Goal: Task Accomplishment & Management: Use online tool/utility

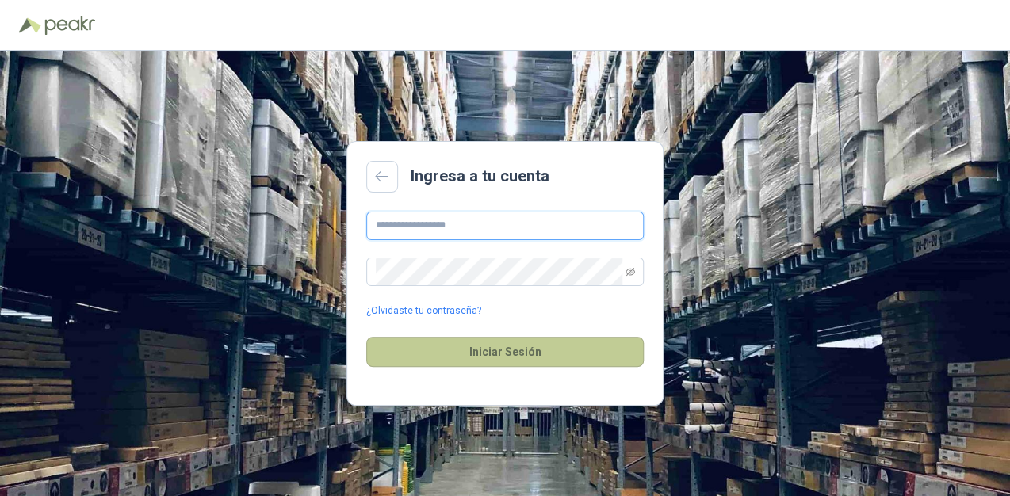
type input "**********"
click at [593, 345] on button "Iniciar Sesión" at bounding box center [504, 352] width 277 height 30
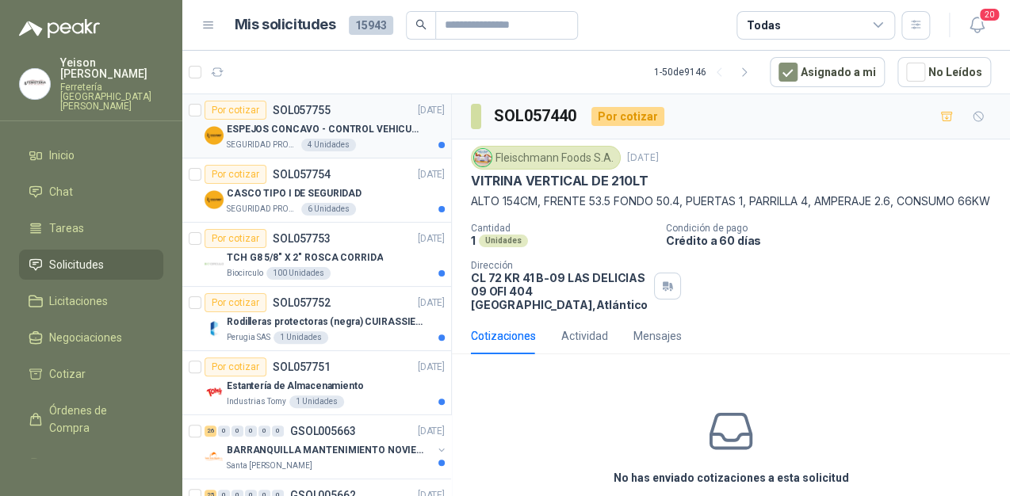
click at [393, 131] on p "ESPEJOS CONCAVO - CONTROL VEHICULAR" at bounding box center [325, 129] width 197 height 15
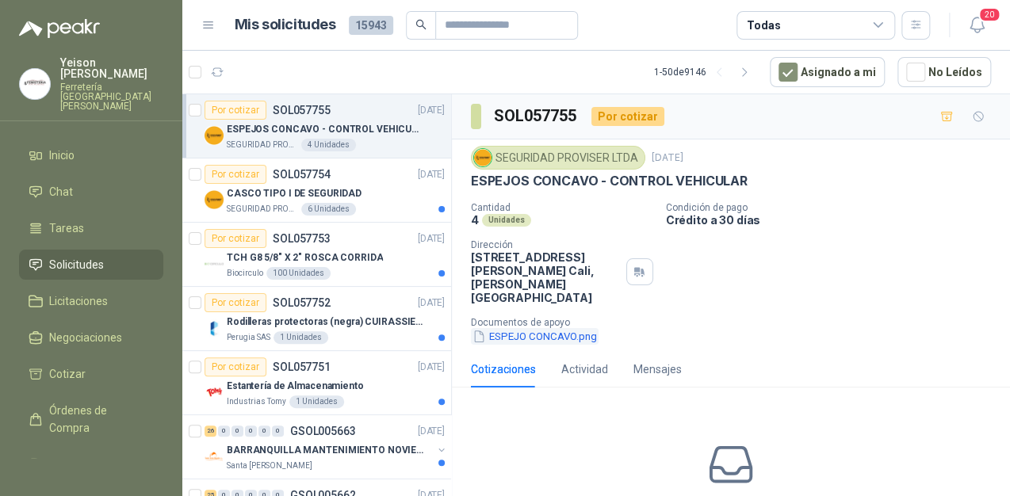
click at [525, 328] on button "ESPEJO CONCAVO.png" at bounding box center [535, 336] width 128 height 17
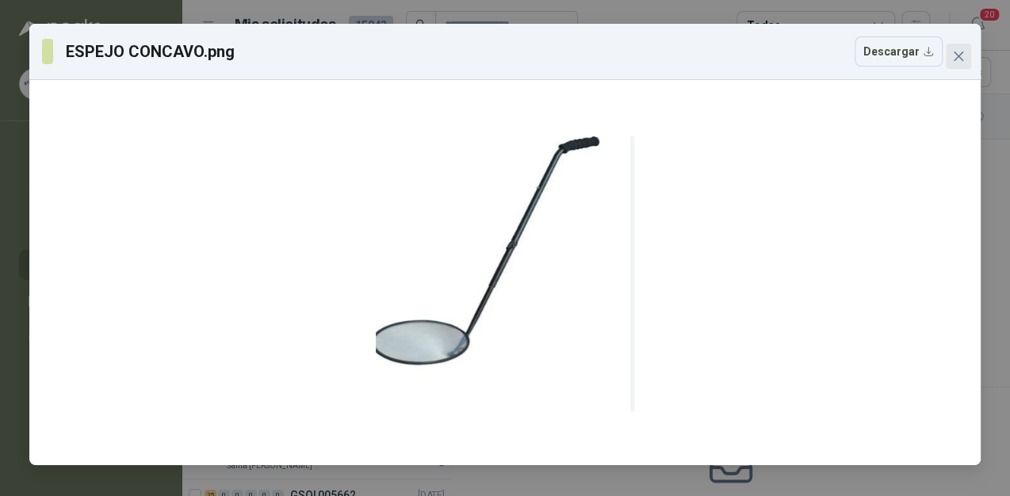
click at [961, 53] on icon "close" at bounding box center [958, 57] width 10 height 10
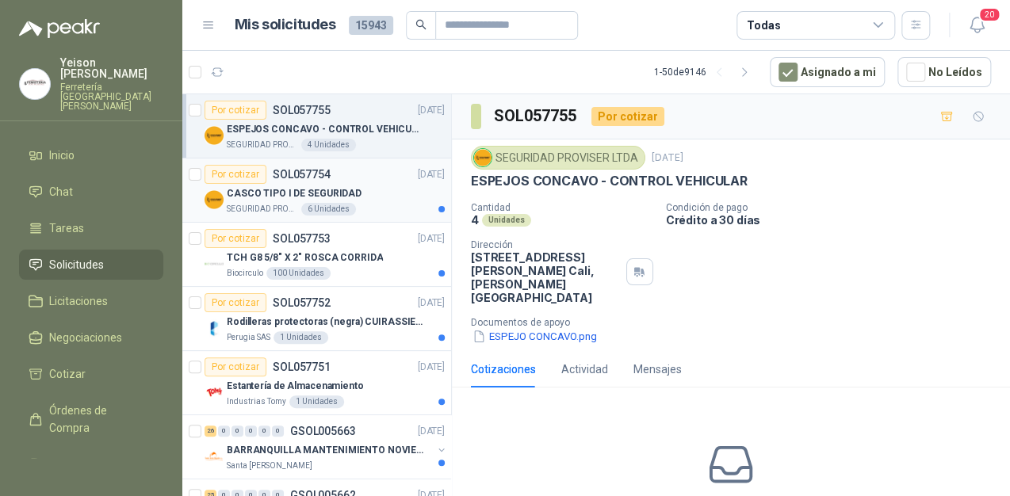
click at [339, 186] on p "CASCO TIPO I DE SEGURIDAD" at bounding box center [294, 193] width 135 height 15
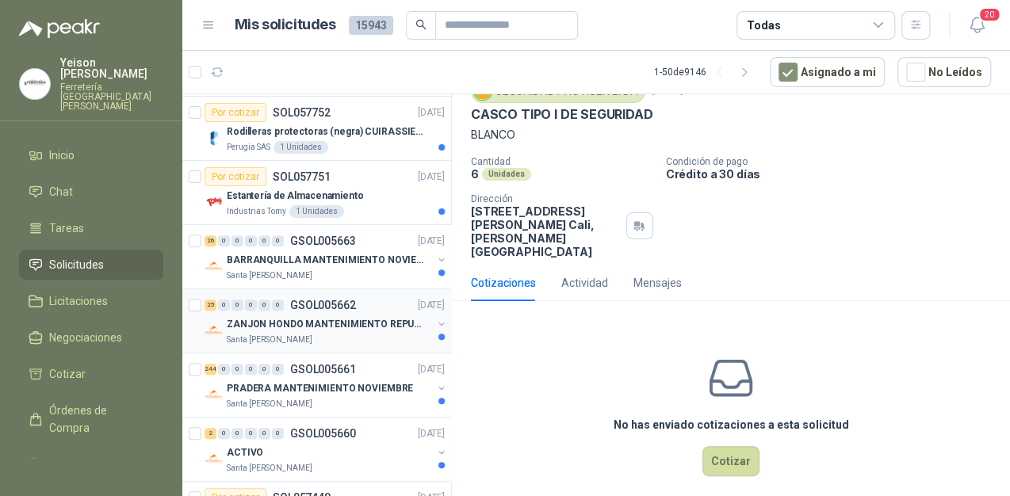
scroll to position [63, 0]
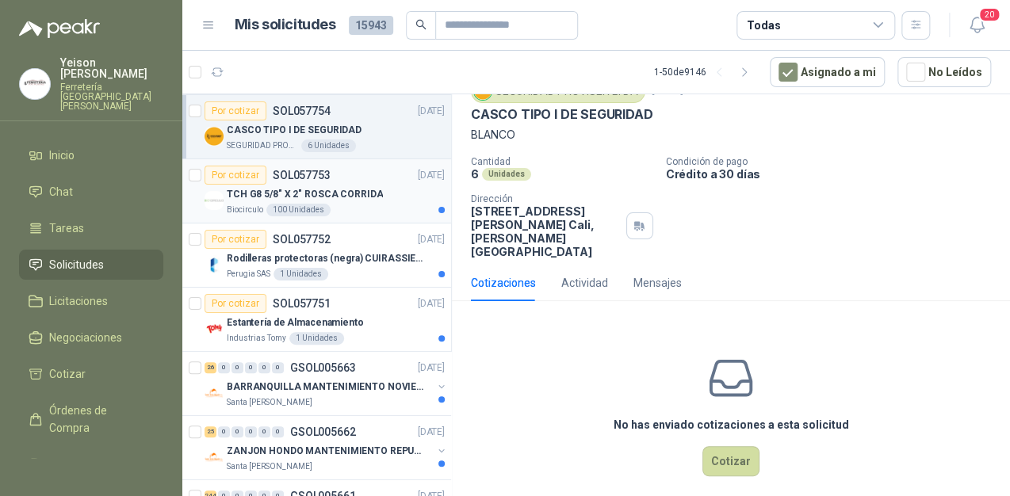
click at [385, 182] on div "Por cotizar SOL057753 26/09/25" at bounding box center [324, 175] width 240 height 19
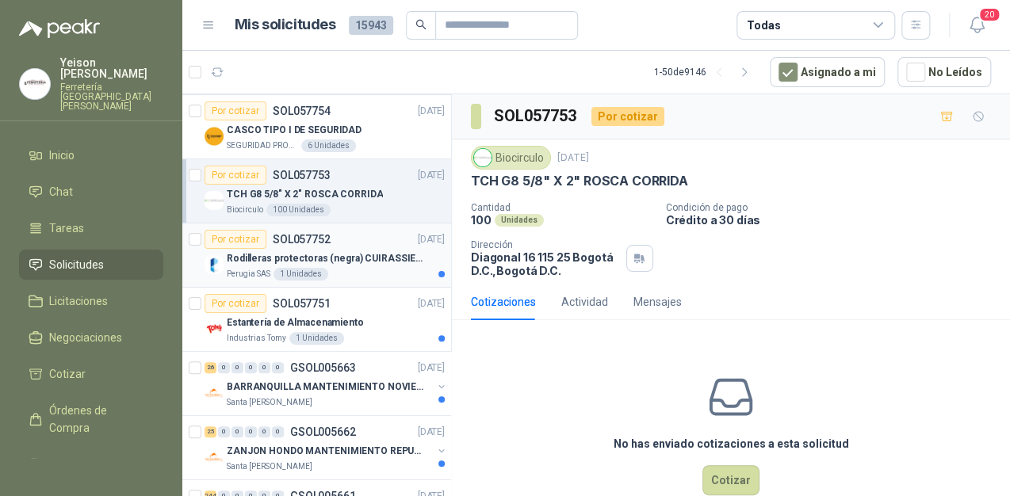
click at [374, 257] on p "Rodilleras protectoras (negra) CUIRASSIER para motocicleta, rodilleras para mot…" at bounding box center [325, 258] width 197 height 15
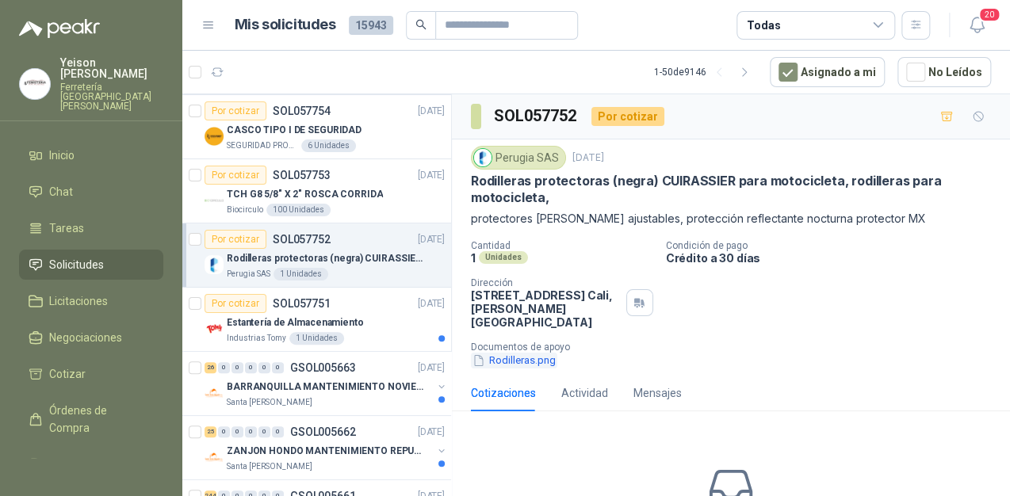
click at [515, 353] on button "Rodilleras.png" at bounding box center [514, 361] width 86 height 17
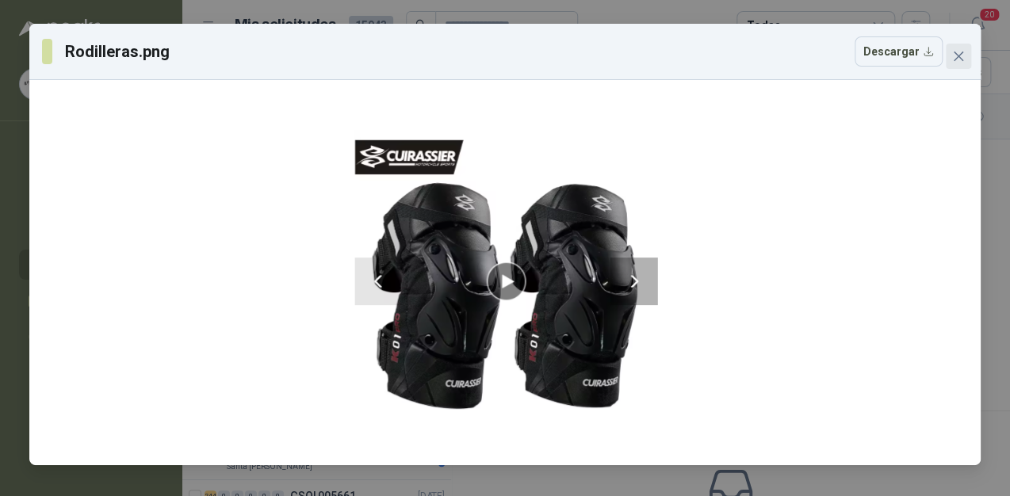
click at [952, 54] on icon "close" at bounding box center [958, 56] width 13 height 13
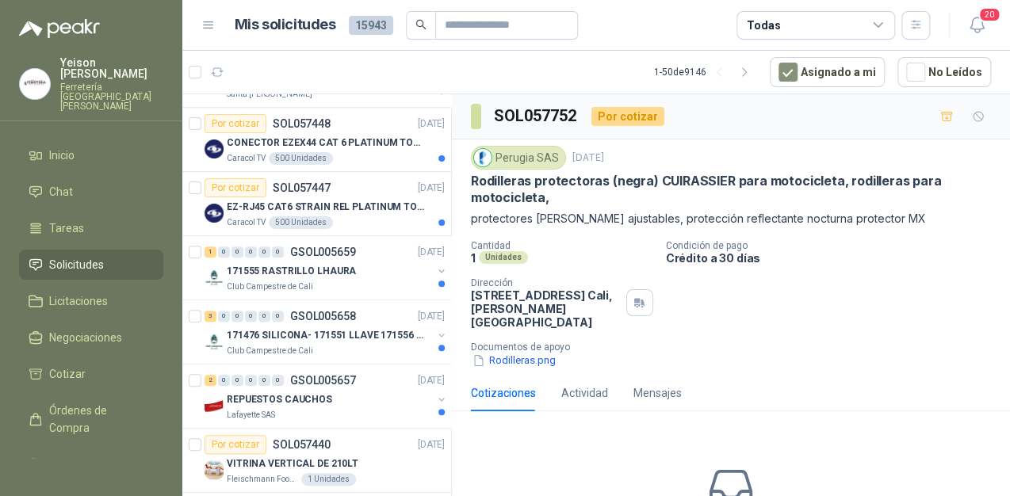
scroll to position [571, 0]
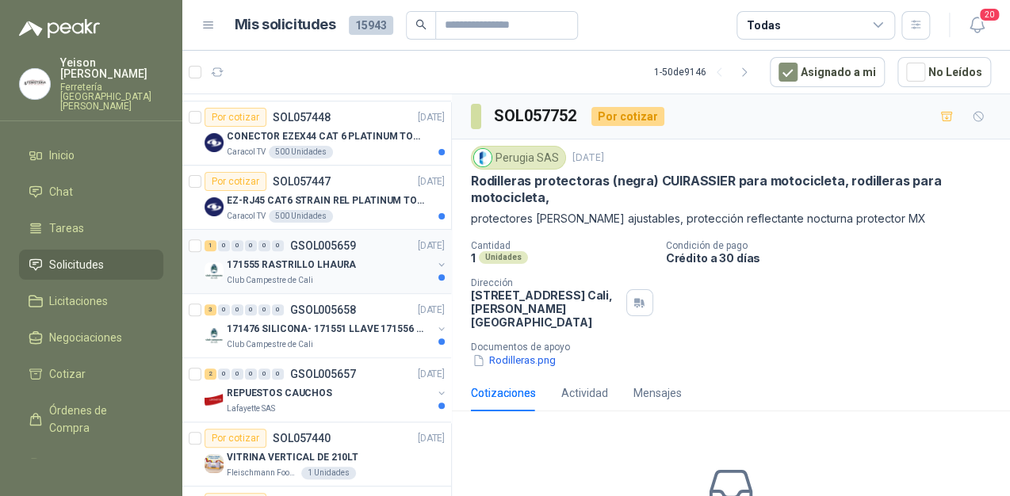
click at [334, 263] on p "171555 RASTRILLO LHAURA" at bounding box center [291, 265] width 129 height 15
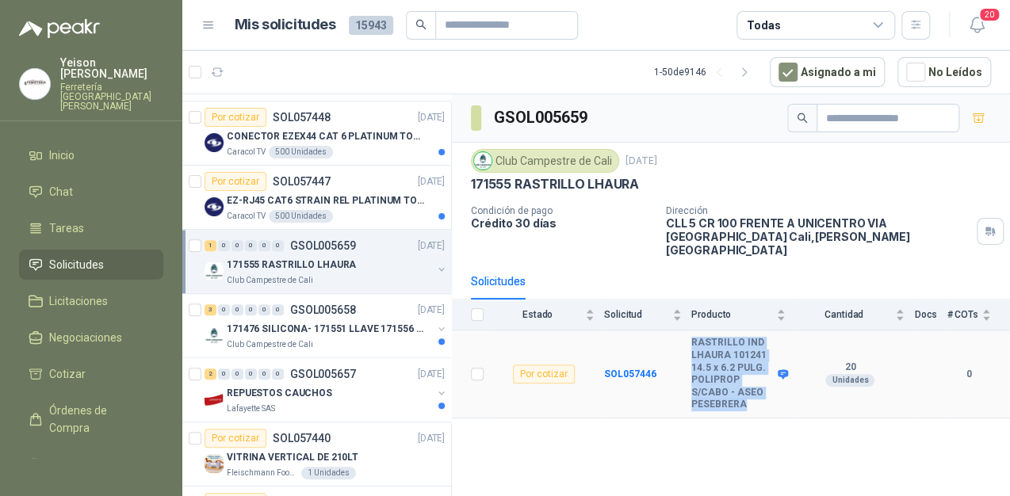
drag, startPoint x: 743, startPoint y: 390, endPoint x: 693, endPoint y: 333, distance: 75.3
click at [693, 337] on b "RASTRILLO IND LHAURA 101241 14.5 x 6.2 PULG. POLIPROP S/CABO - ASEO PESEBRERA" at bounding box center [732, 374] width 82 height 74
copy b "RASTRILLO IND LHAURA 101241 14.5 x 6.2 PULG. POLIPROP S/CABO - ASEO PESEBRERA"
click at [322, 338] on div "Club Campestre de Cali" at bounding box center [329, 344] width 205 height 13
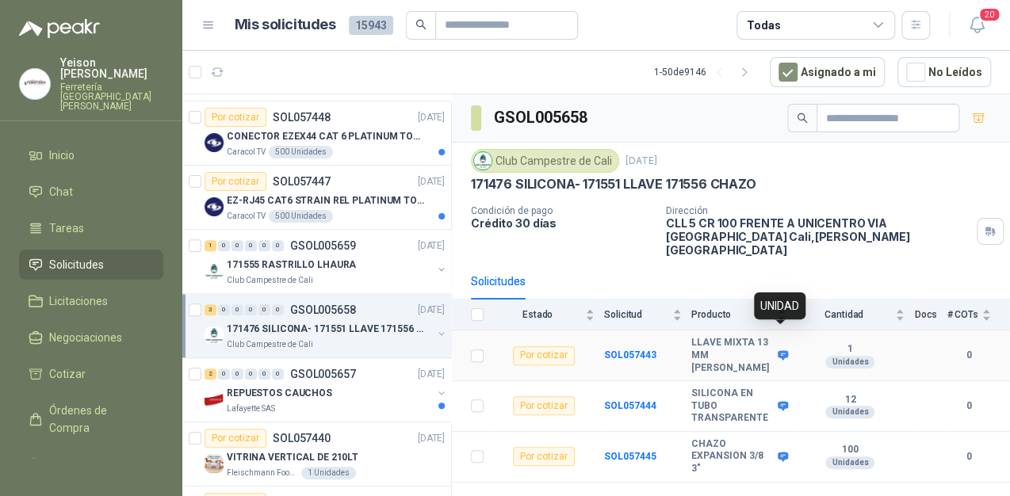
click at [780, 351] on icon at bounding box center [782, 356] width 10 height 10
click at [781, 351] on icon at bounding box center [782, 356] width 10 height 10
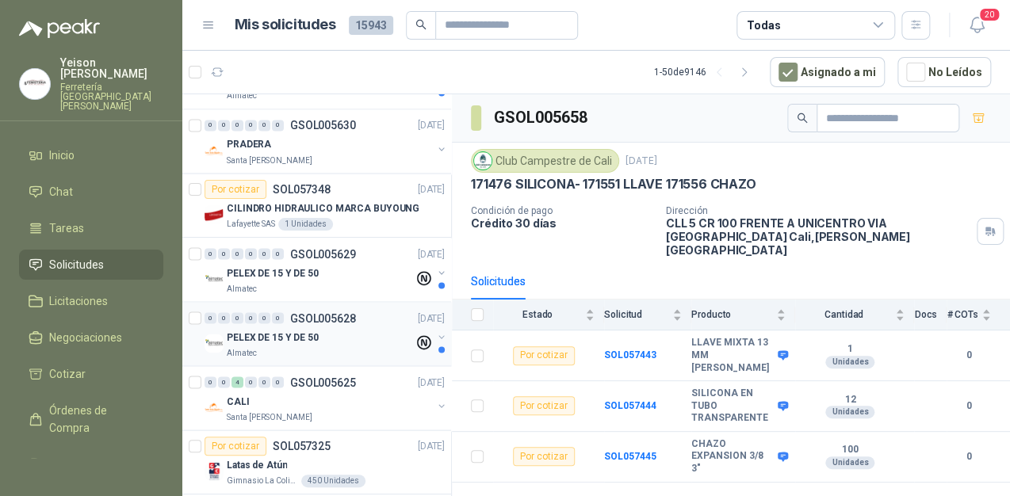
scroll to position [1395, 0]
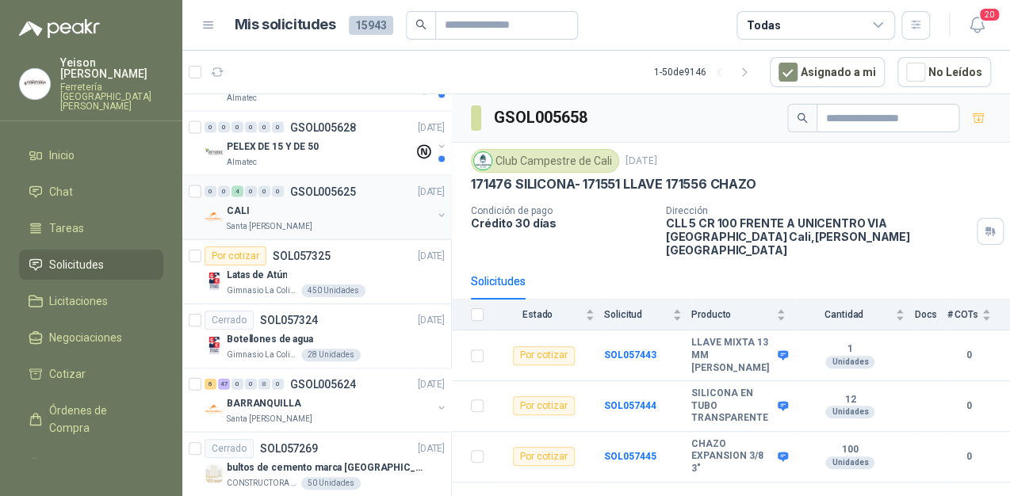
click at [314, 209] on div "CALI" at bounding box center [329, 210] width 205 height 19
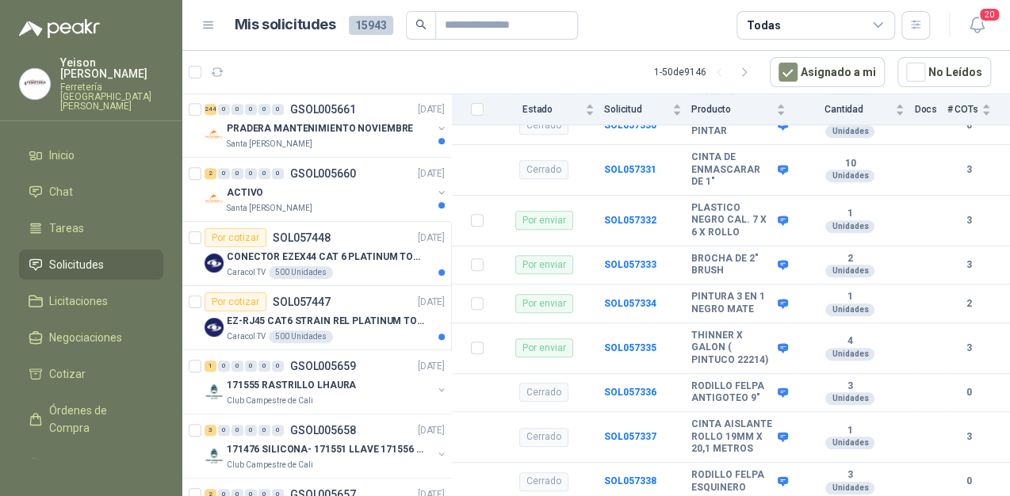
scroll to position [444, 0]
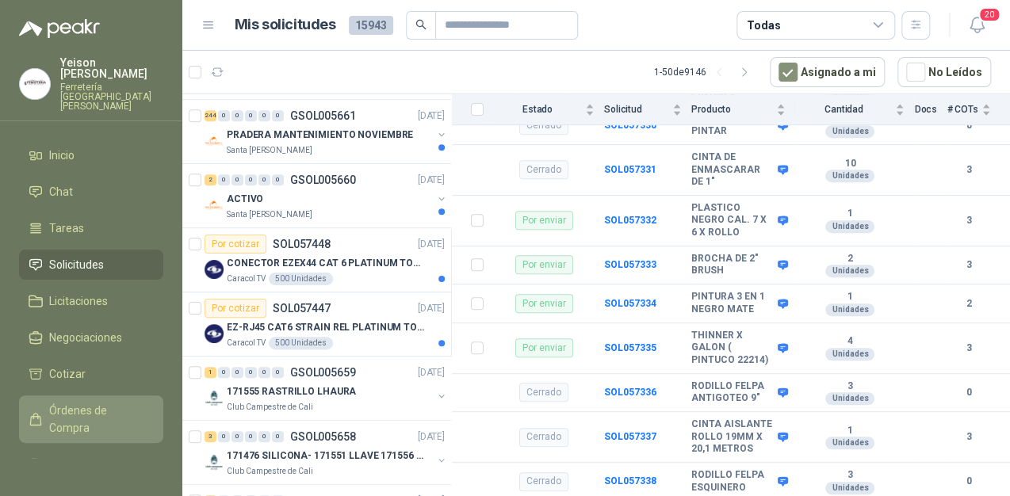
click at [78, 402] on span "Órdenes de Compra" at bounding box center [98, 419] width 99 height 35
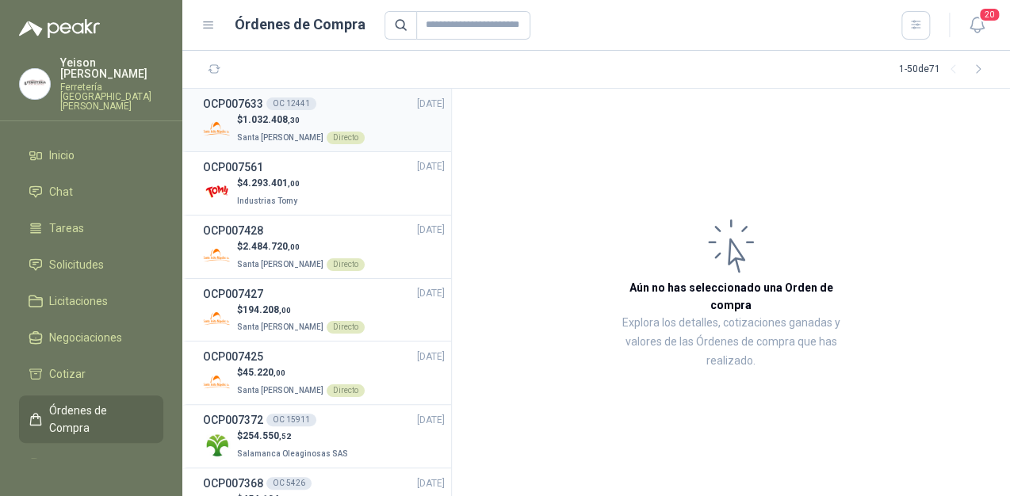
click at [296, 114] on span "1.032.408 ,30" at bounding box center [270, 119] width 57 height 11
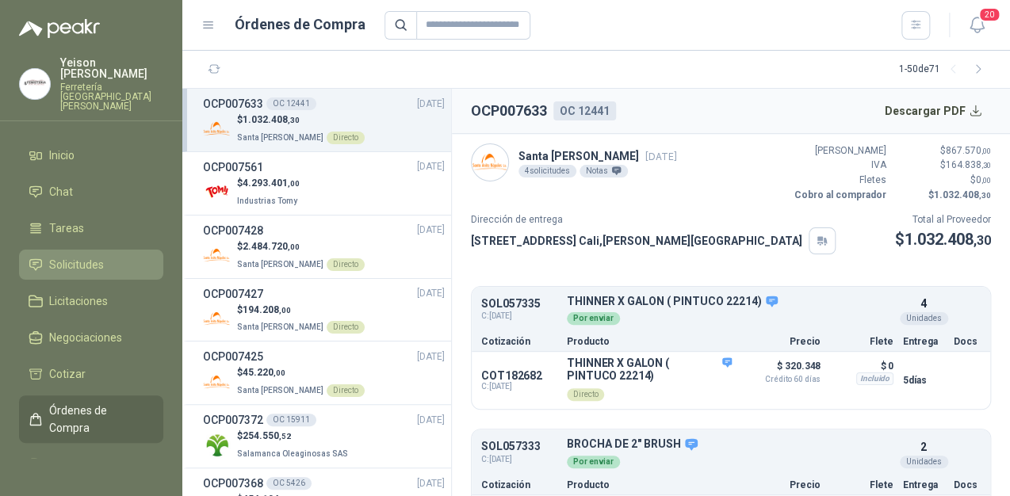
click at [78, 256] on span "Solicitudes" at bounding box center [76, 264] width 55 height 17
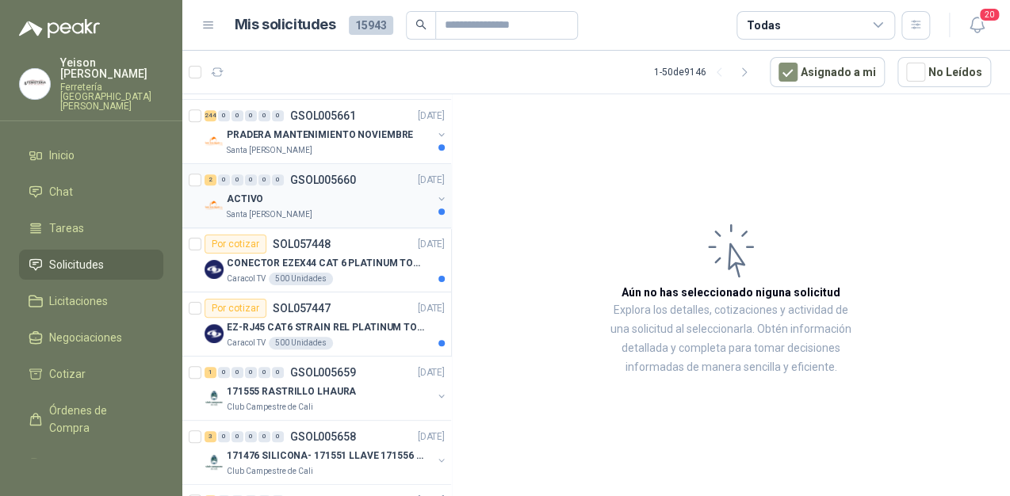
scroll to position [571, 0]
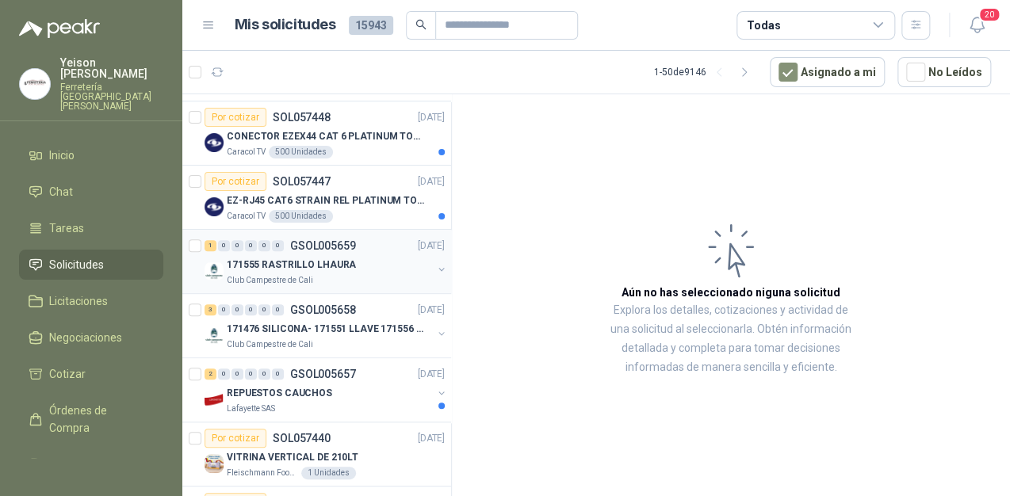
click at [355, 274] on div "Club Campestre de Cali" at bounding box center [329, 280] width 205 height 13
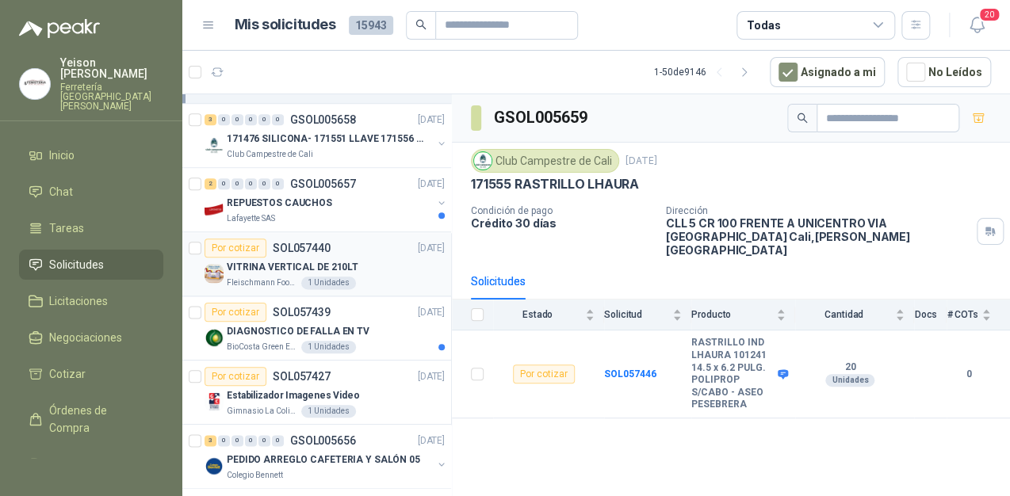
scroll to position [951, 0]
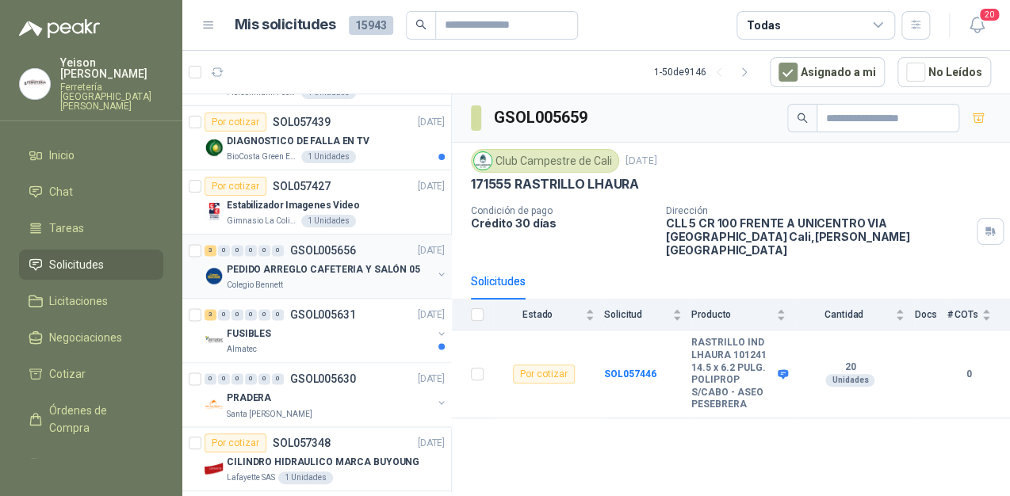
click at [334, 271] on p "PEDIDO ARREGLO CAFETERIA Y SALÓN 05" at bounding box center [323, 269] width 193 height 15
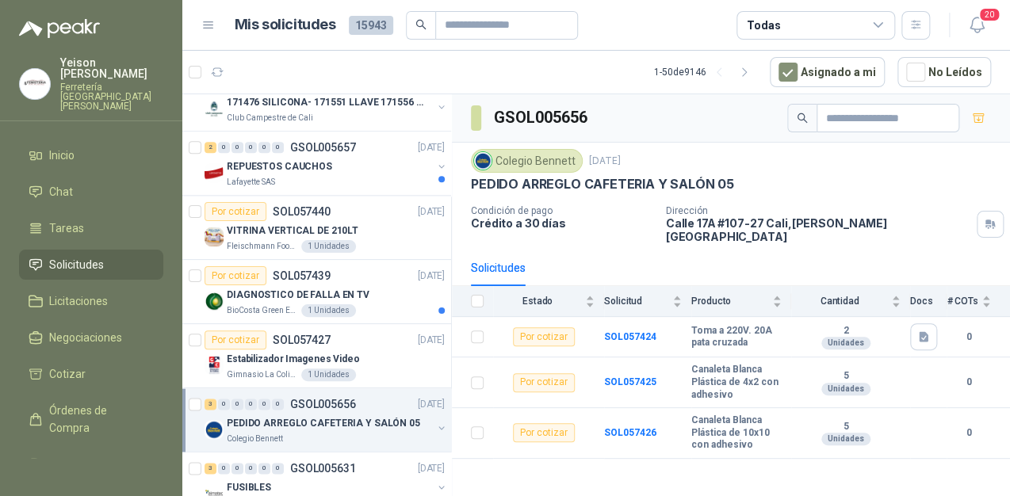
scroll to position [761, 0]
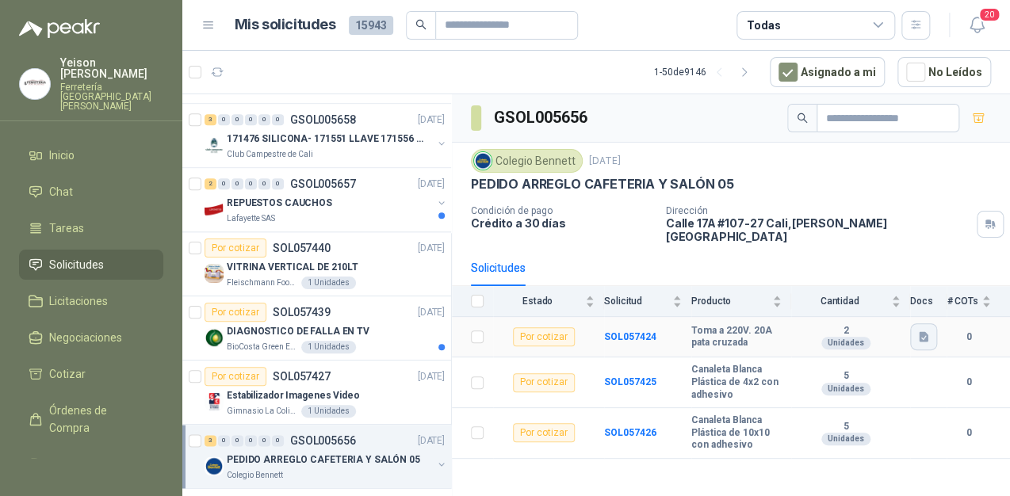
click at [923, 330] on icon "button" at bounding box center [923, 336] width 13 height 13
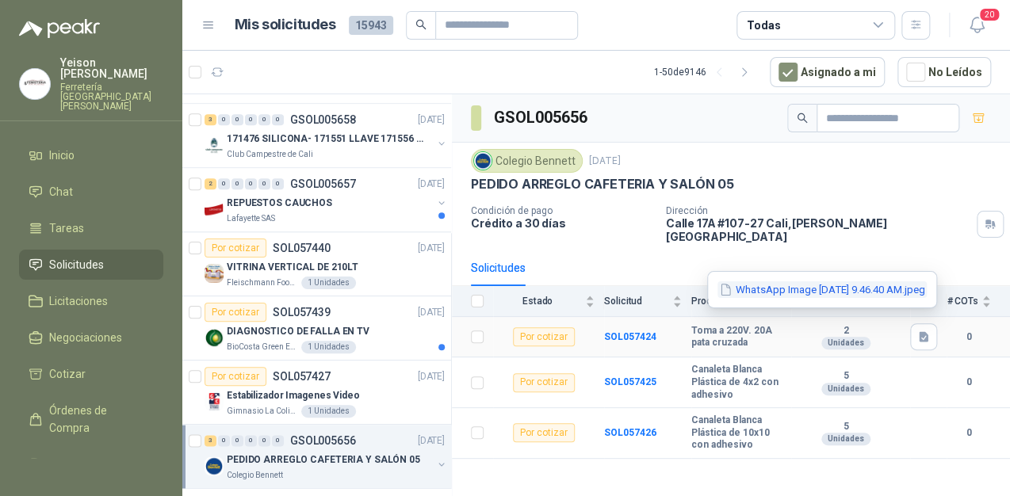
click at [717, 287] on button "WhatsApp Image 2025-09-25 at 9.46.40 AM.jpeg" at bounding box center [821, 289] width 209 height 17
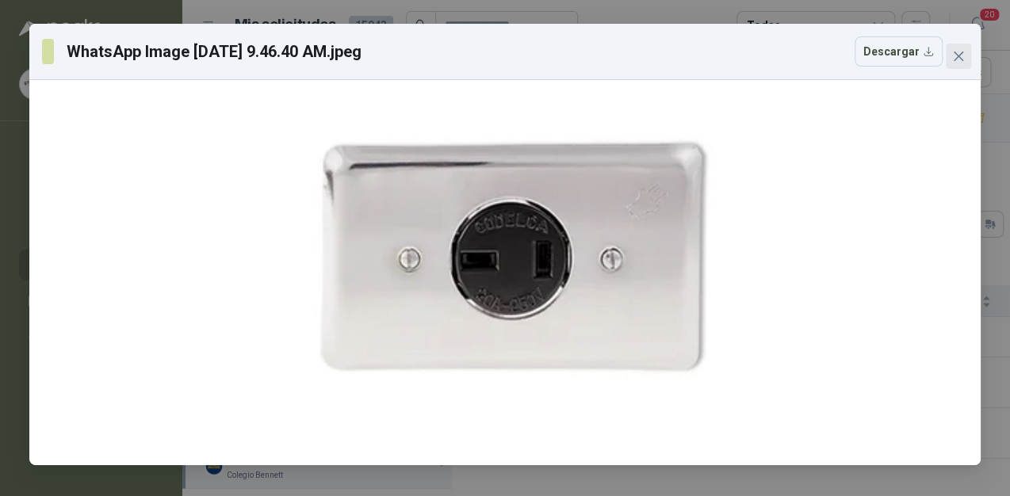
click at [959, 52] on icon "close" at bounding box center [958, 56] width 13 height 13
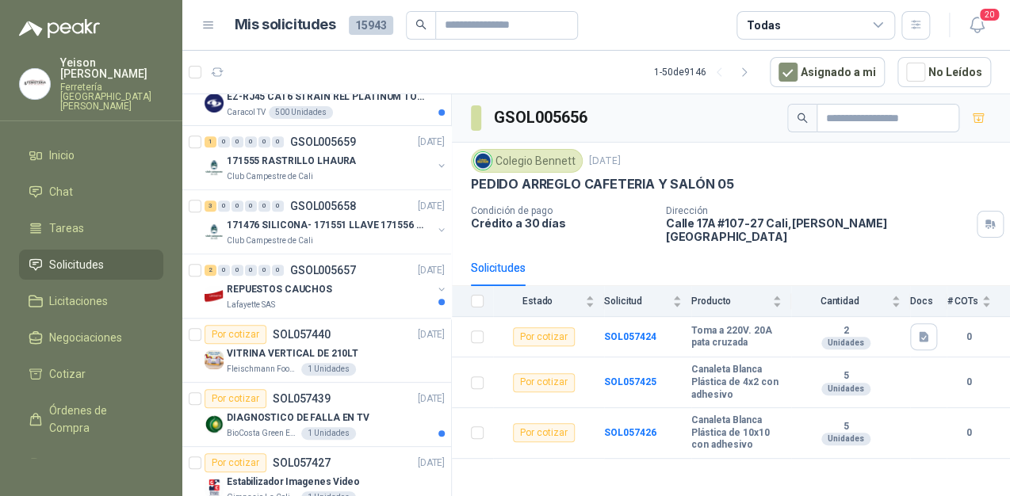
scroll to position [571, 0]
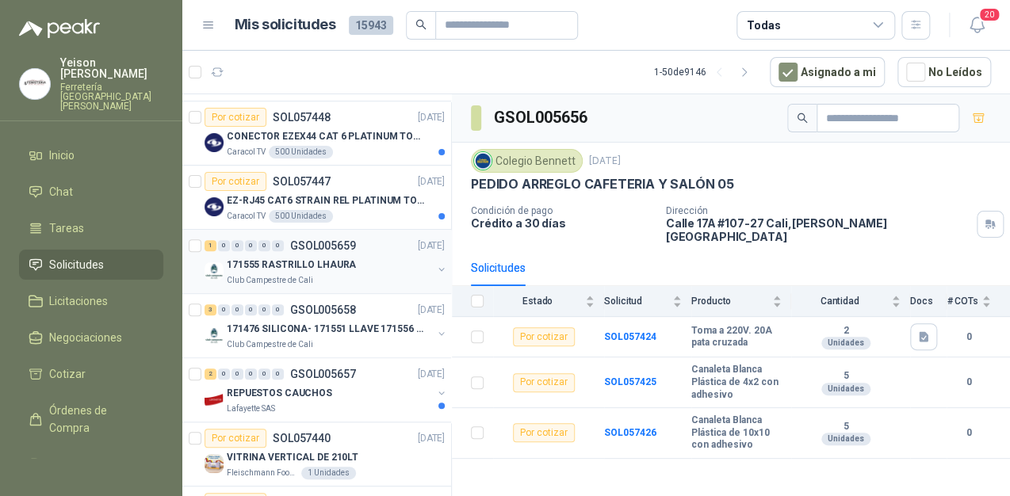
click at [351, 266] on div "171555 RASTRILLO LHAURA" at bounding box center [329, 264] width 205 height 19
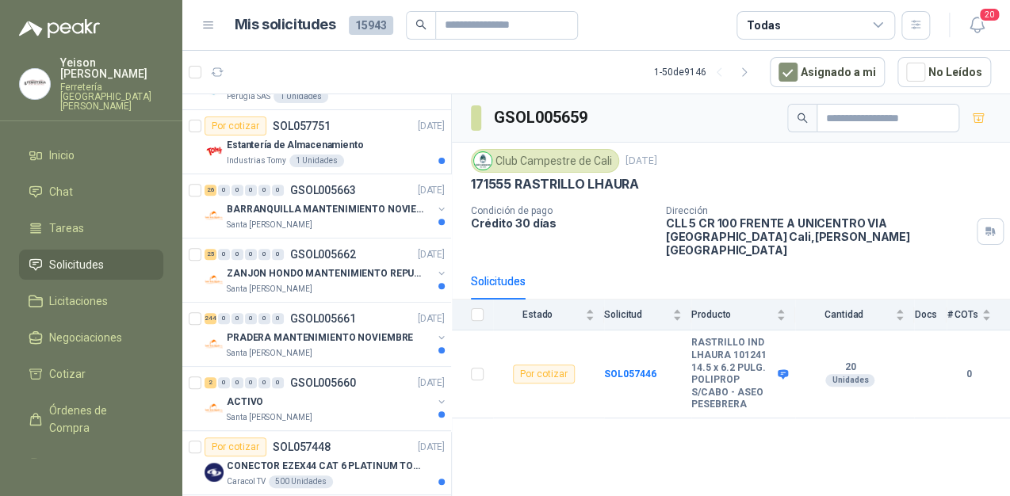
scroll to position [254, 0]
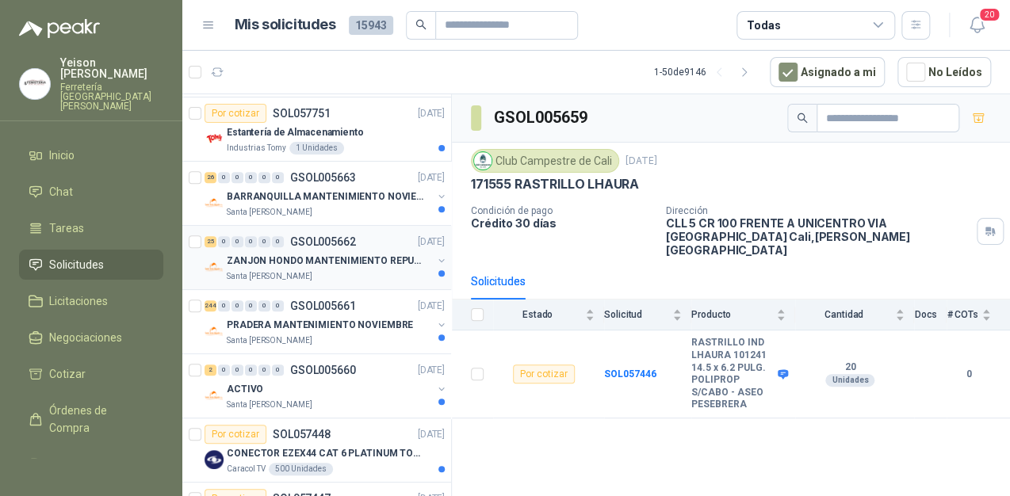
click at [308, 254] on p "ZANJON HONDO MANTENIMIENTO REPUESTOS" at bounding box center [325, 261] width 197 height 15
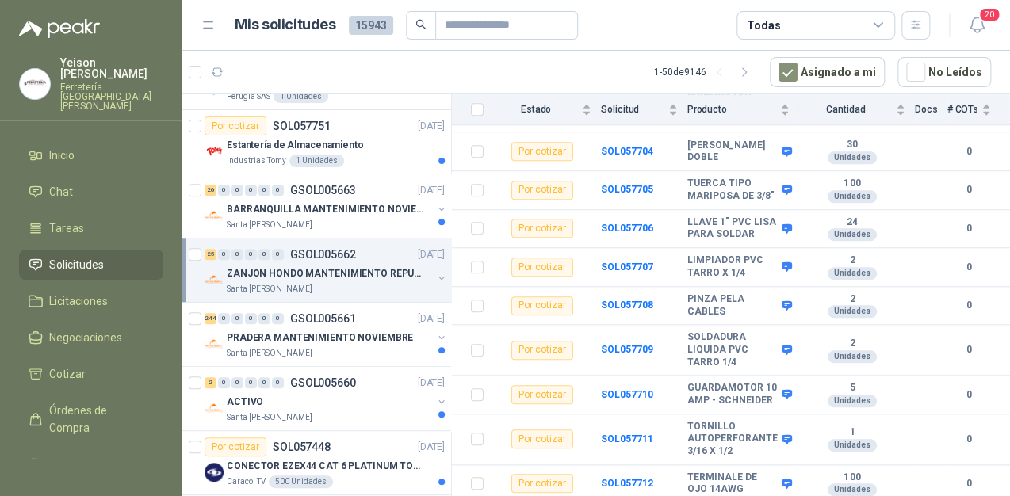
scroll to position [380, 0]
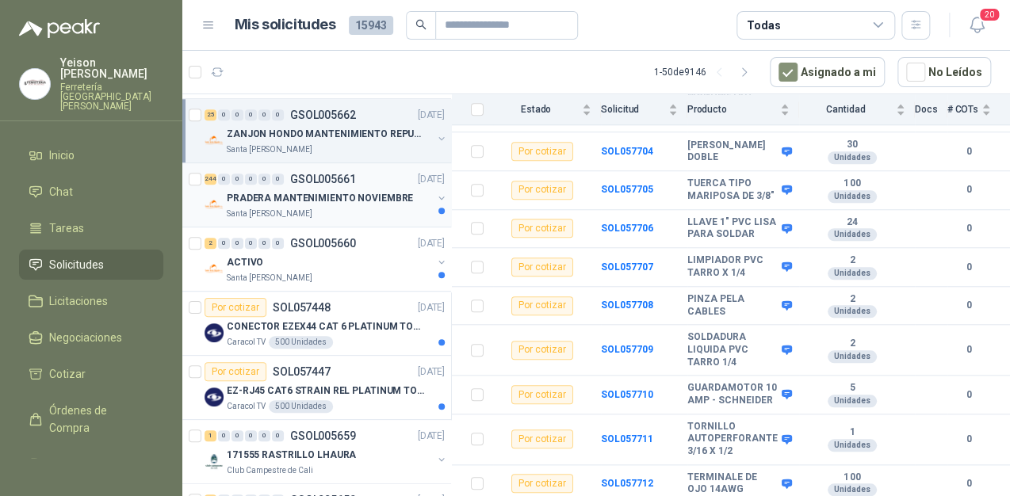
click at [328, 181] on p "GSOL005661" at bounding box center [323, 179] width 66 height 11
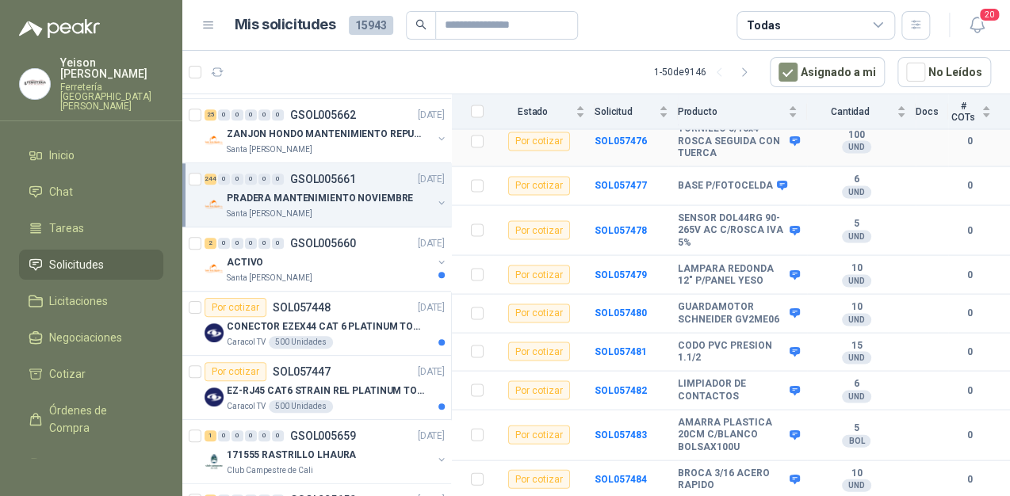
scroll to position [1331, 0]
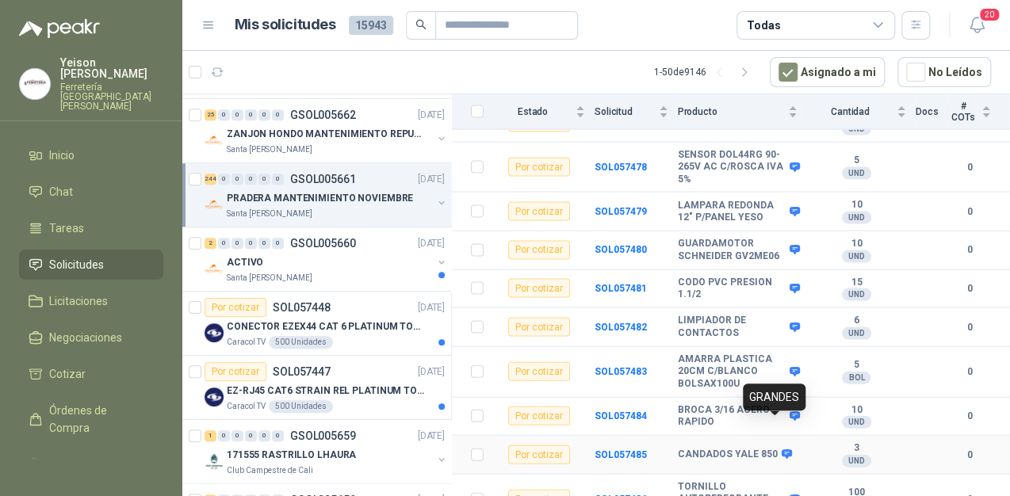
click at [781, 449] on icon at bounding box center [786, 454] width 10 height 10
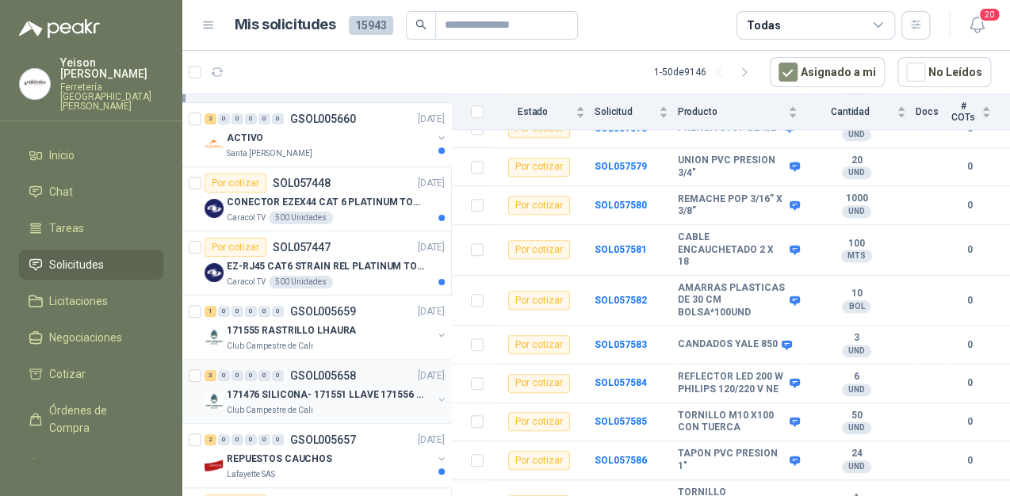
scroll to position [634, 0]
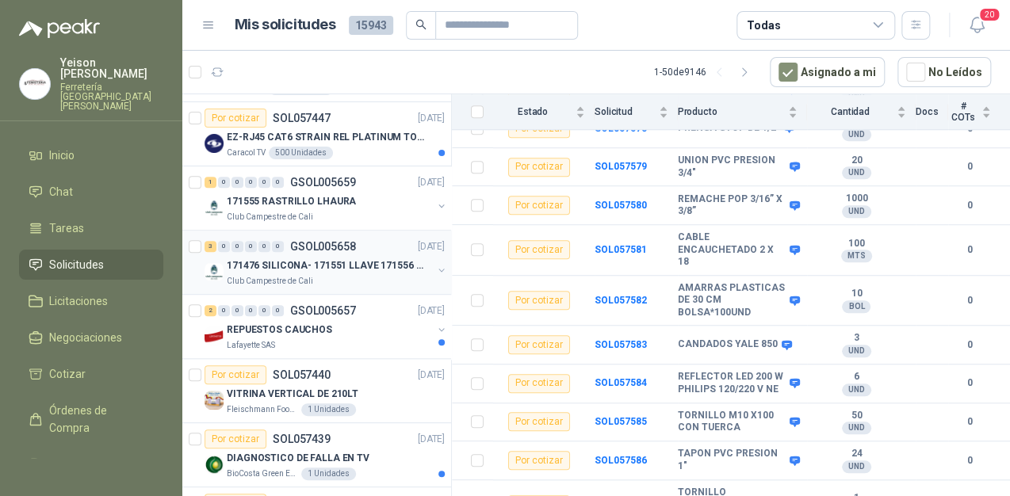
click at [387, 279] on div "Club Campestre de Cali" at bounding box center [329, 281] width 205 height 13
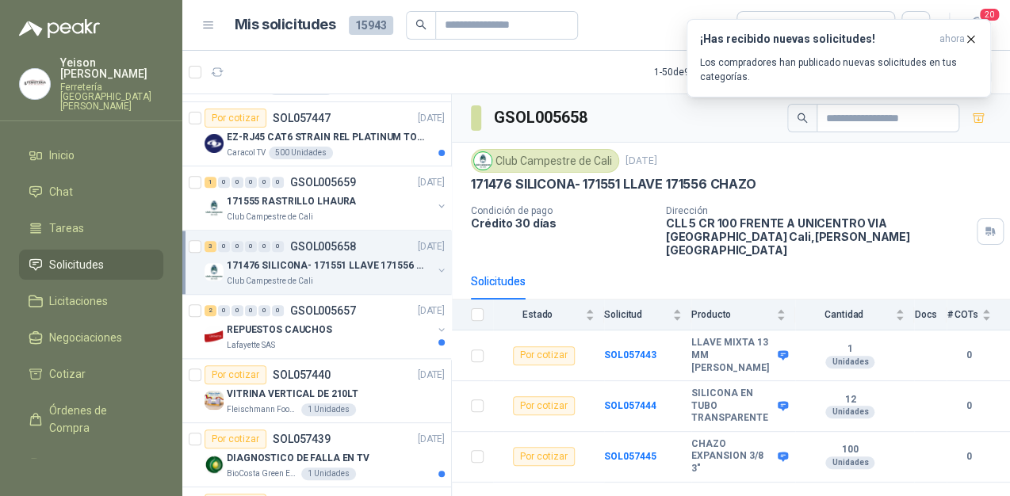
scroll to position [571, 0]
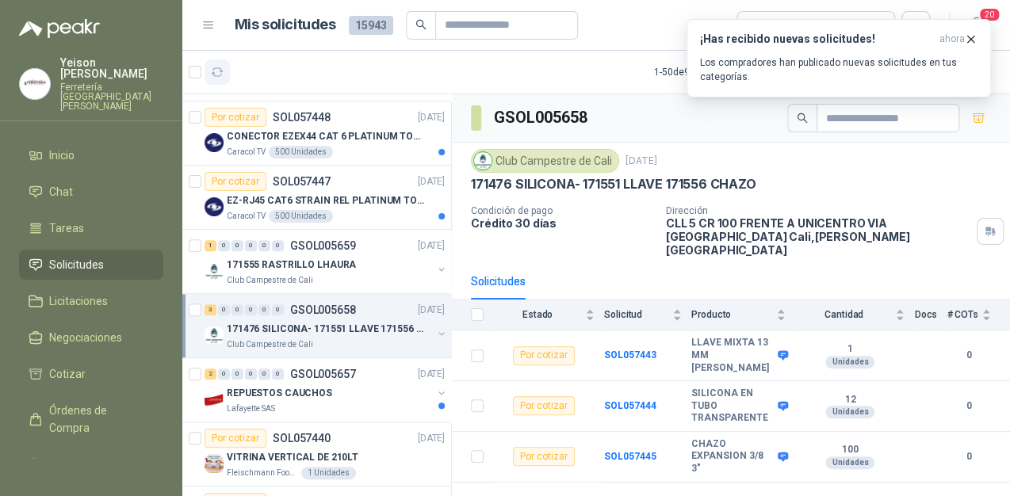
click at [215, 73] on icon "button" at bounding box center [217, 72] width 13 height 13
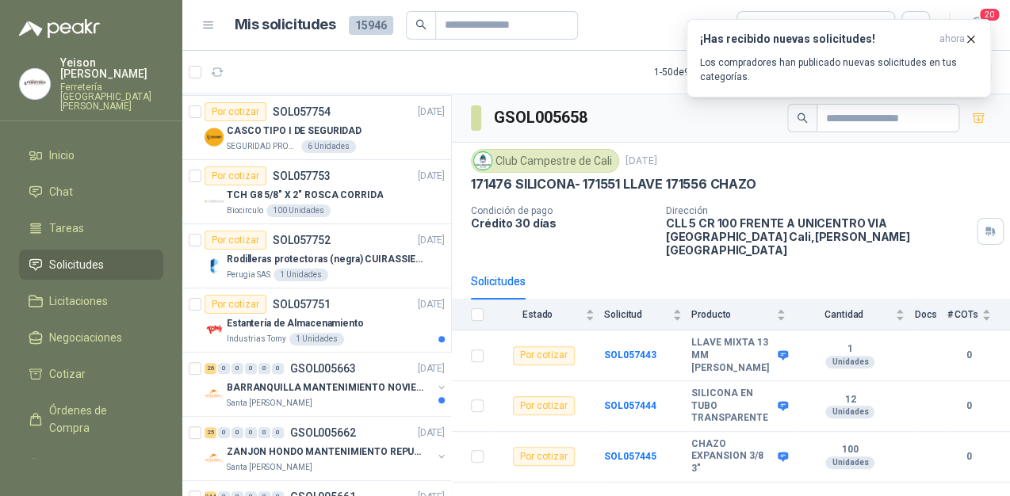
scroll to position [0, 0]
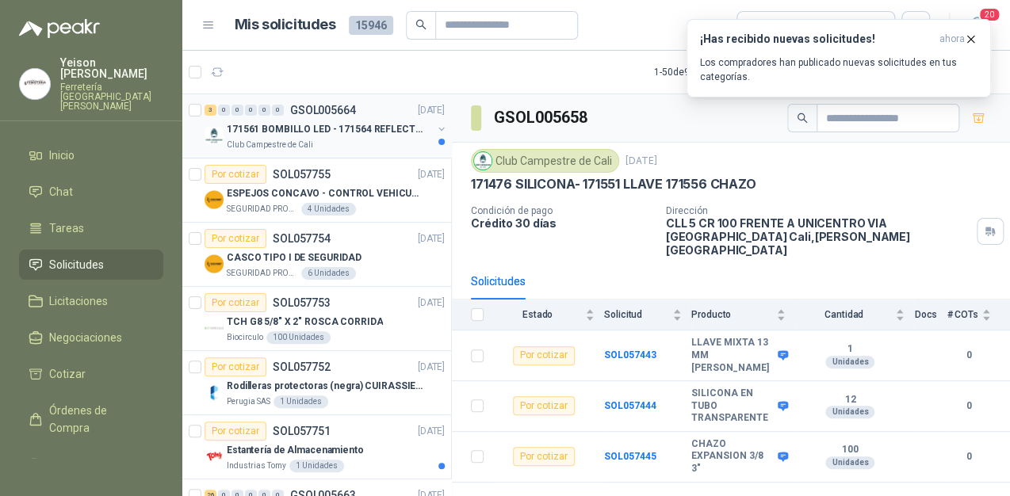
click at [319, 126] on p "171561 BOMBILLO LED - 171564 REFLECTOR 50W" at bounding box center [325, 129] width 197 height 15
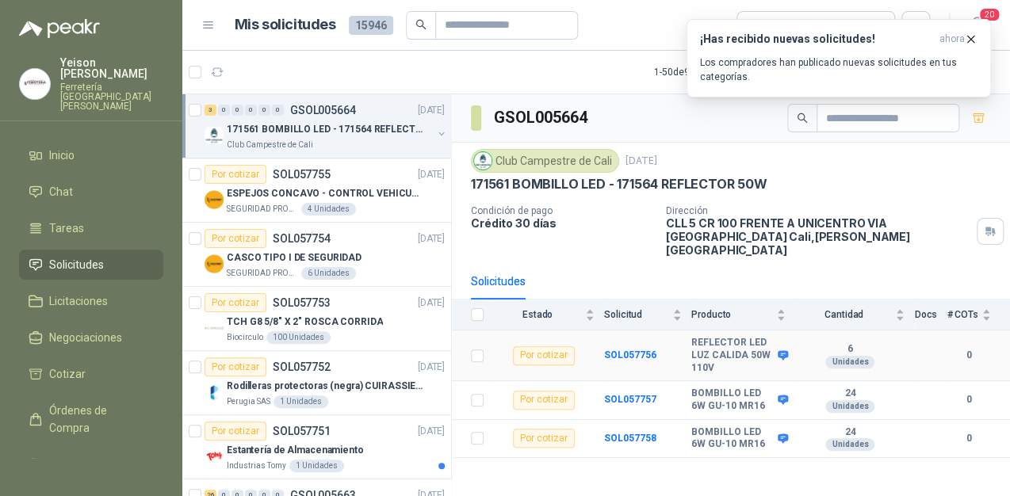
click at [775, 349] on span at bounding box center [779, 355] width 12 height 12
click at [780, 351] on icon at bounding box center [782, 356] width 10 height 10
click at [780, 395] on icon at bounding box center [782, 400] width 10 height 10
click at [783, 433] on icon at bounding box center [782, 438] width 10 height 10
click at [221, 73] on icon "button" at bounding box center [218, 72] width 12 height 8
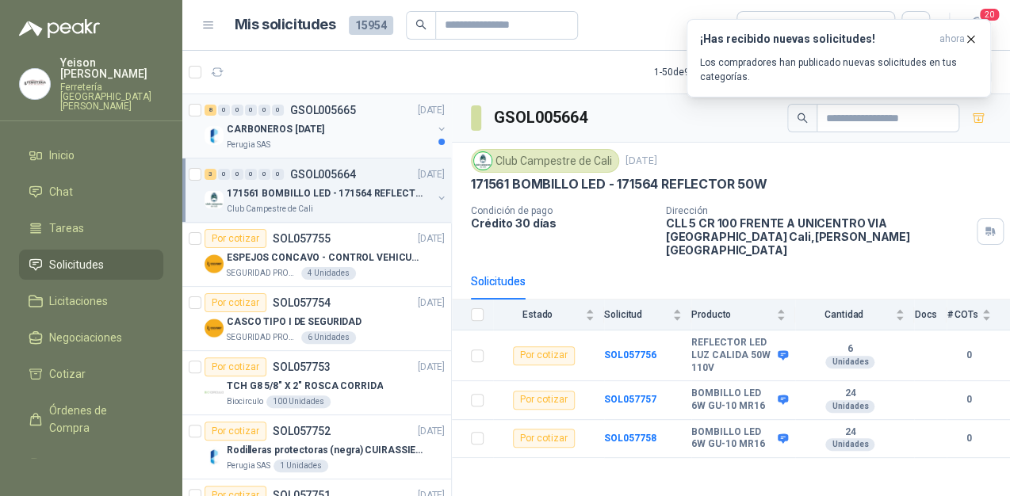
click at [330, 117] on div "8 0 0 0 0 0 GSOL005665 26/09/25" at bounding box center [325, 110] width 243 height 19
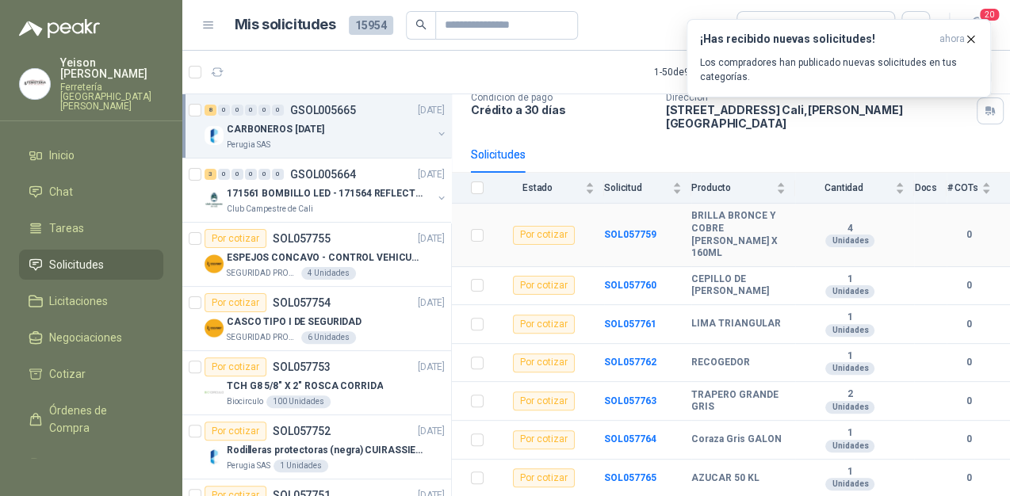
scroll to position [124, 0]
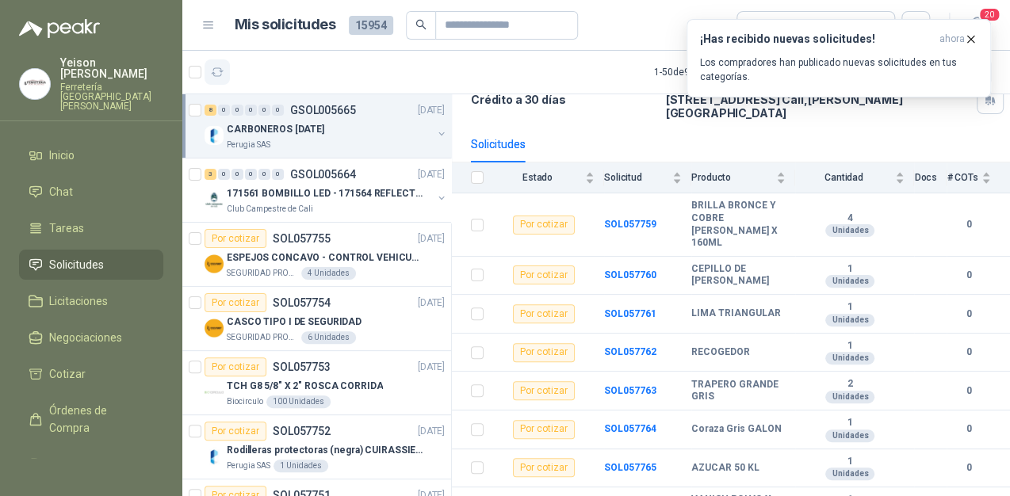
click at [220, 71] on icon "button" at bounding box center [217, 72] width 13 height 13
click at [219, 72] on icon "button" at bounding box center [217, 72] width 13 height 13
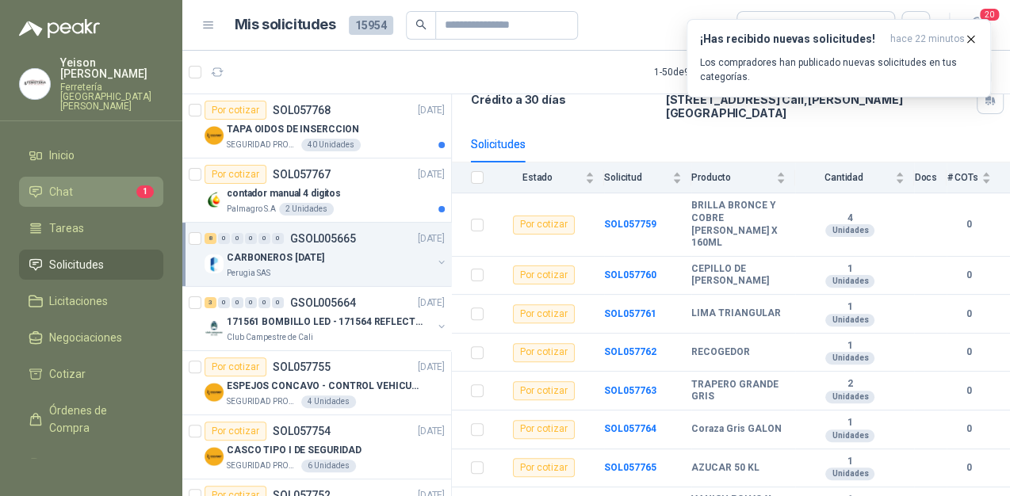
click at [108, 180] on link "Chat 1" at bounding box center [91, 192] width 144 height 30
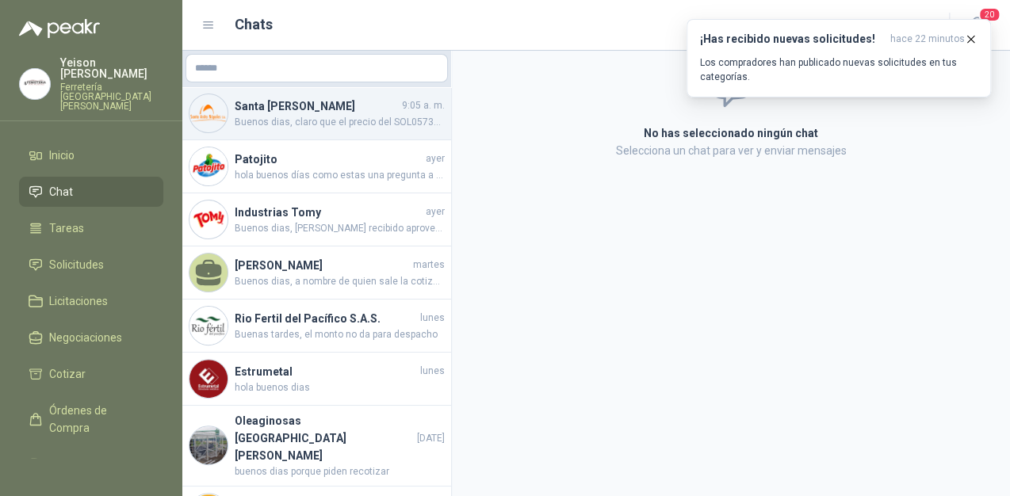
click at [292, 120] on span "Buenos dias, claro que el precio del SOL057334 Corresponde a un solo galon, esa…" at bounding box center [340, 122] width 210 height 15
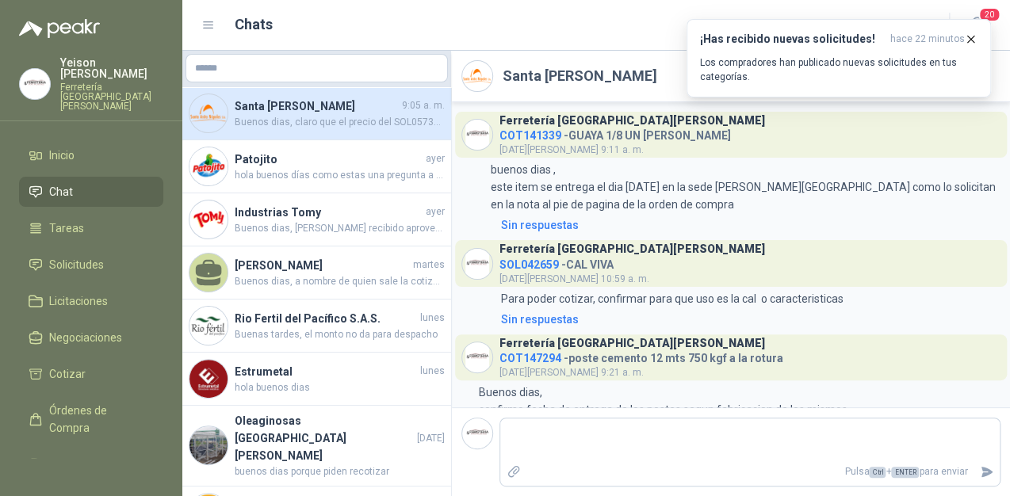
scroll to position [1645, 0]
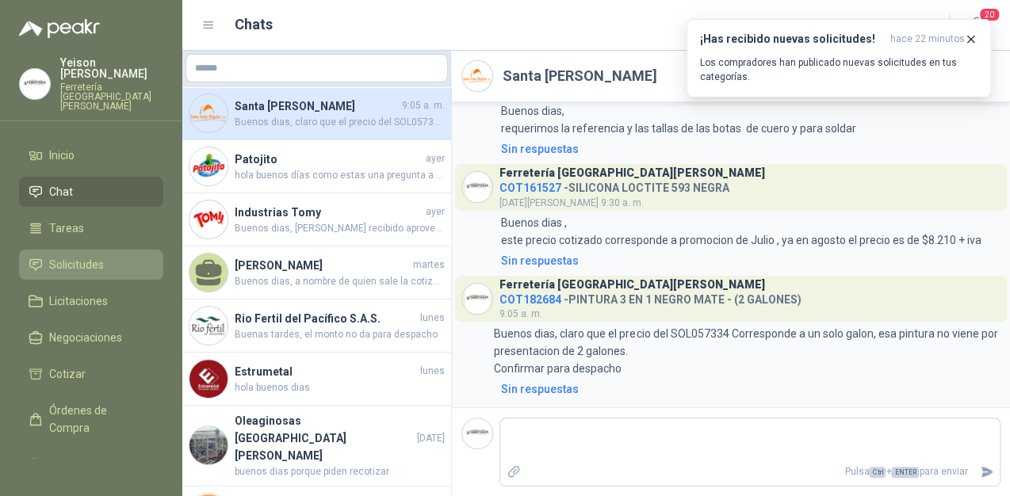
click at [100, 256] on span "Solicitudes" at bounding box center [76, 264] width 55 height 17
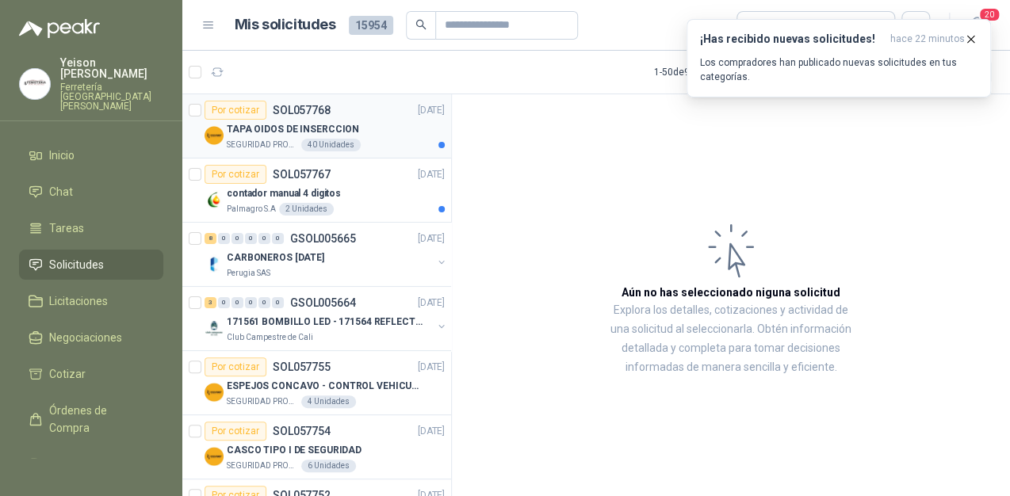
click at [340, 130] on p "TAPA OIDOS DE INSERCCION" at bounding box center [293, 129] width 132 height 15
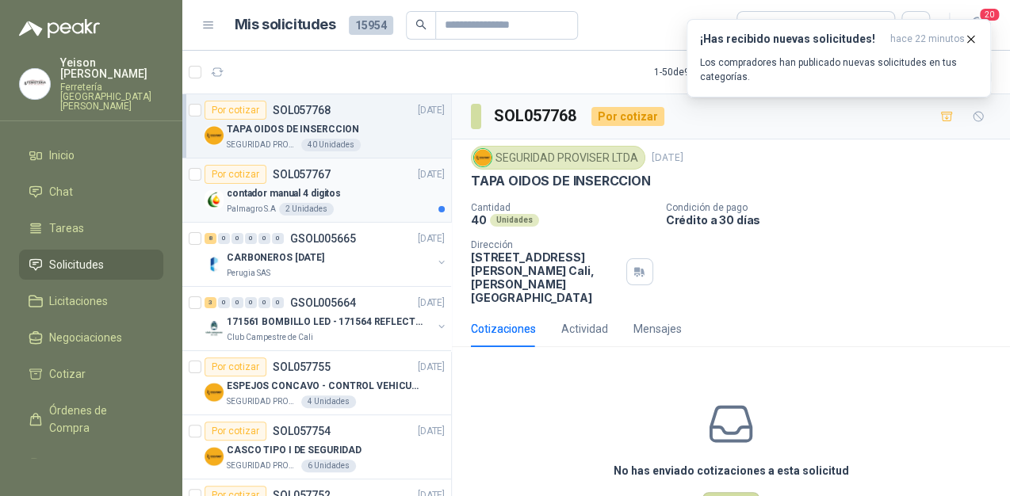
click at [345, 203] on div "Palmagro S.A 2 Unidades" at bounding box center [336, 209] width 218 height 13
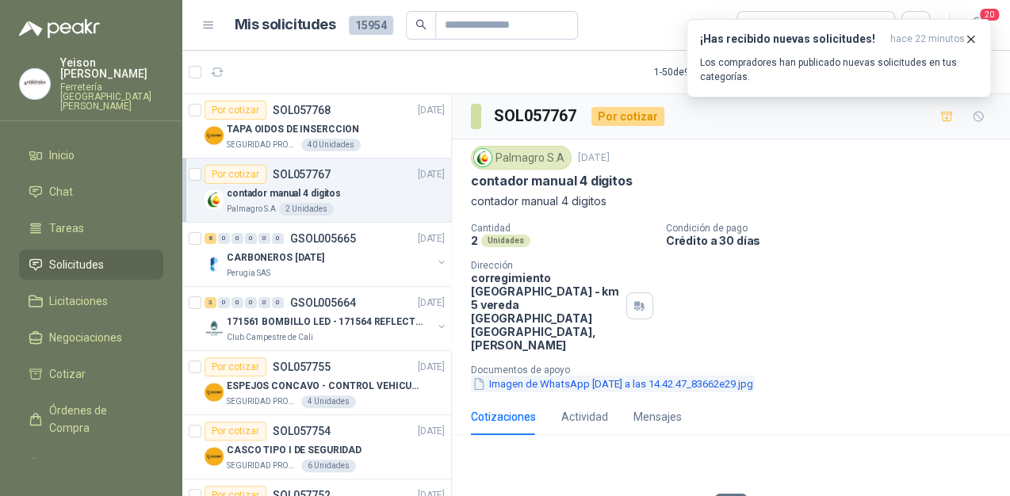
click at [677, 376] on button "Imagen de WhatsApp 2025-02-24 a las 14.42.47_83662e29.jpg" at bounding box center [613, 384] width 284 height 17
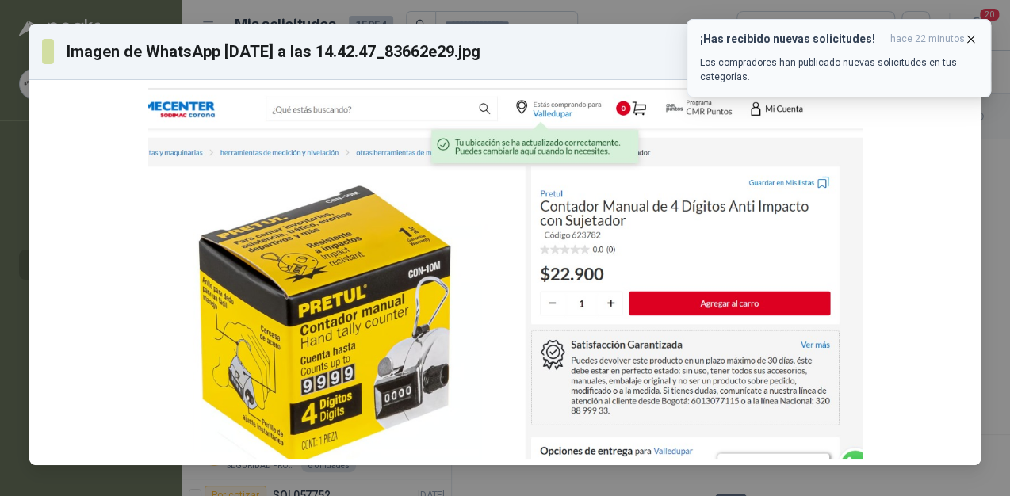
click at [976, 37] on icon "button" at bounding box center [970, 38] width 13 height 13
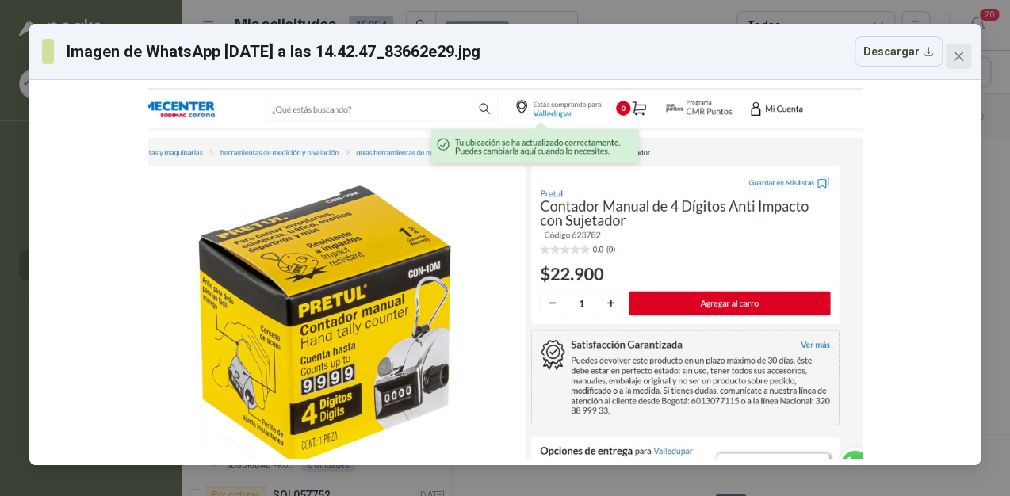
click at [964, 60] on span "Close" at bounding box center [957, 56] width 25 height 13
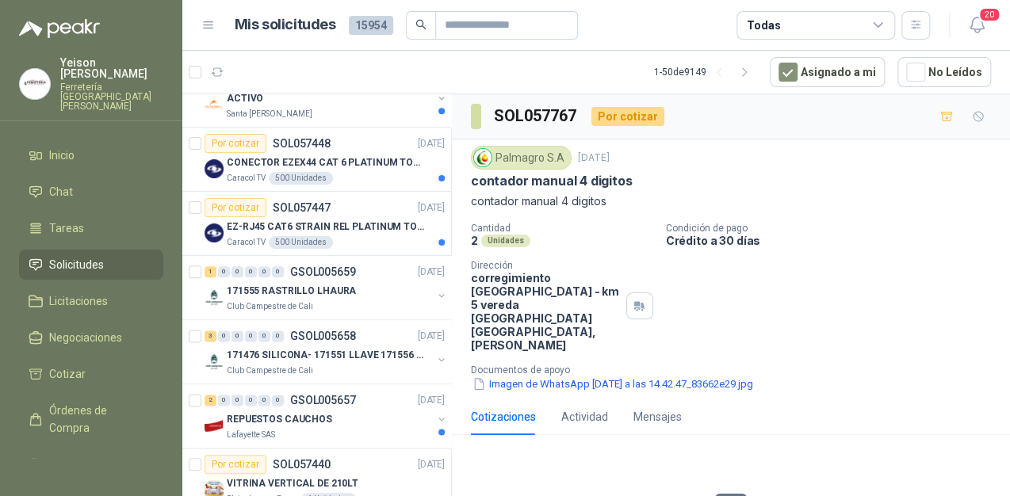
scroll to position [824, 0]
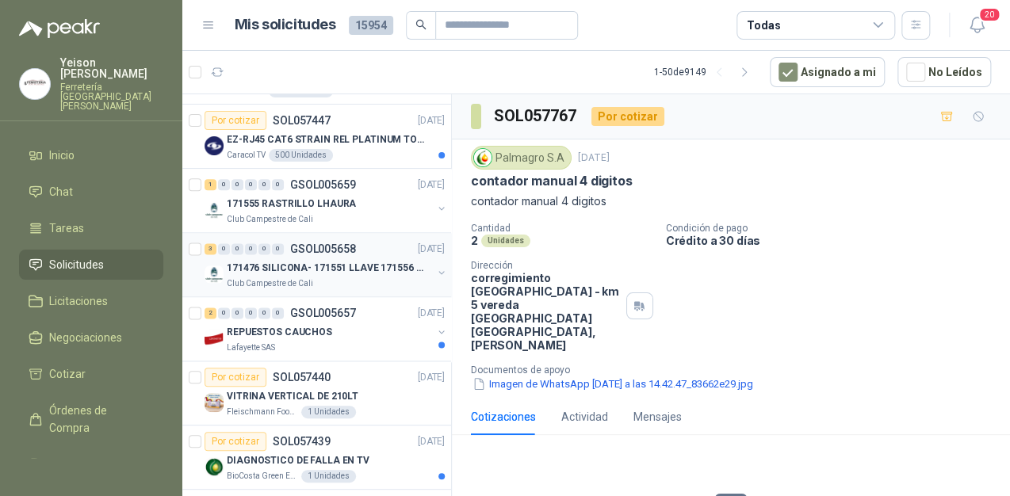
click at [292, 261] on p "171476 SILICONA- 171551 LLAVE 171556 CHAZO" at bounding box center [325, 268] width 197 height 15
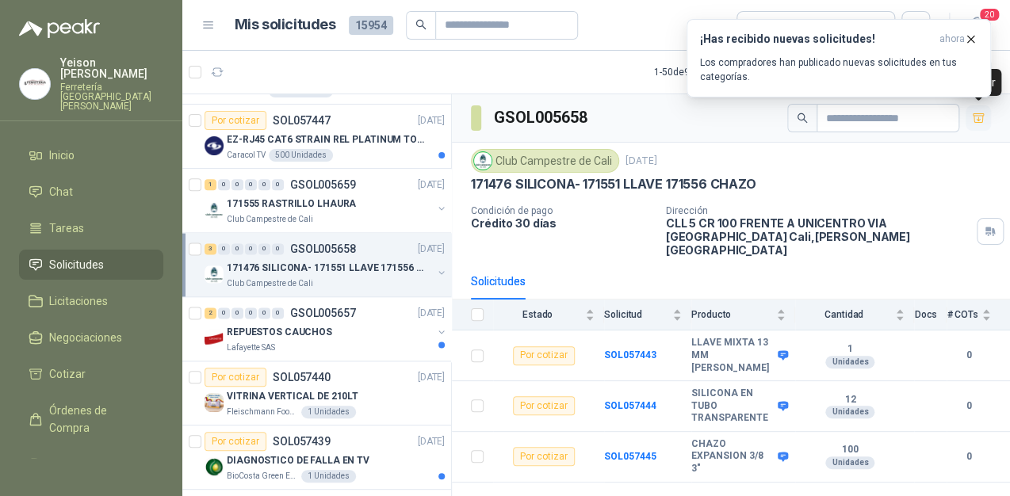
click at [980, 120] on icon "button" at bounding box center [978, 118] width 13 height 13
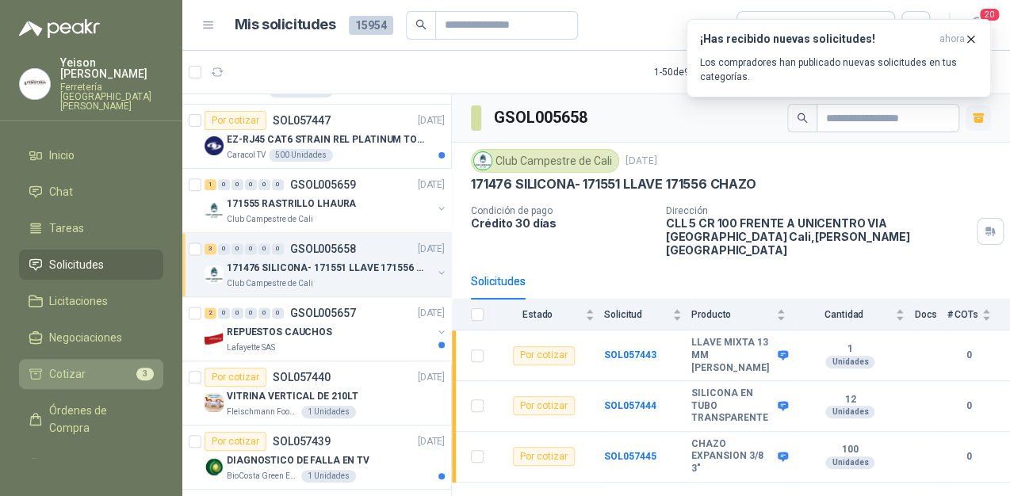
click at [84, 365] on li "Cotizar 3" at bounding box center [91, 373] width 125 height 17
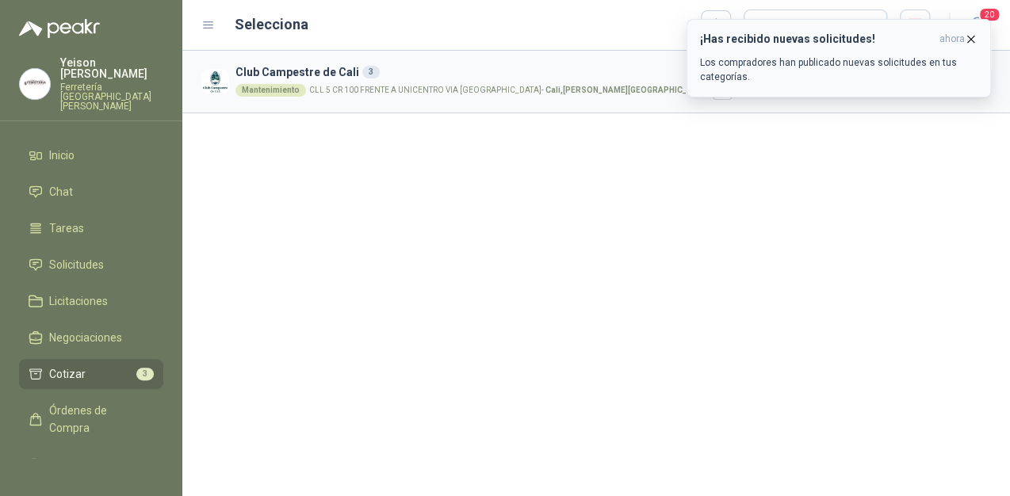
click at [976, 38] on button "¡Has recibido nuevas solicitudes! ahora Los compradores han publicado nuevas so…" at bounding box center [838, 58] width 304 height 78
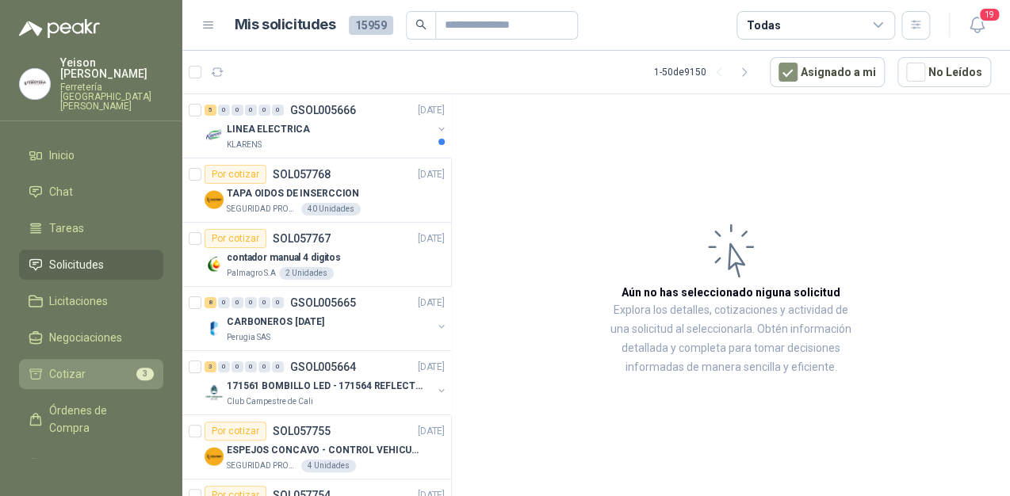
click at [78, 365] on span "Cotizar" at bounding box center [67, 373] width 36 height 17
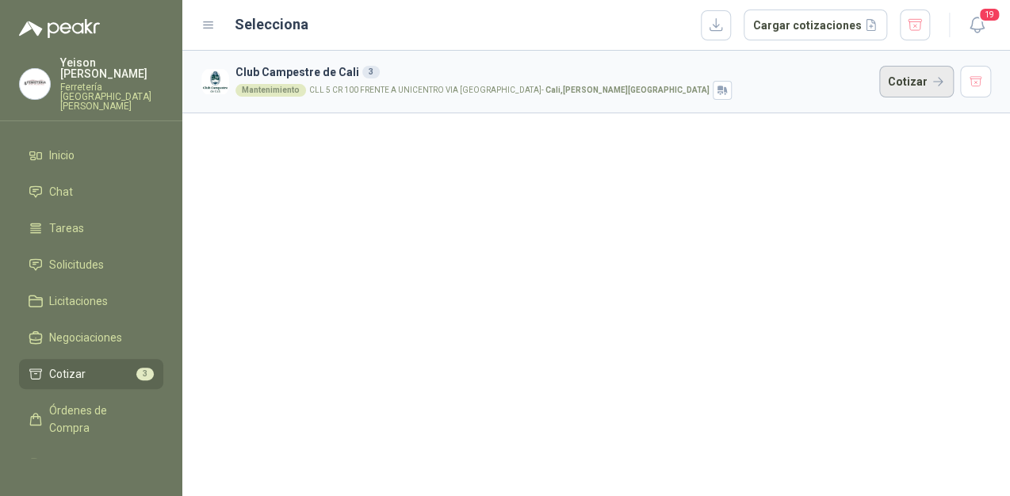
click at [914, 76] on button "Cotizar" at bounding box center [916, 82] width 74 height 32
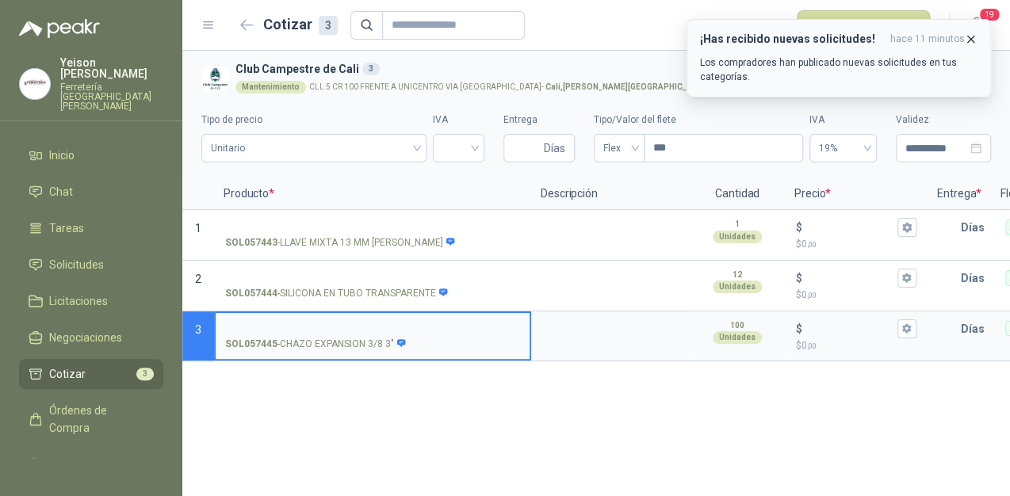
click at [973, 37] on icon "button" at bounding box center [970, 38] width 13 height 13
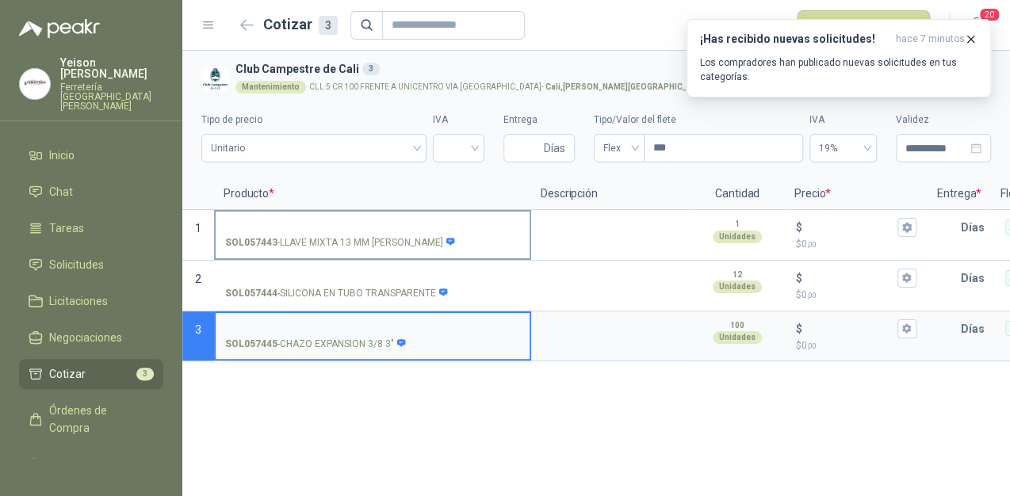
click at [300, 222] on input "SOL057443 - LLAVE MIXTA 13 MM STANLEY" at bounding box center [372, 228] width 295 height 12
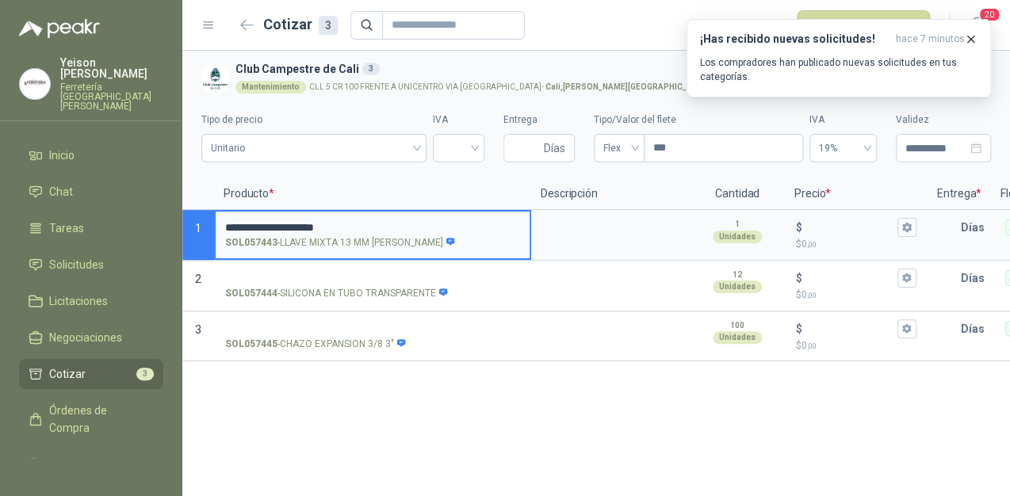
click at [380, 227] on input "**********" at bounding box center [372, 228] width 295 height 12
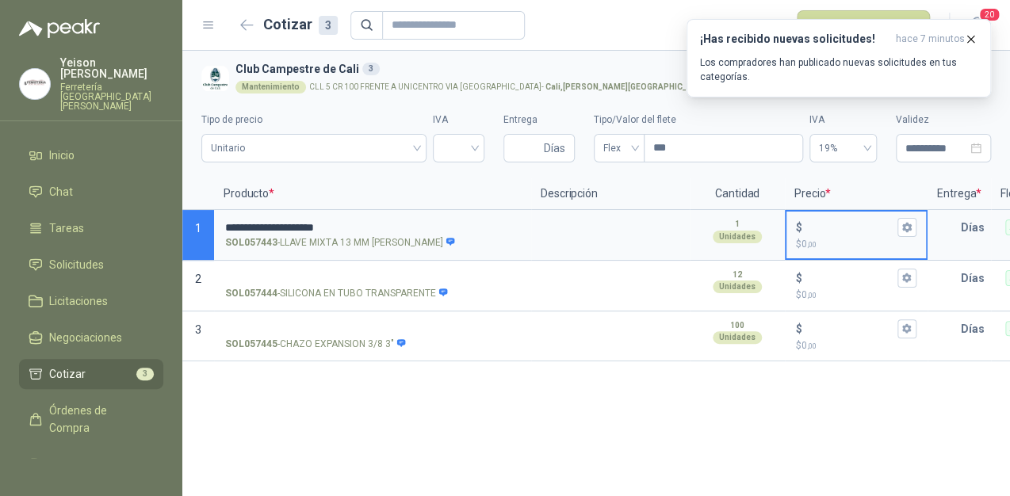
click at [829, 232] on input "$ $ 0 ,00" at bounding box center [849, 227] width 89 height 12
type input "******"
click at [903, 226] on icon "button" at bounding box center [906, 228] width 9 height 10
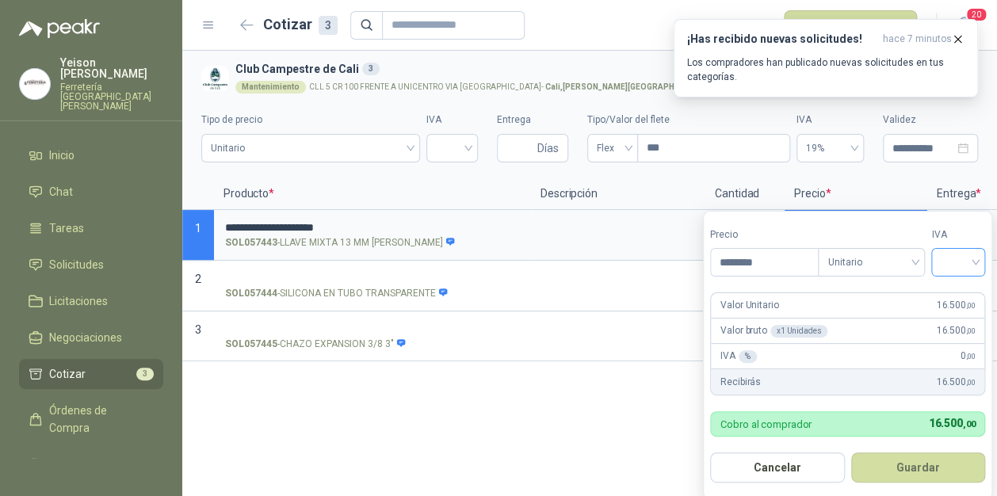
click at [984, 258] on div at bounding box center [958, 262] width 54 height 29
click at [953, 292] on div "19%" at bounding box center [961, 295] width 29 height 17
click at [941, 463] on button "Guardar" at bounding box center [921, 467] width 136 height 30
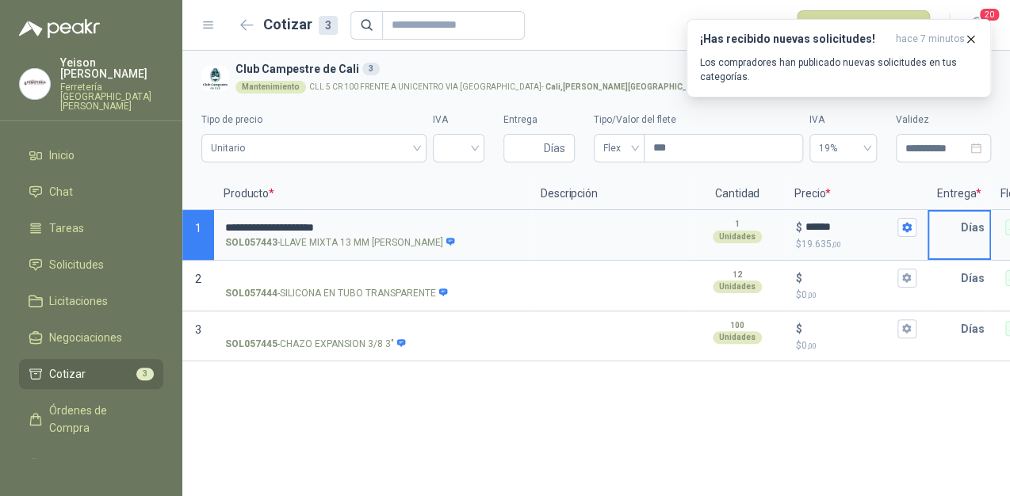
click at [938, 222] on input "text" at bounding box center [945, 228] width 32 height 32
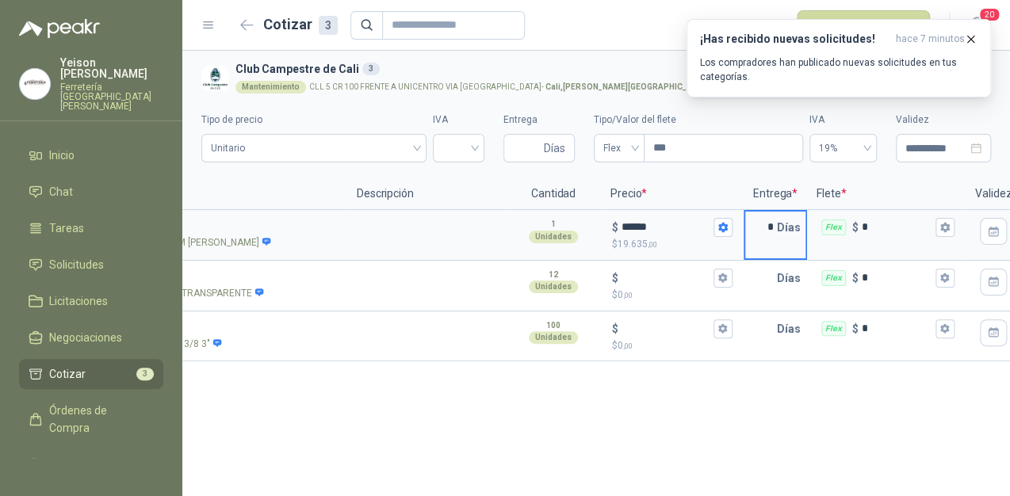
scroll to position [0, 197]
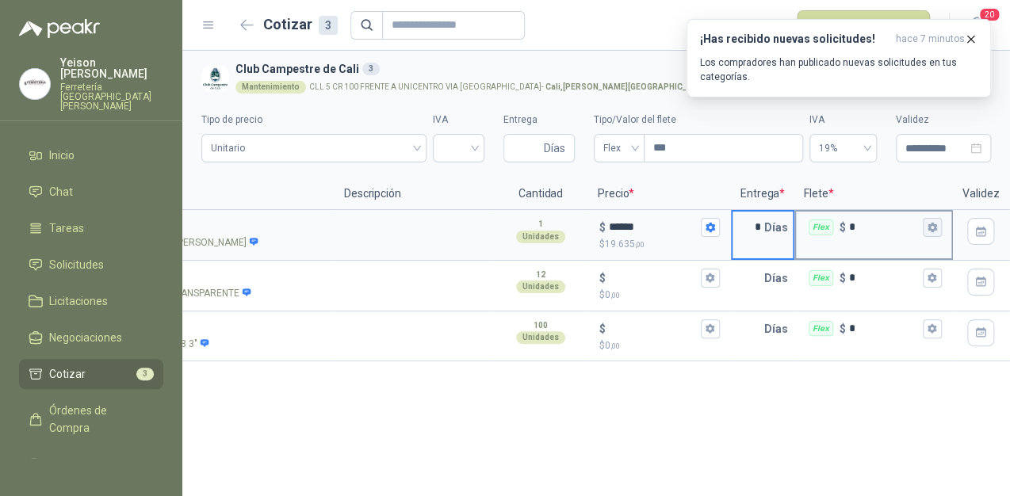
type input "*"
click at [929, 227] on icon "button" at bounding box center [931, 228] width 9 height 10
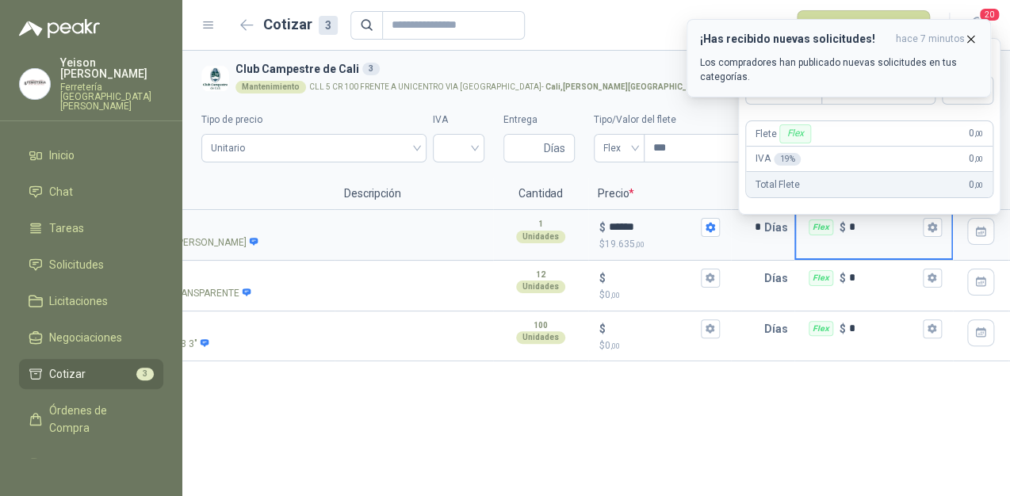
click at [973, 36] on icon "button" at bounding box center [971, 39] width 6 height 6
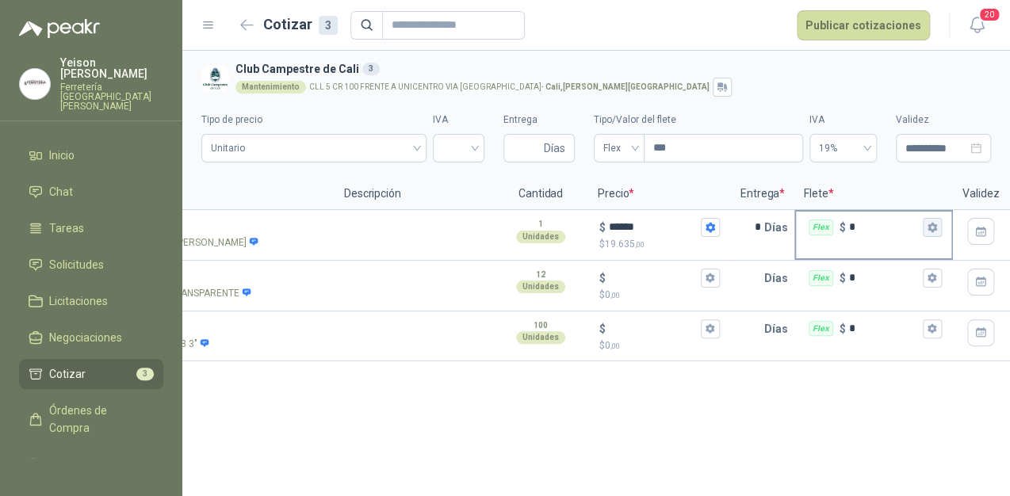
click at [930, 226] on icon "button" at bounding box center [931, 227] width 10 height 10
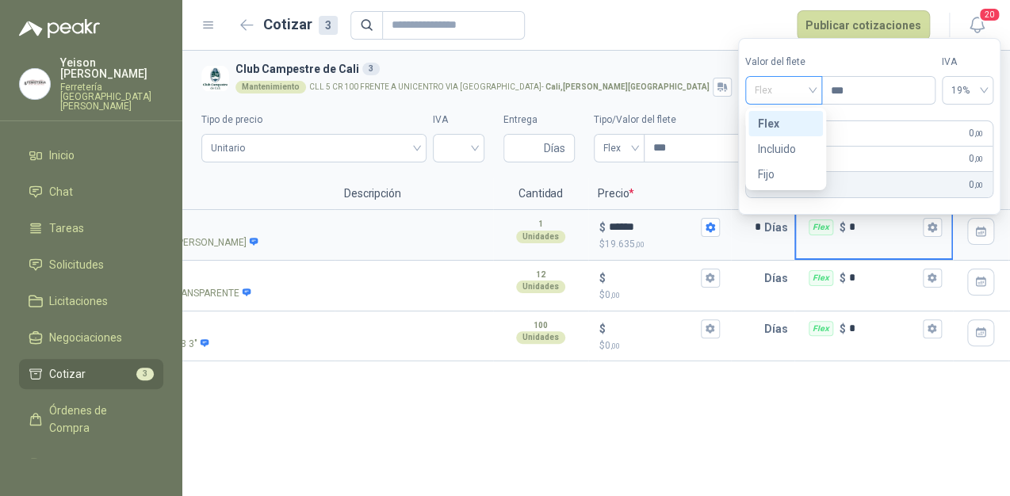
click at [811, 91] on span "Flex" at bounding box center [783, 90] width 58 height 24
click at [789, 151] on div "Incluido" at bounding box center [785, 148] width 55 height 17
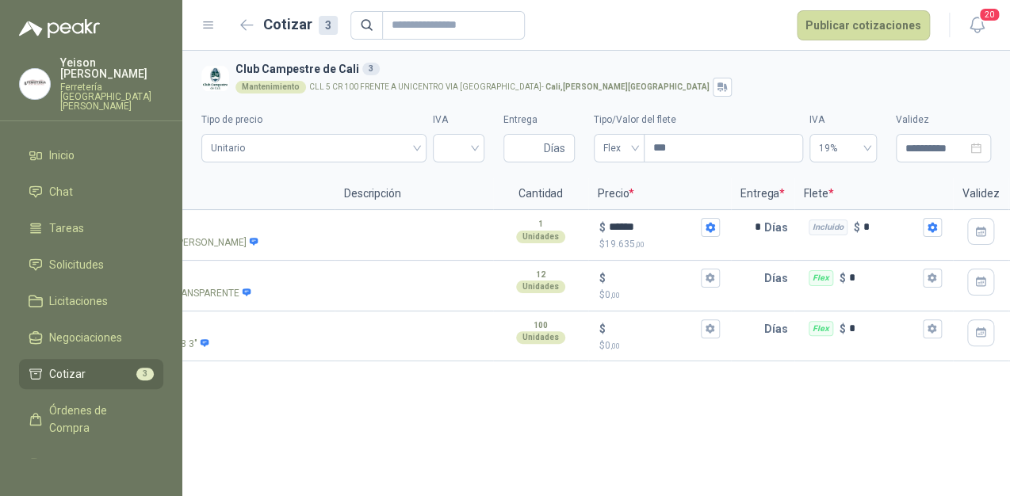
scroll to position [0, 0]
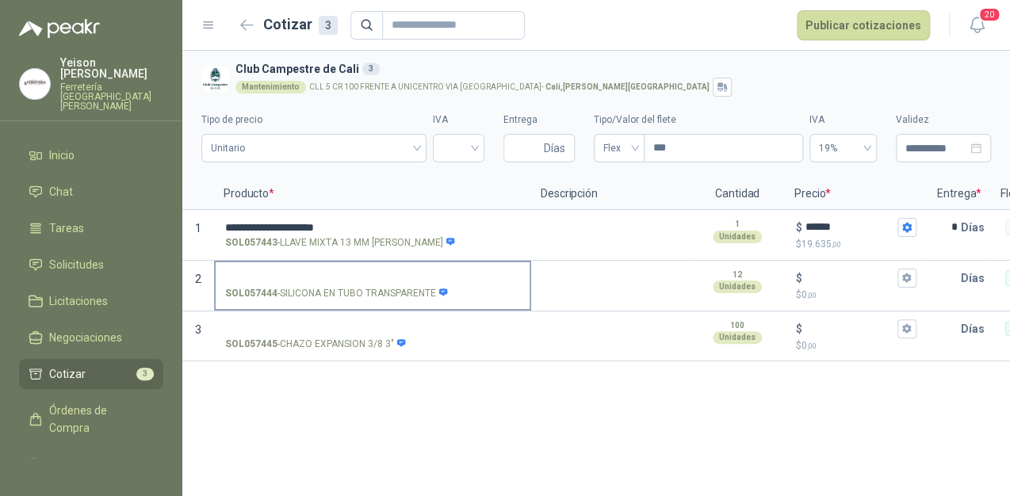
click at [248, 274] on input "SOL057444 - SILICONA EN TUBO TRANSPARENTE" at bounding box center [372, 279] width 295 height 12
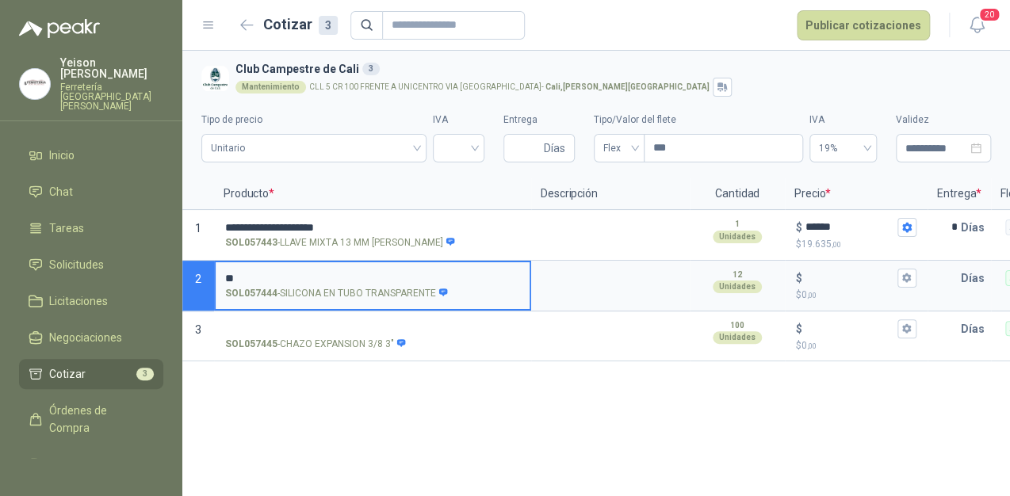
type input "*"
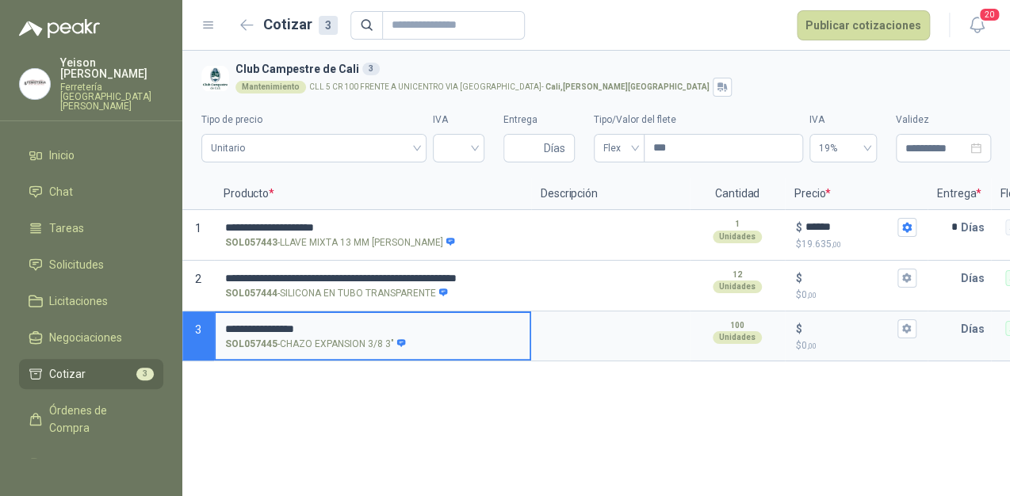
click at [315, 332] on input "**********" at bounding box center [372, 329] width 295 height 12
type input "*"
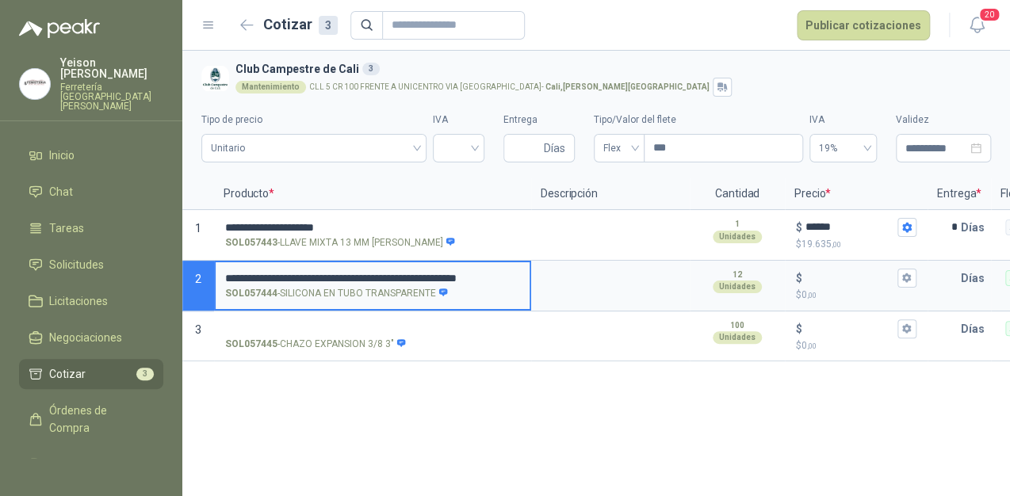
click at [409, 275] on input "**********" at bounding box center [372, 279] width 295 height 12
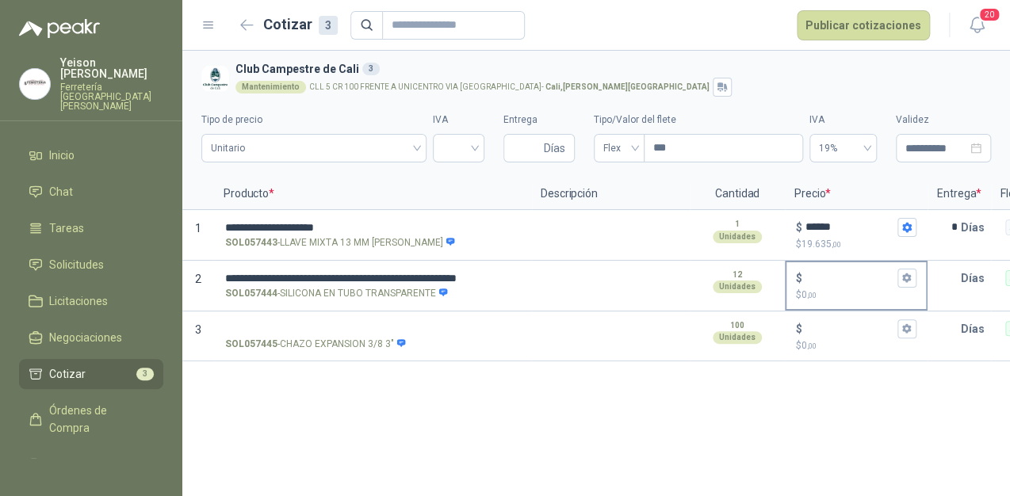
click at [811, 269] on div "$" at bounding box center [856, 278] width 120 height 19
click at [811, 272] on input "$ $ 0 ,00" at bounding box center [849, 278] width 89 height 12
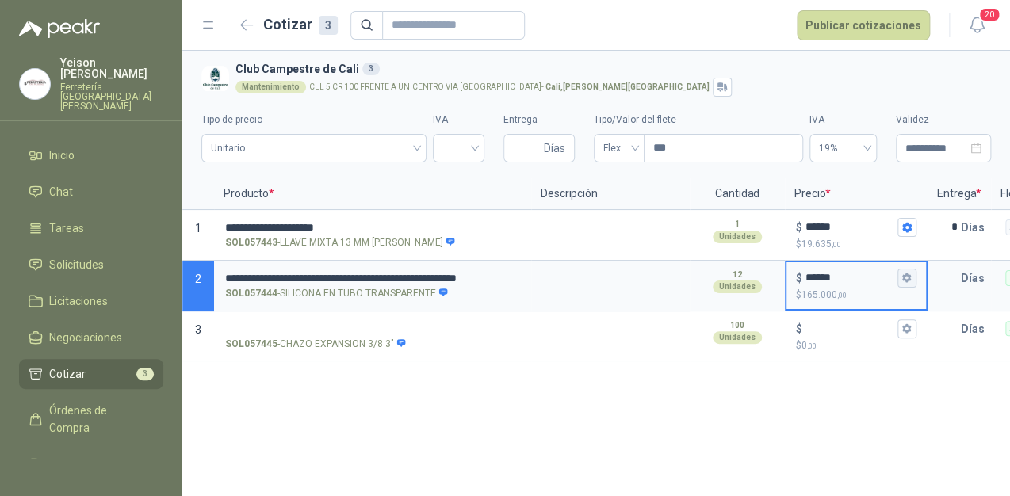
type input "******"
click at [910, 273] on icon "button" at bounding box center [906, 278] width 10 height 10
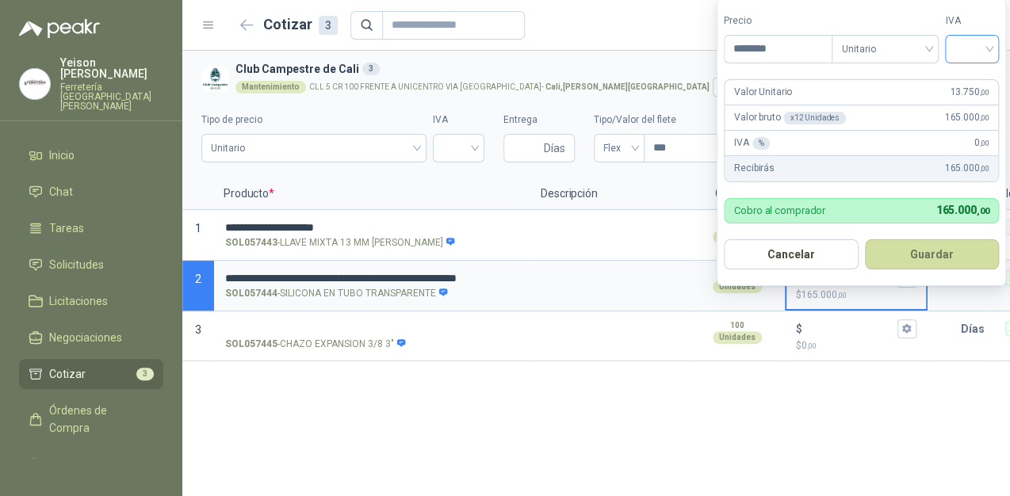
click at [989, 45] on input "search" at bounding box center [971, 48] width 35 height 24
click at [973, 79] on div "19%" at bounding box center [974, 82] width 29 height 17
click at [956, 246] on button "Guardar" at bounding box center [934, 254] width 136 height 30
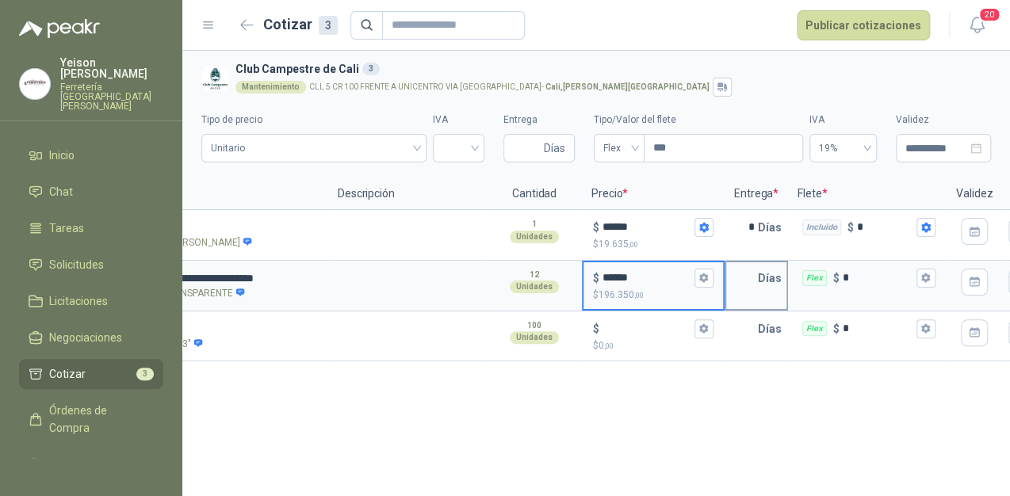
scroll to position [0, 191]
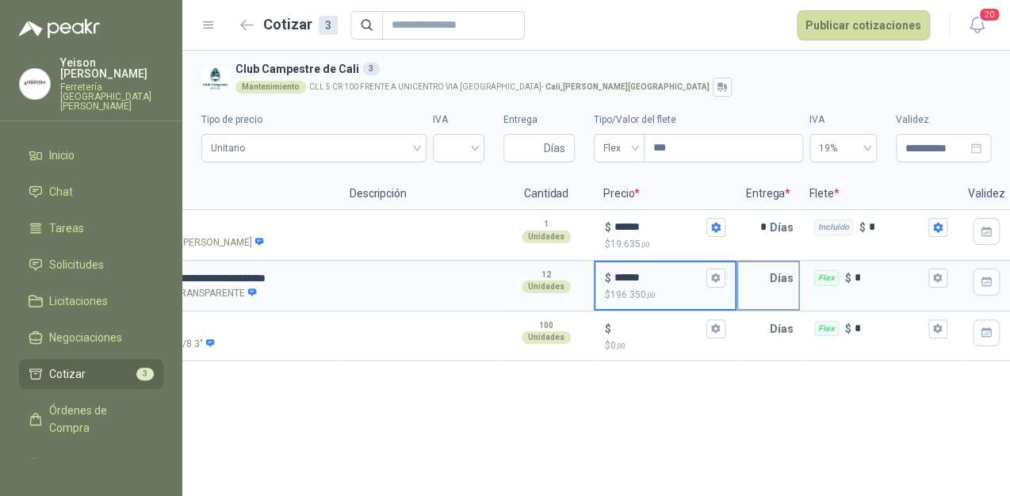
click at [763, 273] on input "text" at bounding box center [754, 278] width 32 height 32
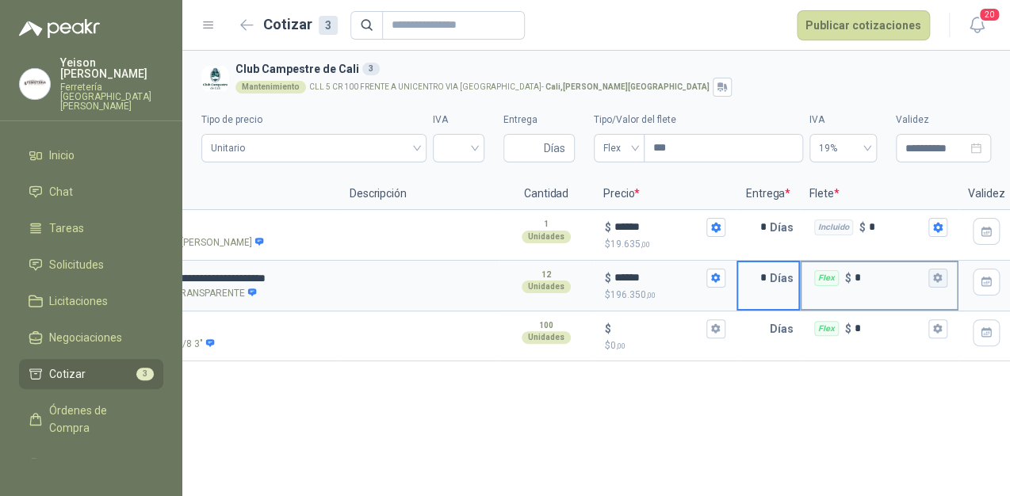
type input "*"
click at [934, 278] on icon "button" at bounding box center [937, 278] width 9 height 10
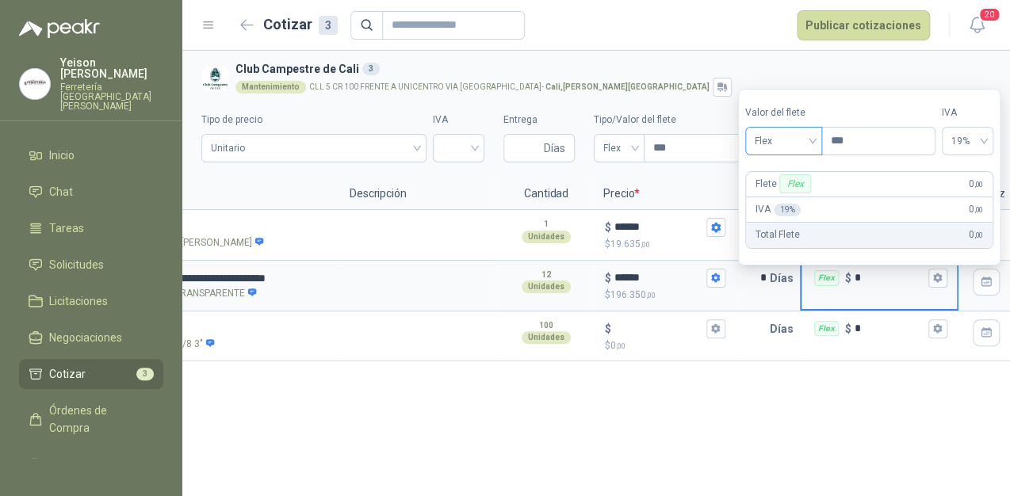
click at [815, 136] on div "Flex" at bounding box center [783, 141] width 77 height 29
click at [781, 193] on div "Incluido" at bounding box center [785, 199] width 55 height 17
click at [760, 335] on input "text" at bounding box center [754, 329] width 32 height 32
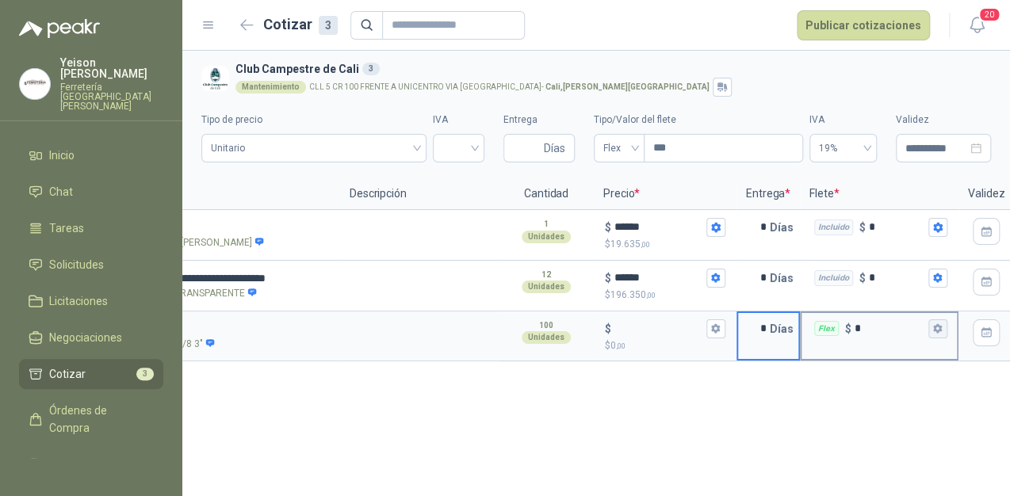
type input "*"
click at [934, 330] on icon "button" at bounding box center [937, 329] width 9 height 10
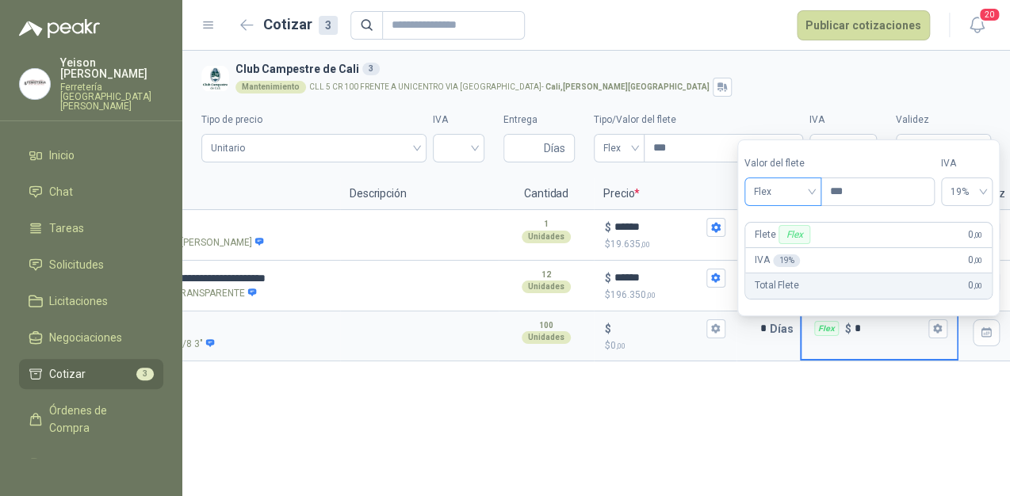
click at [811, 184] on span "Flex" at bounding box center [783, 192] width 58 height 24
click at [776, 247] on div "Incluido" at bounding box center [785, 250] width 55 height 17
click at [641, 328] on input "$ $ 0 ,00" at bounding box center [658, 329] width 89 height 12
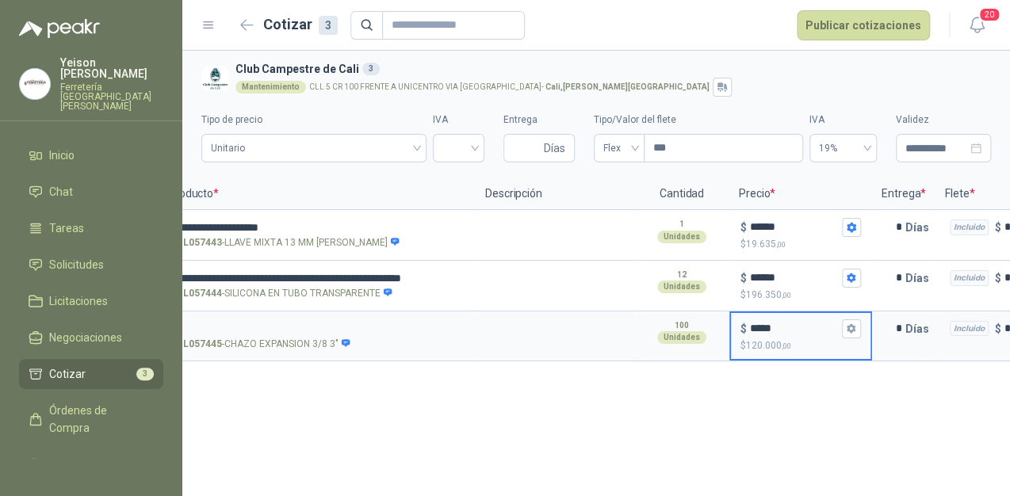
scroll to position [0, 56]
type input "*****"
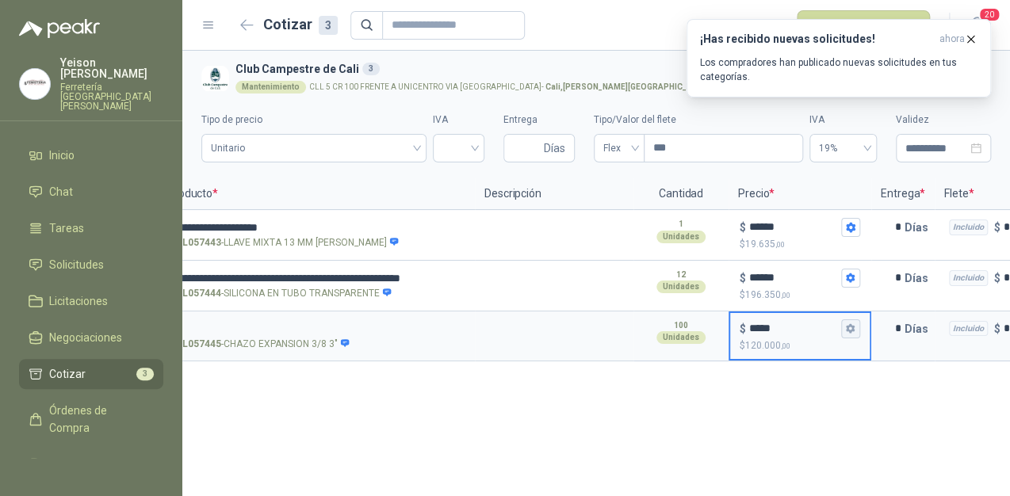
click at [853, 330] on icon "button" at bounding box center [850, 329] width 9 height 10
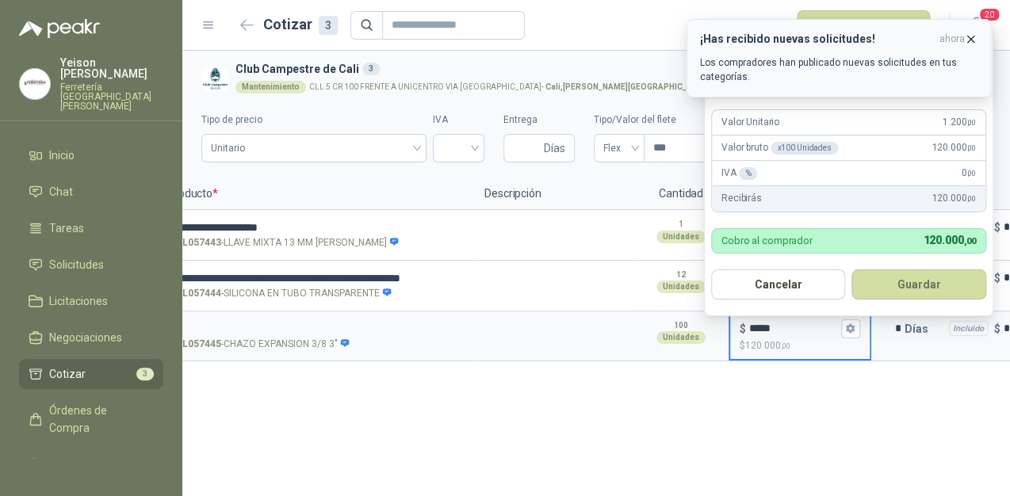
click at [972, 34] on icon "button" at bounding box center [970, 38] width 13 height 13
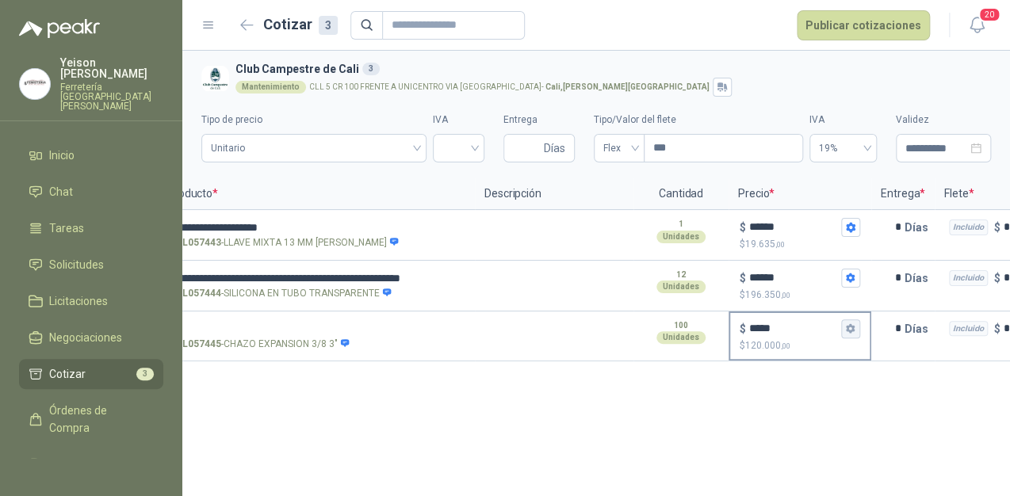
click at [853, 325] on icon "button" at bounding box center [850, 328] width 10 height 10
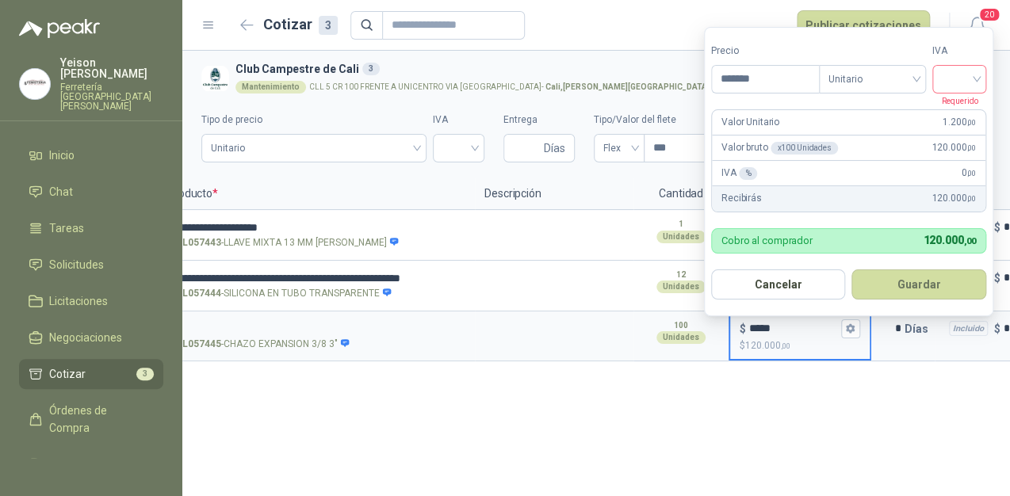
click at [975, 78] on input "search" at bounding box center [958, 78] width 35 height 24
click at [954, 113] on div "19%" at bounding box center [962, 111] width 29 height 17
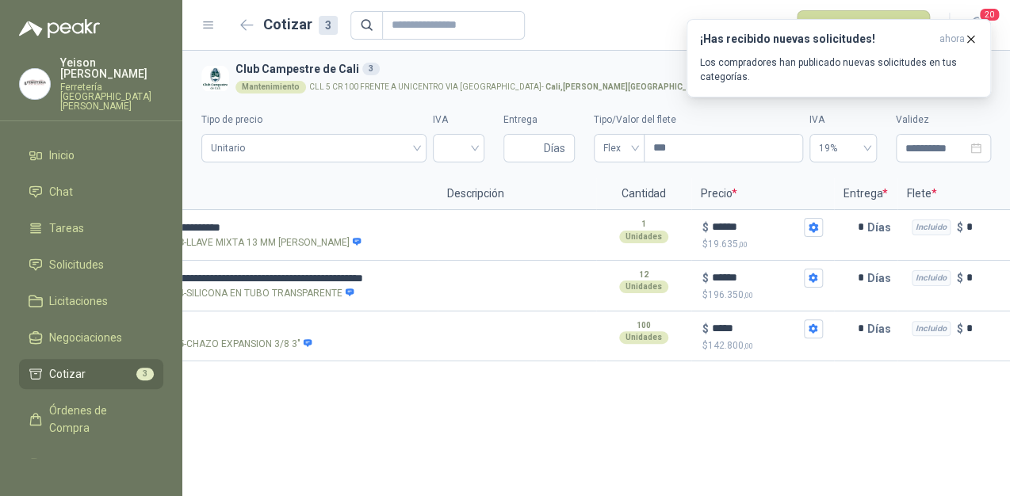
scroll to position [0, 0]
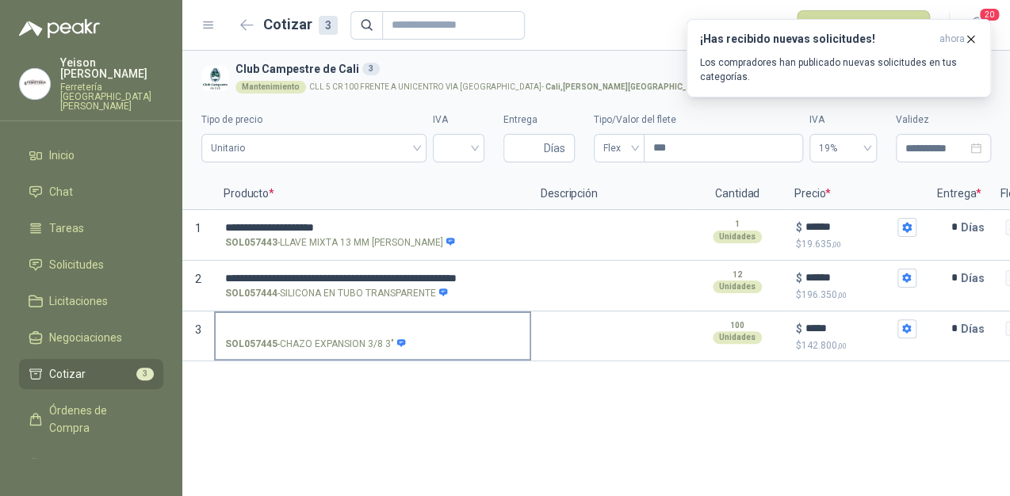
click at [306, 319] on label "SOL057445 - CHAZO EXPANSION 3/8 3"" at bounding box center [373, 335] width 314 height 45
click at [306, 323] on input "SOL057445 - CHAZO EXPANSION 3/8 3"" at bounding box center [372, 329] width 295 height 12
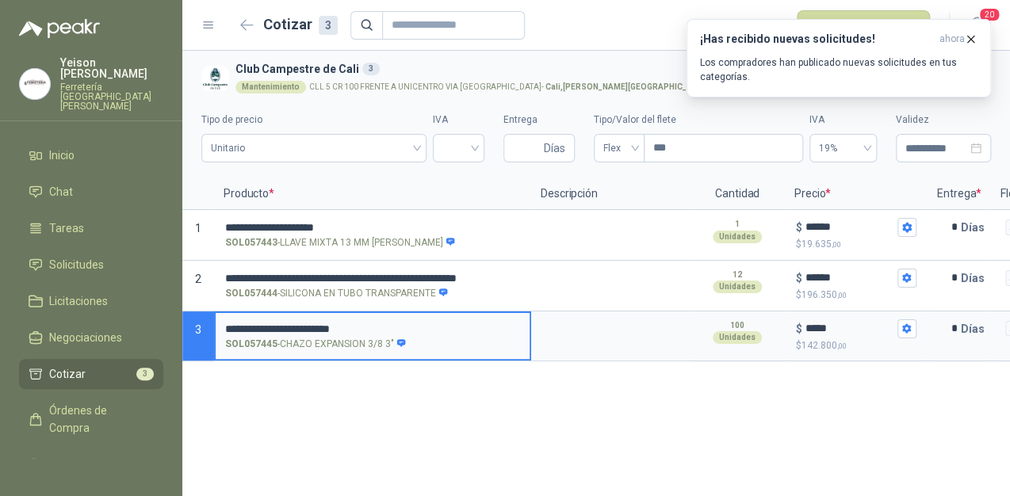
type input "**********"
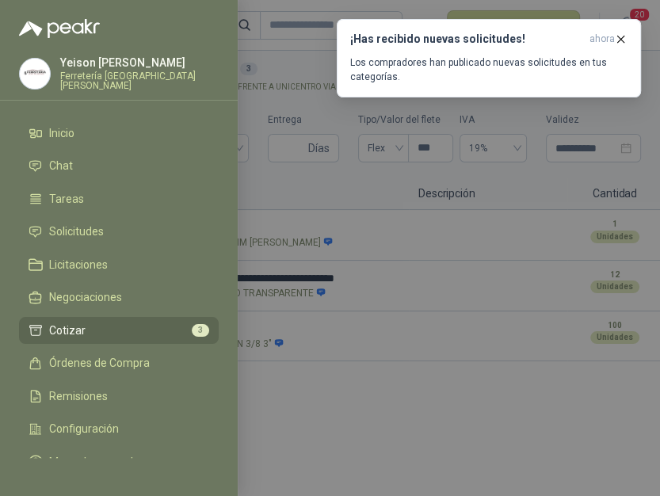
drag, startPoint x: 269, startPoint y: 327, endPoint x: 558, endPoint y: 128, distance: 350.8
click at [558, 128] on div at bounding box center [330, 248] width 660 height 496
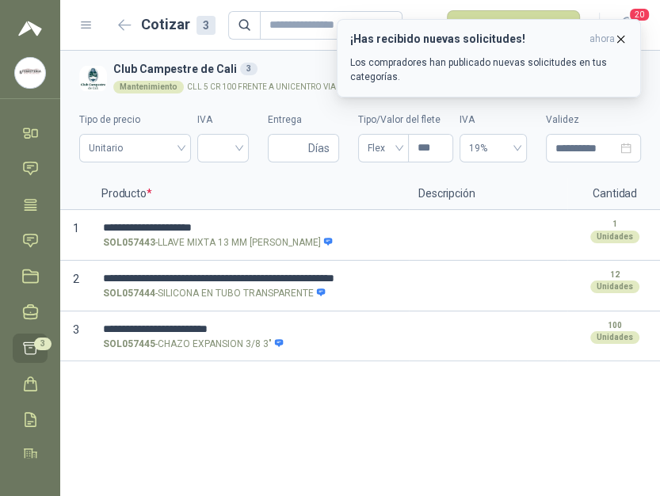
click at [624, 40] on icon "button" at bounding box center [620, 38] width 13 height 13
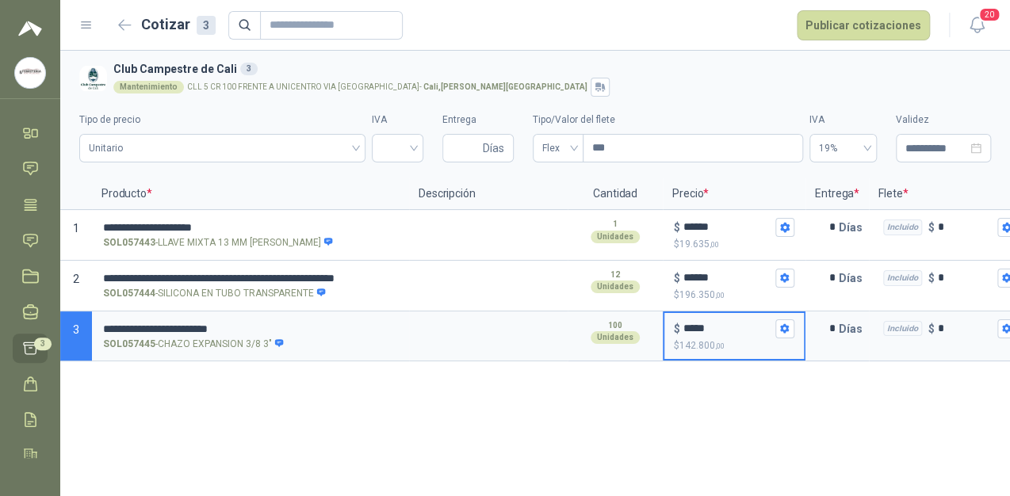
click at [698, 323] on input "*****" at bounding box center [727, 329] width 89 height 12
type input "*****"
click at [837, 33] on button "Publicar cotizaciones" at bounding box center [862, 25] width 133 height 30
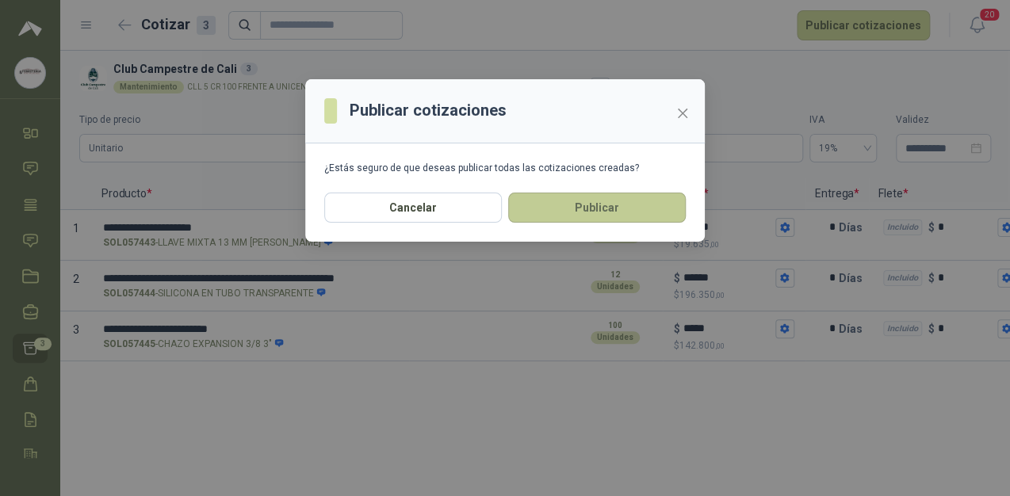
click at [590, 205] on button "Publicar" at bounding box center [597, 208] width 178 height 30
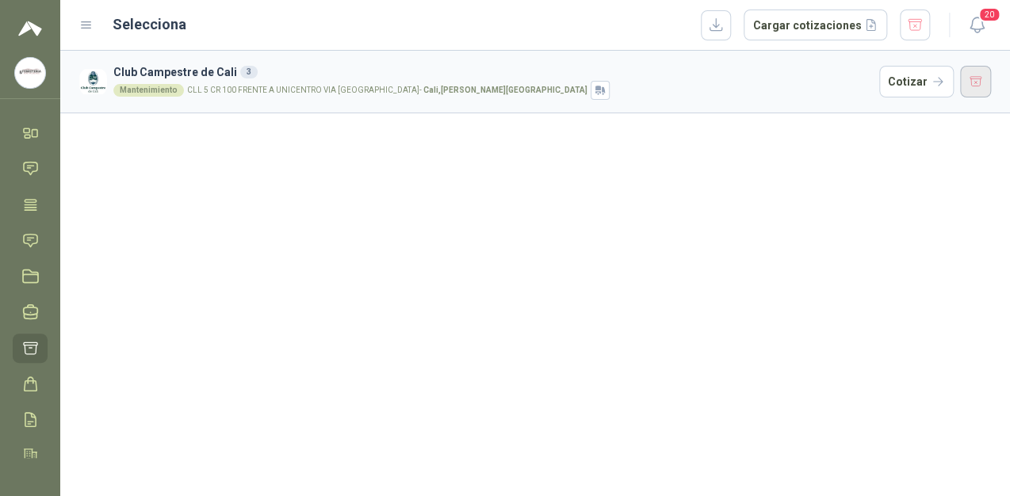
click at [964, 75] on button "button" at bounding box center [976, 82] width 32 height 32
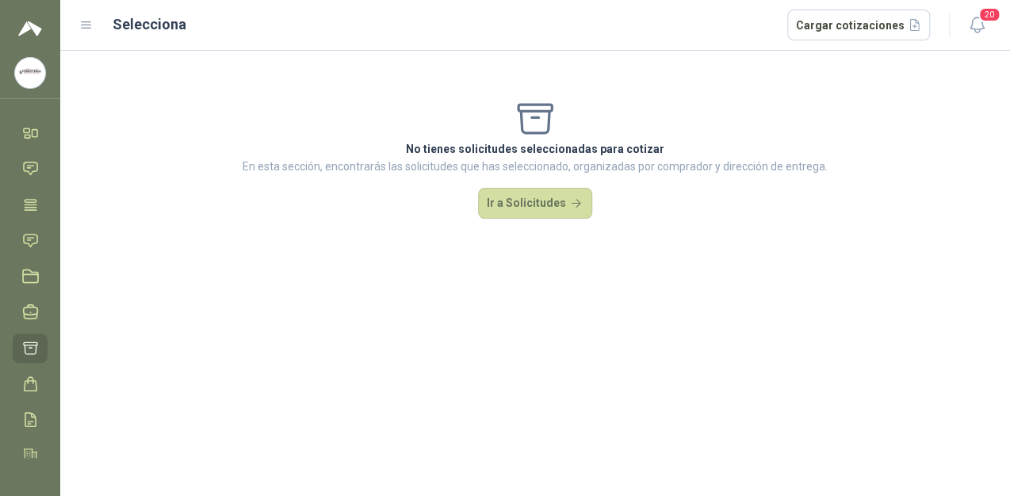
click at [101, 53] on div "No tienes solicitudes seleccionadas para cotizar En esta sección, encontrarás l…" at bounding box center [534, 159] width 949 height 216
drag, startPoint x: 101, startPoint y: 50, endPoint x: 64, endPoint y: 33, distance: 40.8
click at [100, 49] on header "Selecciona Cargar cotizaciones 20" at bounding box center [534, 25] width 949 height 51
click at [33, 25] on img at bounding box center [30, 28] width 24 height 19
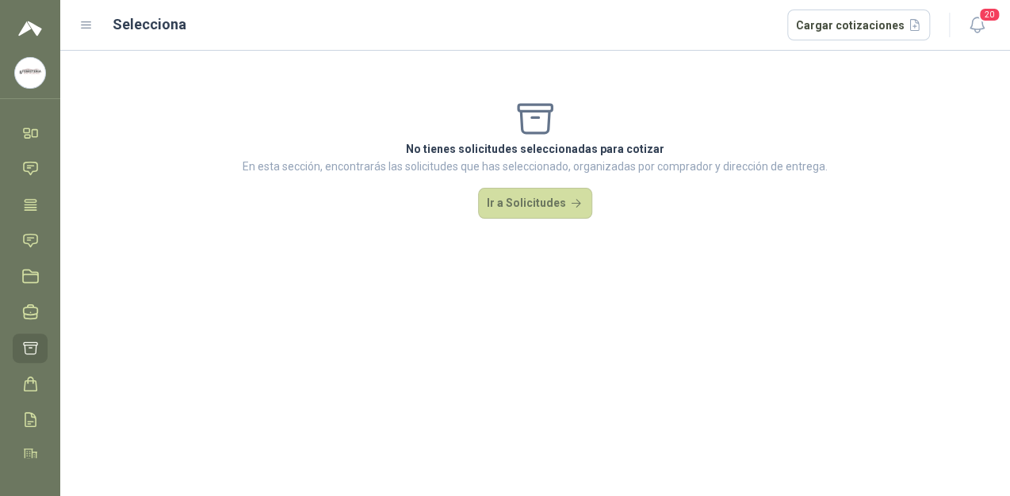
click at [36, 3] on div at bounding box center [30, 19] width 60 height 38
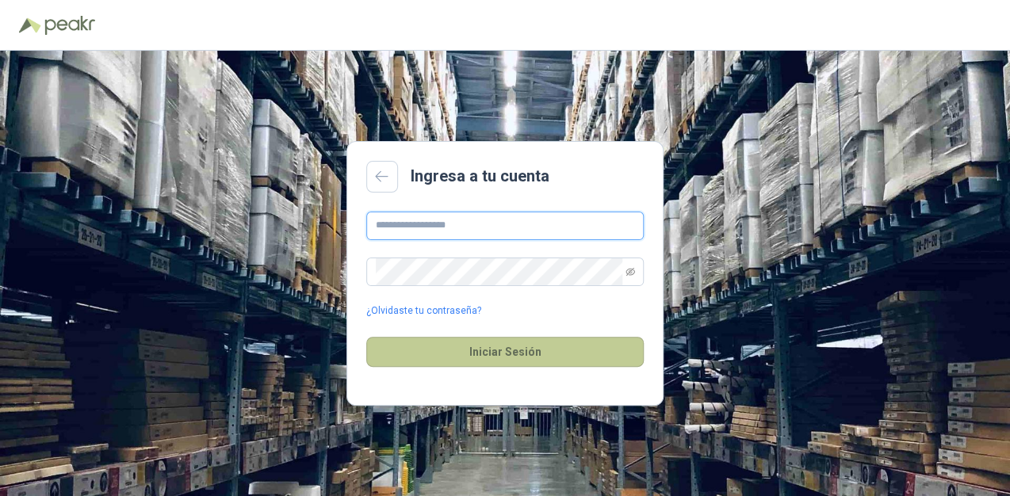
type input "**********"
click at [438, 348] on button "Iniciar Sesión" at bounding box center [504, 352] width 277 height 30
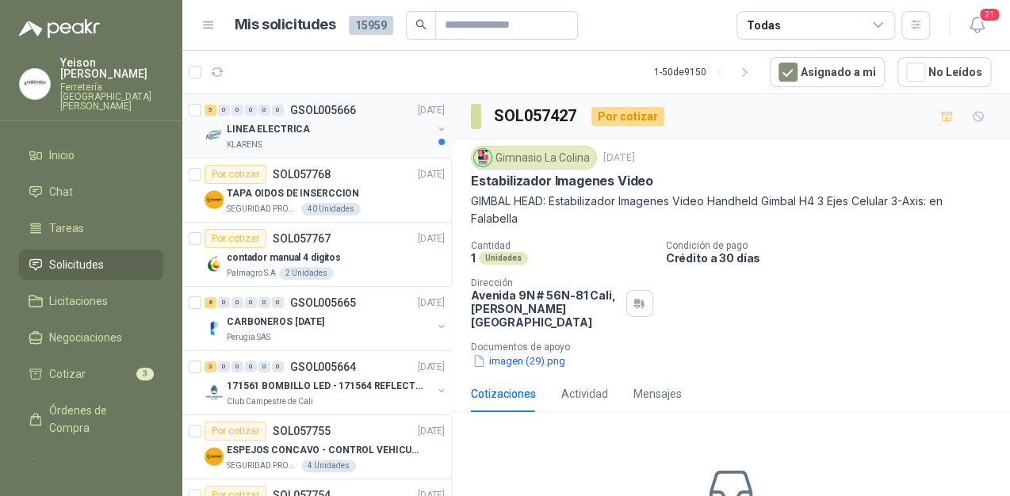
click at [327, 120] on div "LINEA ELECTRICA" at bounding box center [329, 129] width 205 height 19
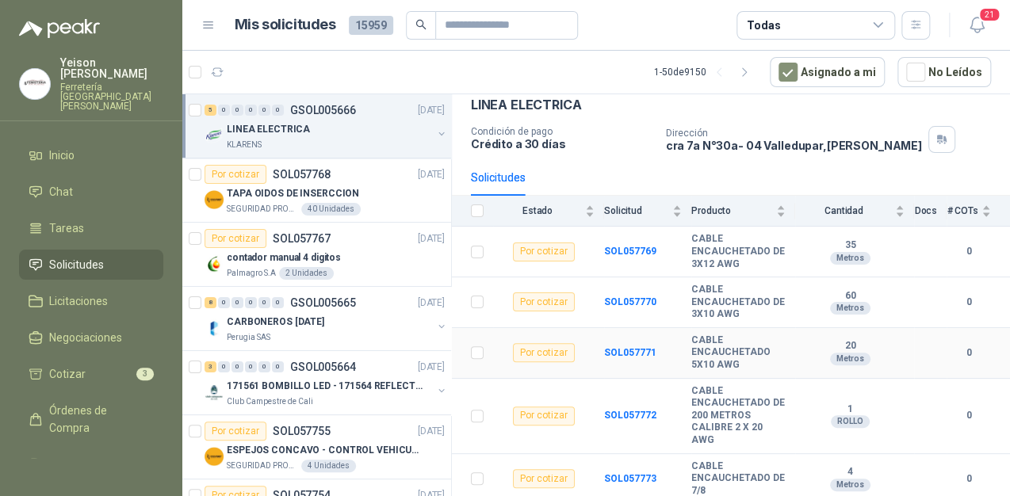
scroll to position [80, 0]
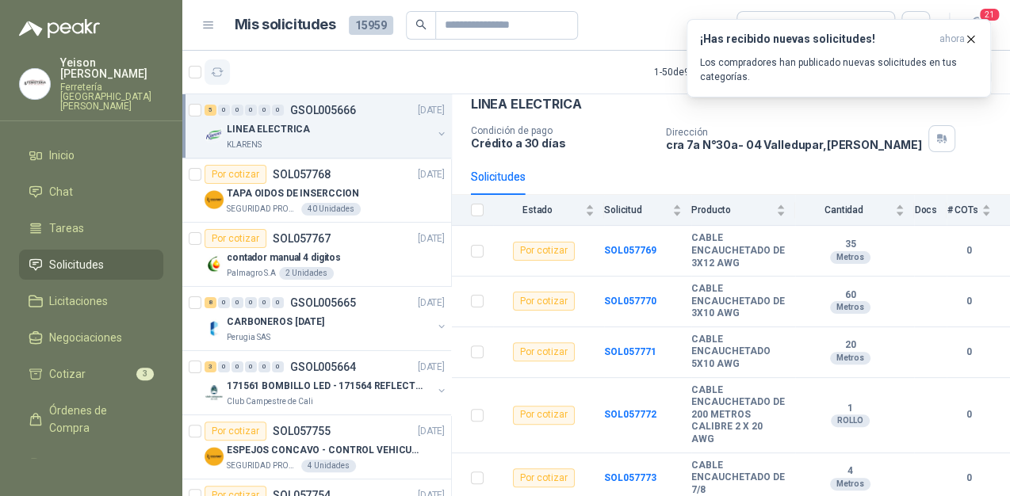
click at [216, 71] on icon "button" at bounding box center [217, 72] width 13 height 13
click at [218, 79] on button "button" at bounding box center [216, 71] width 25 height 25
click at [846, 57] on p "Los compradores han publicado nuevas solicitudes en tus categorías." at bounding box center [838, 69] width 277 height 29
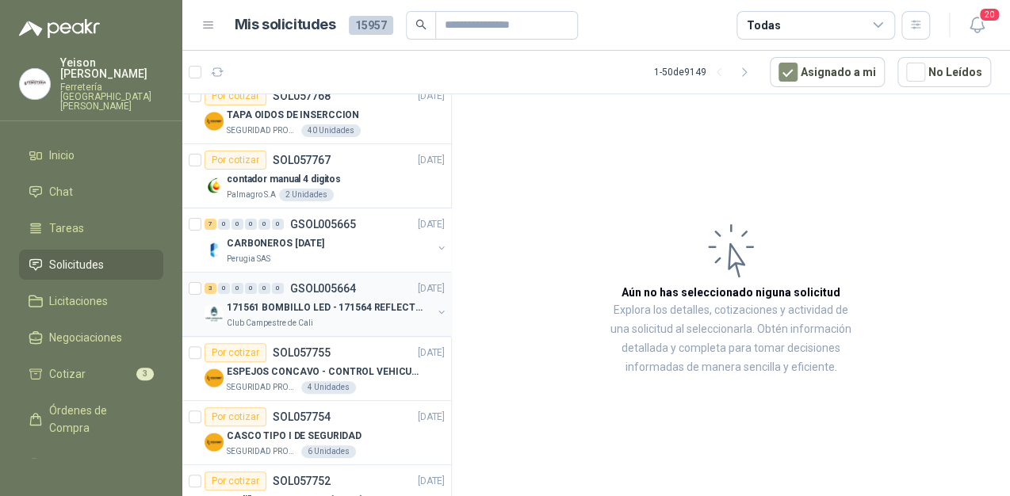
scroll to position [127, 0]
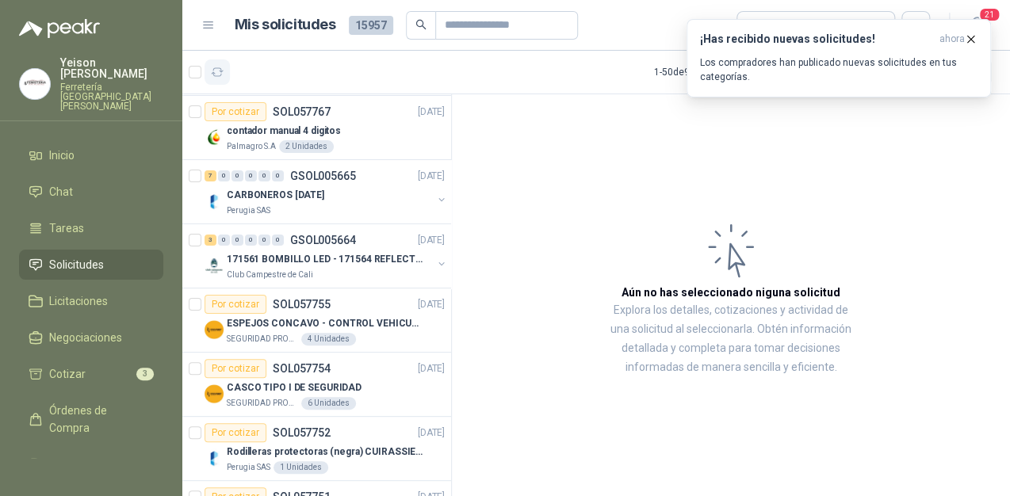
click at [223, 72] on icon "button" at bounding box center [217, 72] width 13 height 13
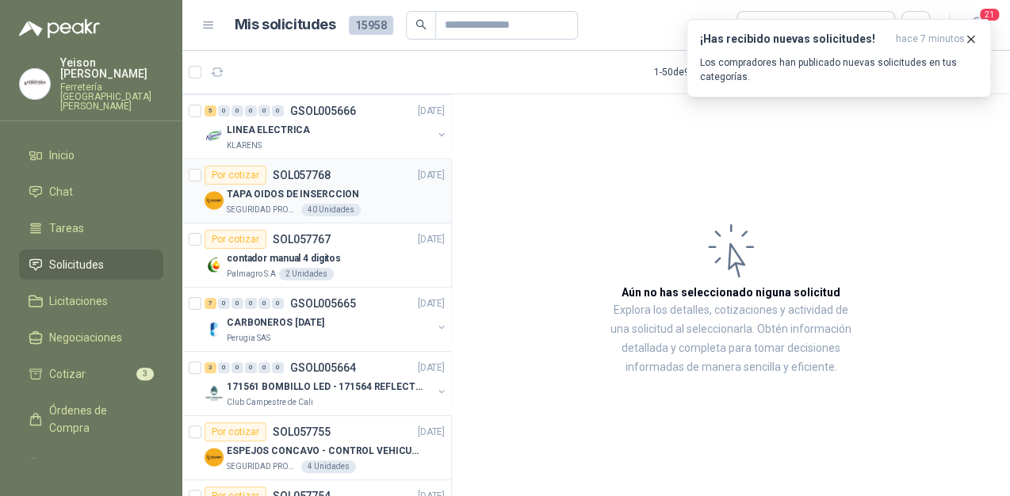
scroll to position [0, 0]
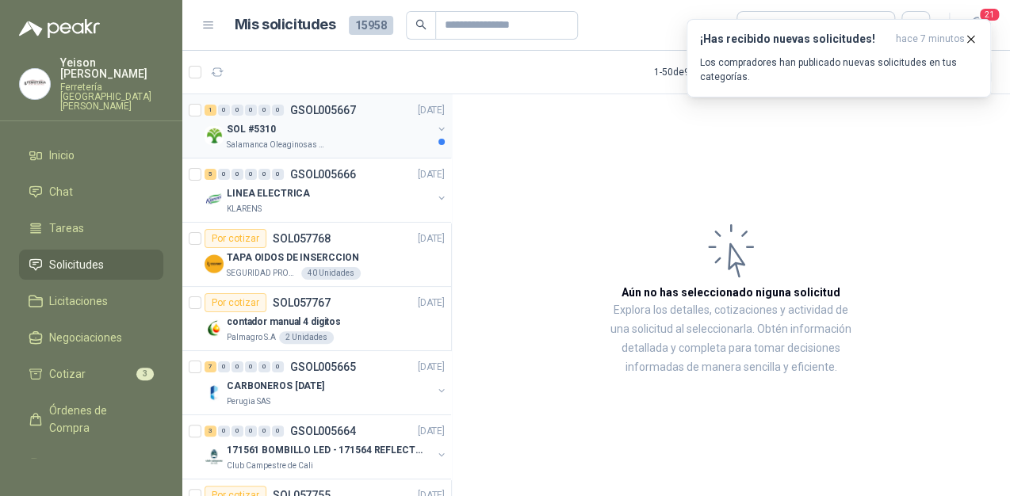
click at [347, 137] on div "SOL #5310" at bounding box center [329, 129] width 205 height 19
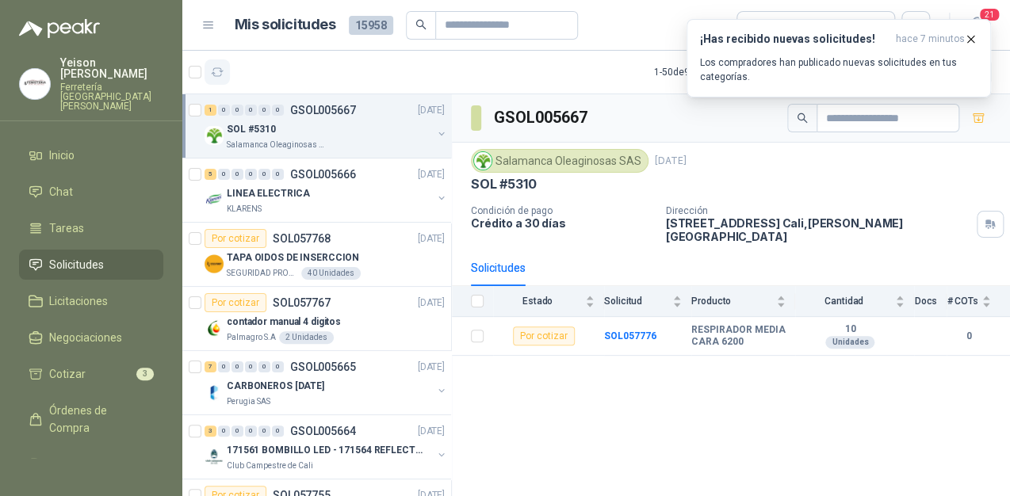
click at [223, 76] on icon "button" at bounding box center [217, 72] width 13 height 13
click at [225, 82] on button "button" at bounding box center [216, 71] width 25 height 25
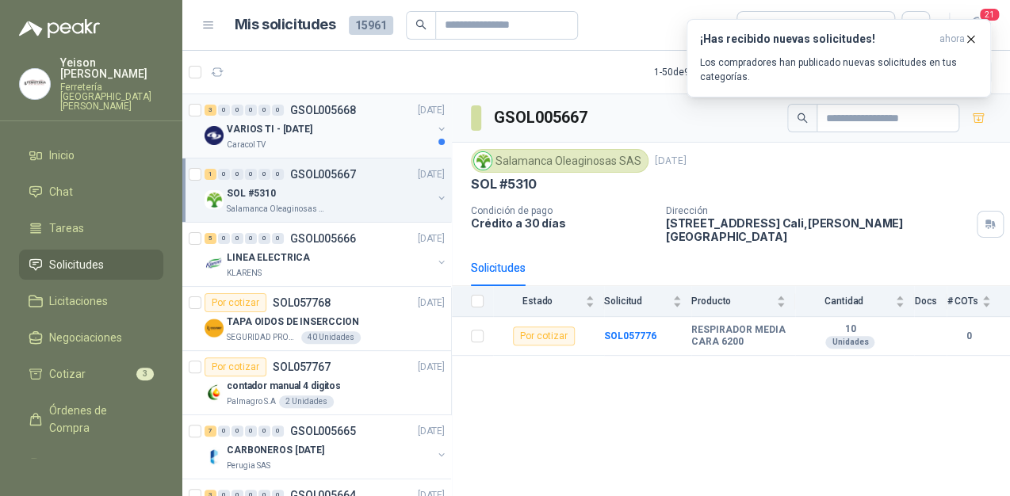
click at [302, 141] on div "Caracol TV" at bounding box center [329, 145] width 205 height 13
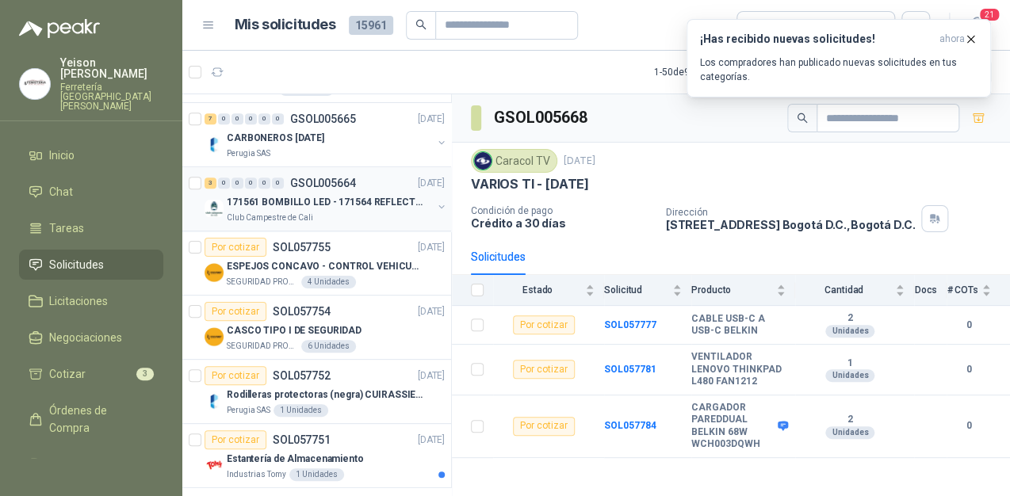
scroll to position [317, 0]
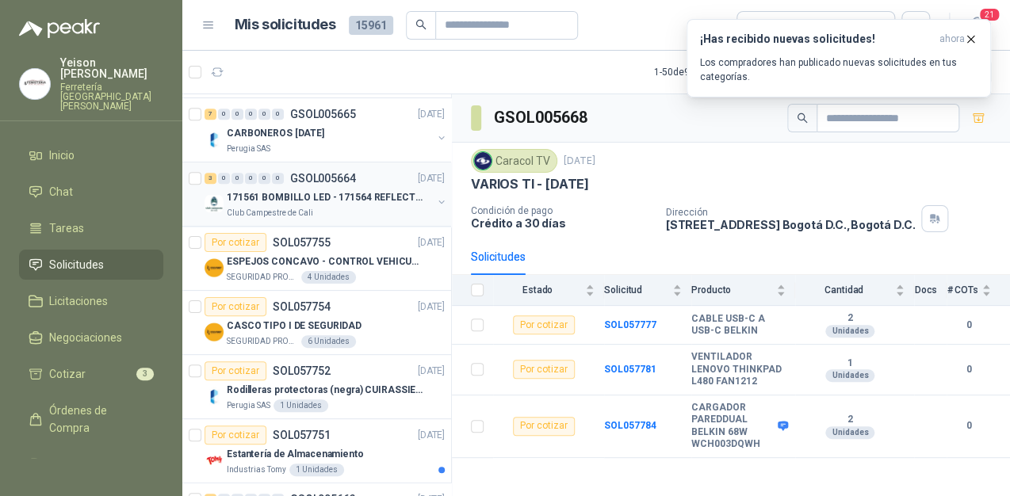
click at [340, 190] on p "171561 BOMBILLO LED - 171564 REFLECTOR 50W" at bounding box center [325, 197] width 197 height 15
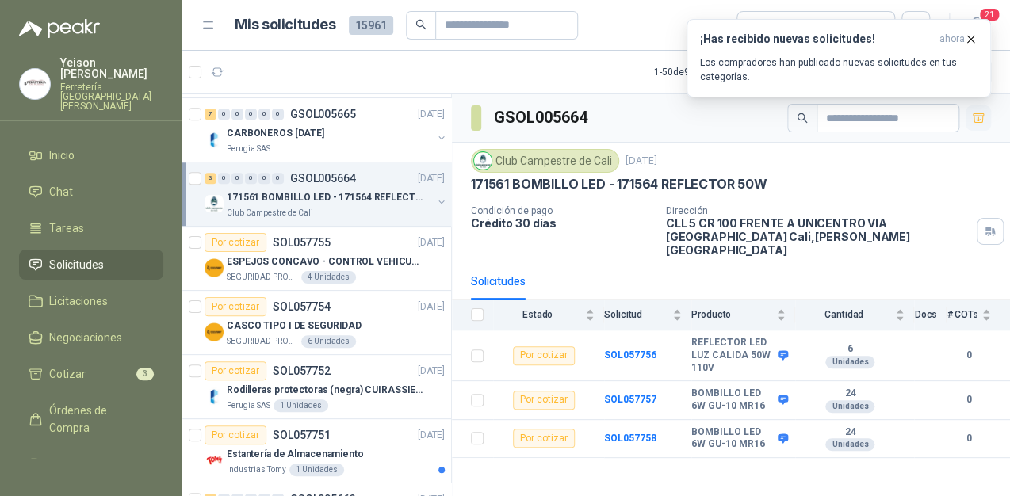
click at [983, 113] on icon "button" at bounding box center [977, 117] width 11 height 9
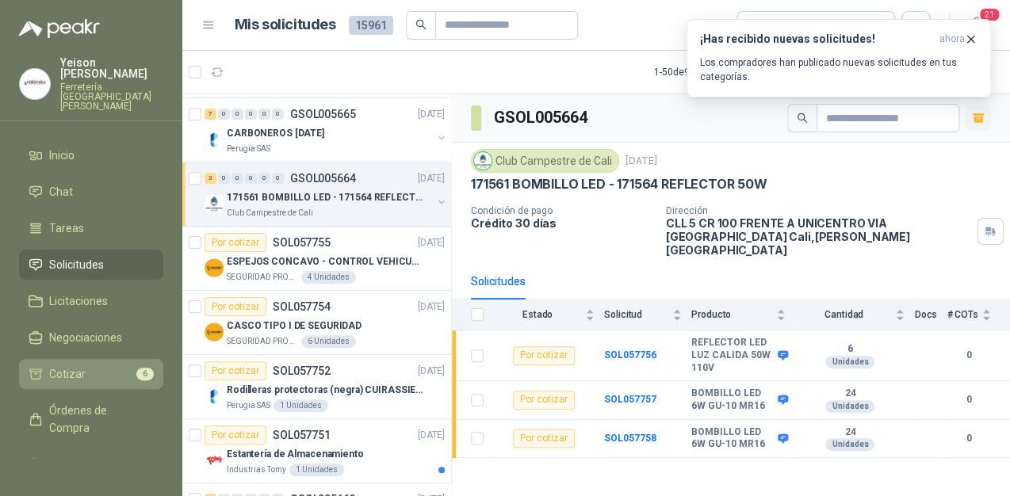
click at [118, 364] on link "Cotizar 6" at bounding box center [91, 374] width 144 height 30
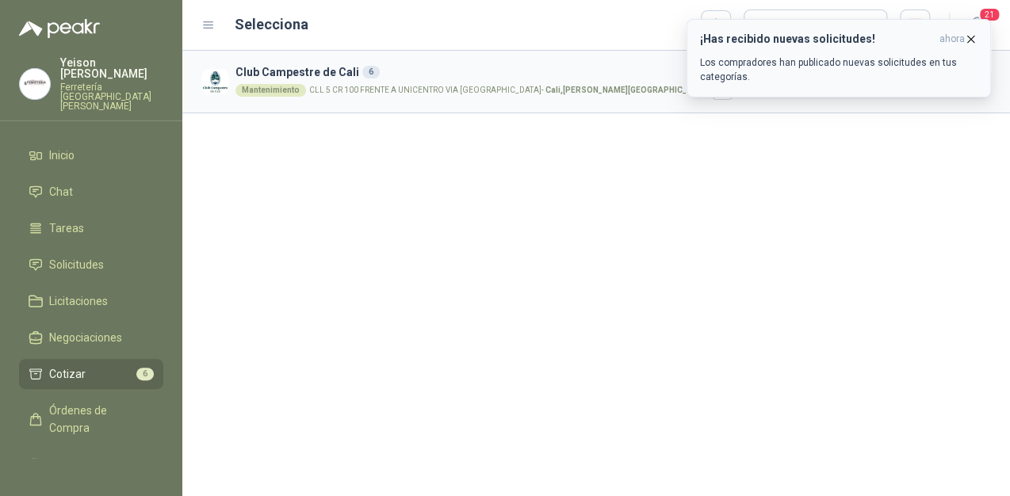
click at [969, 36] on icon "button" at bounding box center [970, 38] width 13 height 13
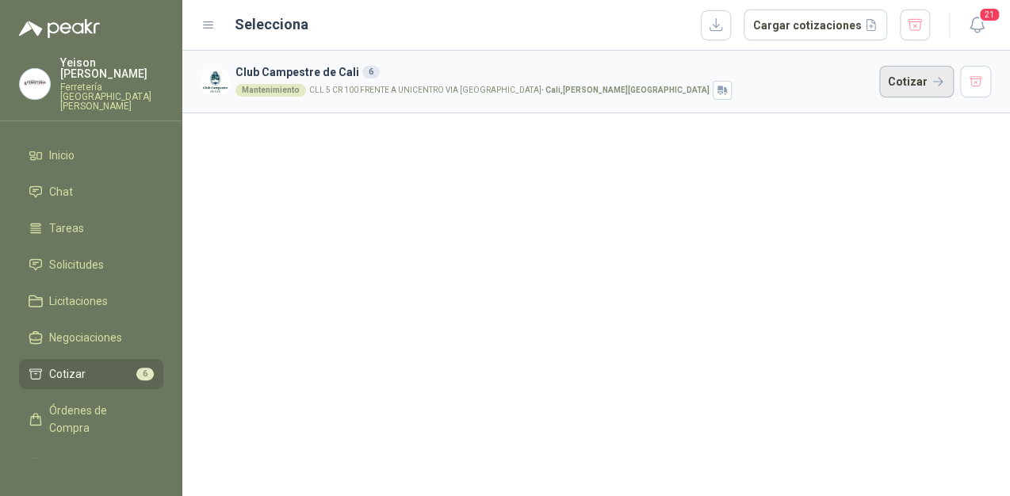
click at [936, 76] on button "Cotizar" at bounding box center [916, 82] width 74 height 32
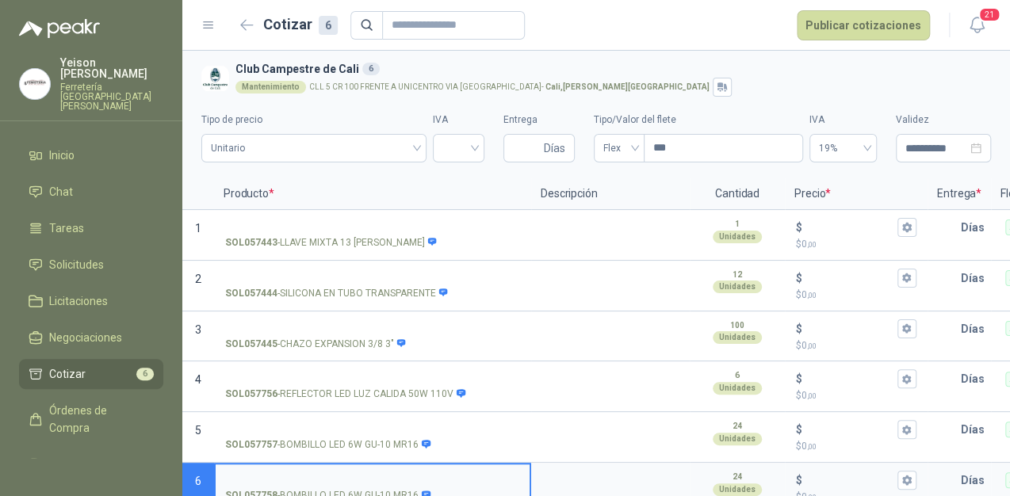
click at [136, 368] on span "6" at bounding box center [144, 374] width 17 height 13
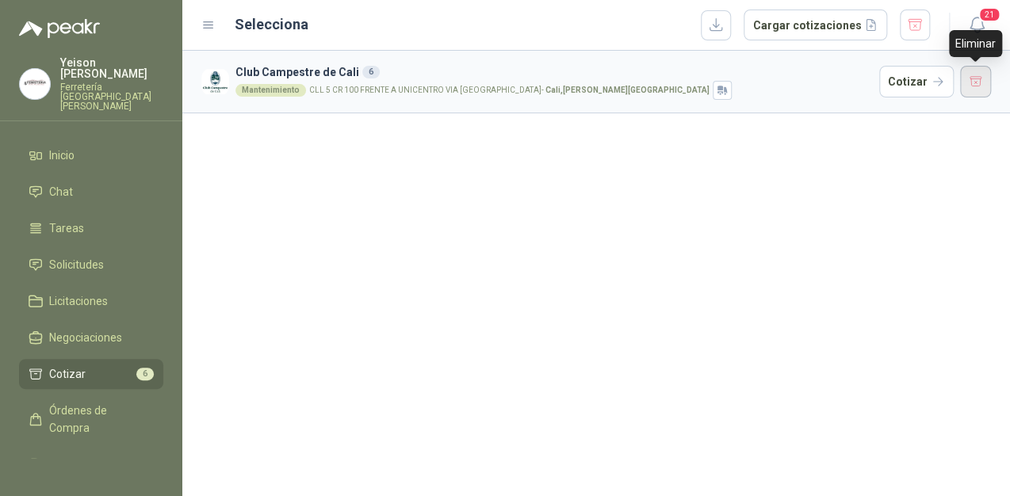
click at [968, 82] on button "button" at bounding box center [976, 82] width 32 height 32
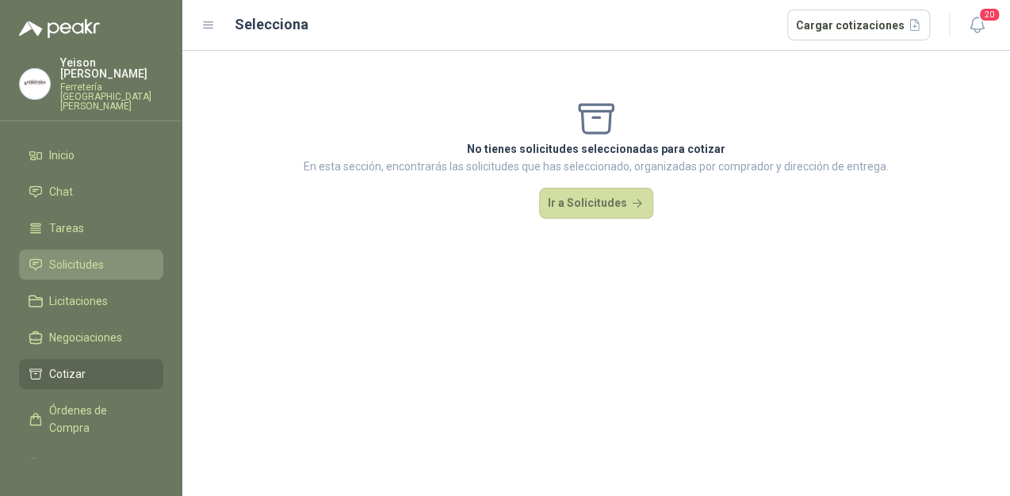
click at [105, 256] on li "Solicitudes" at bounding box center [91, 264] width 125 height 17
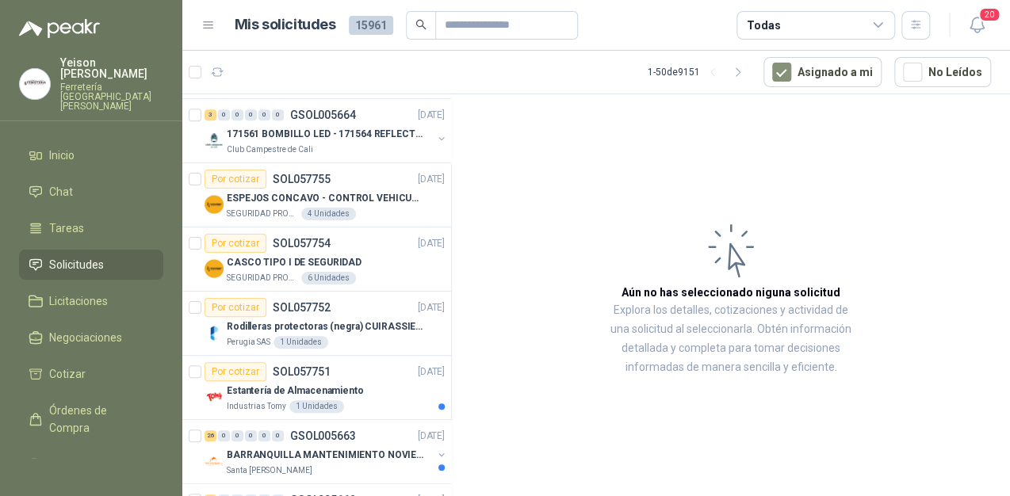
scroll to position [190, 0]
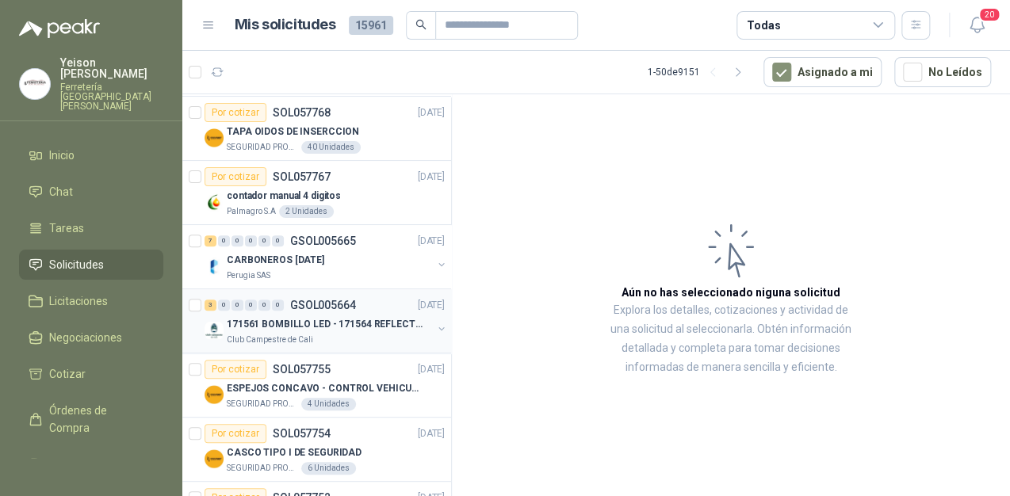
click at [323, 326] on p "171561 BOMBILLO LED - 171564 REFLECTOR 50W" at bounding box center [325, 324] width 197 height 15
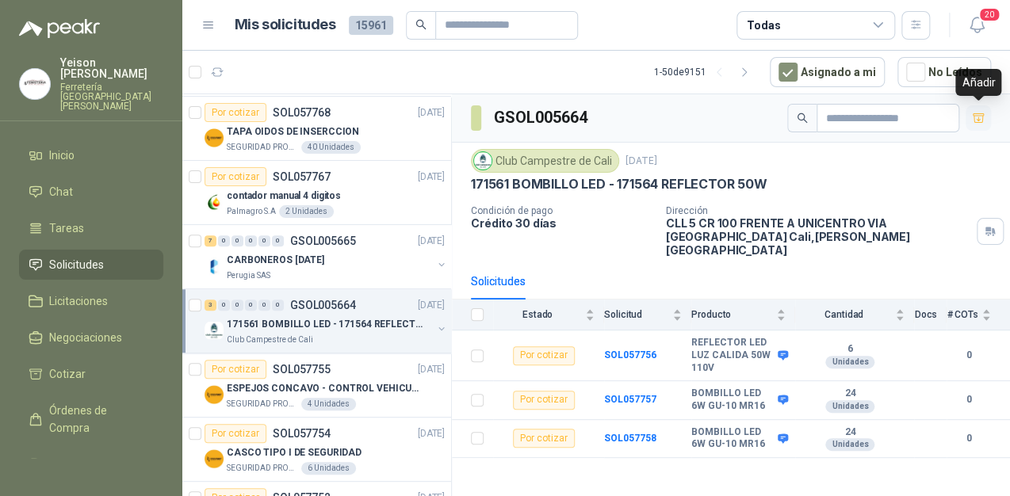
click at [970, 111] on button "button" at bounding box center [977, 117] width 25 height 25
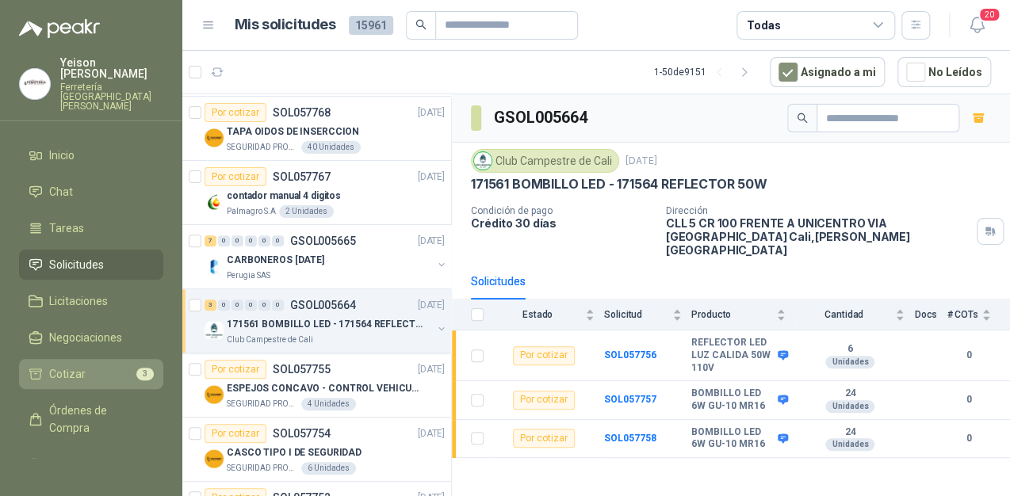
click at [109, 365] on li "Cotizar 3" at bounding box center [91, 373] width 125 height 17
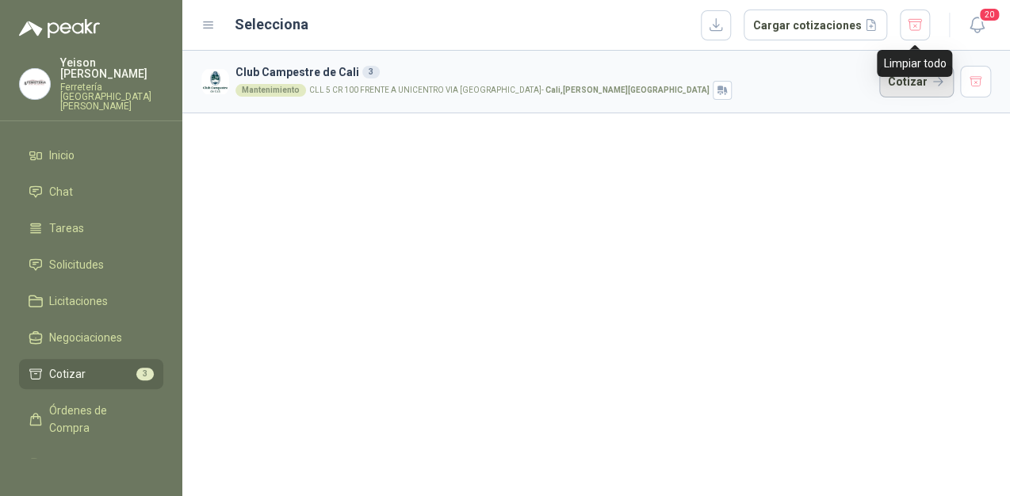
click at [907, 84] on button "Cotizar" at bounding box center [916, 82] width 74 height 32
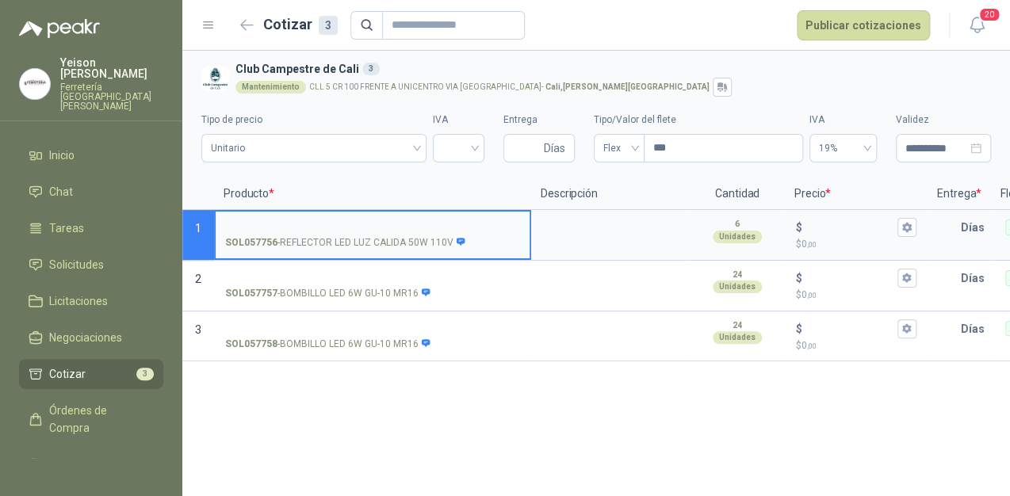
click at [355, 225] on input "SOL057756 - REFLECTOR LED LUZ CALIDA 50W 110V" at bounding box center [372, 228] width 295 height 12
type input "**"
click at [350, 226] on input "**" at bounding box center [372, 228] width 295 height 12
click at [320, 225] on input "**" at bounding box center [372, 228] width 295 height 12
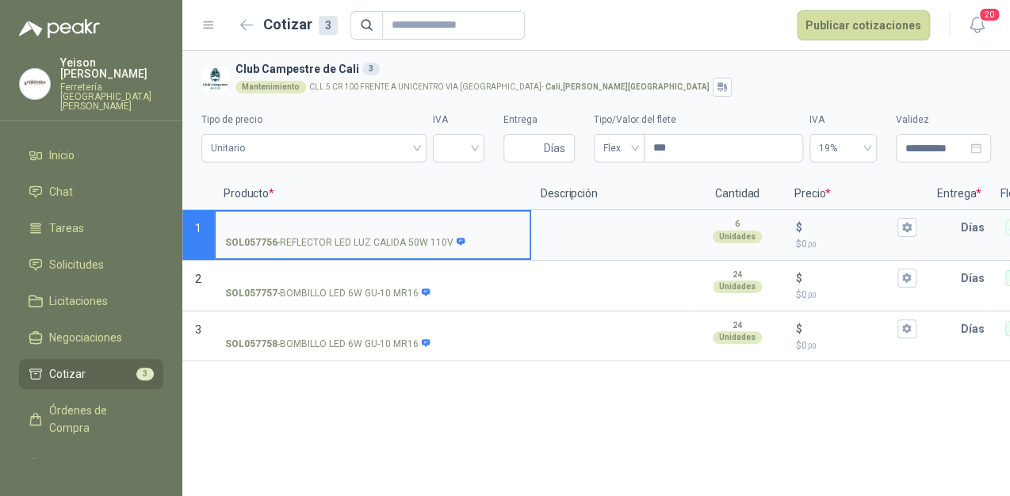
type input "*"
type input "**********"
click at [819, 220] on div "$" at bounding box center [856, 227] width 120 height 19
click at [819, 221] on input "$ $ 0 ,00" at bounding box center [849, 227] width 89 height 12
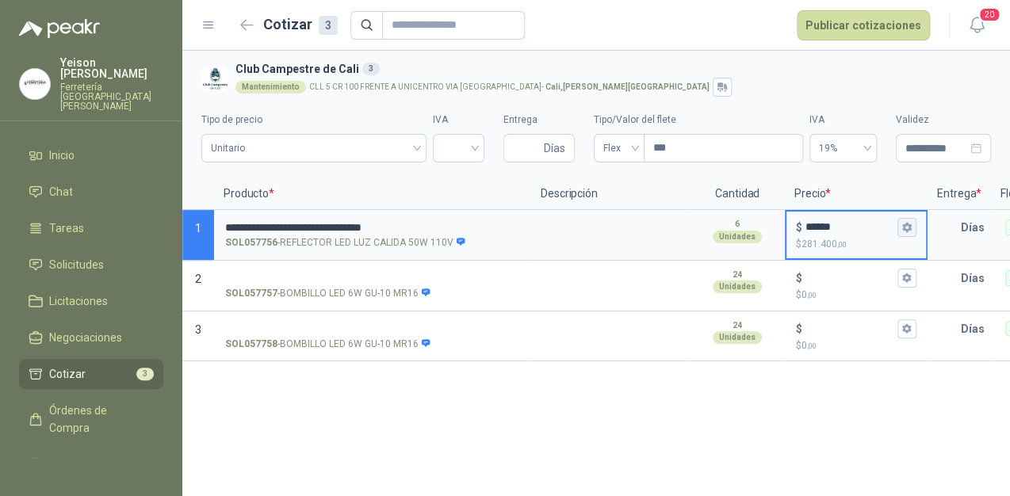
click at [910, 230] on icon "button" at bounding box center [906, 228] width 9 height 10
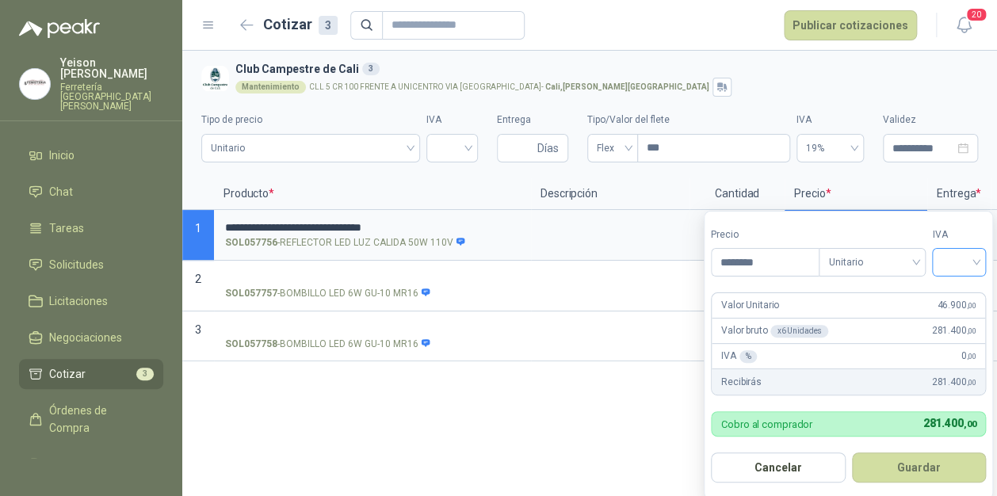
click at [980, 260] on div at bounding box center [959, 262] width 54 height 29
click at [960, 292] on div "19%" at bounding box center [962, 295] width 29 height 17
click at [961, 460] on button "Guardar" at bounding box center [921, 467] width 136 height 30
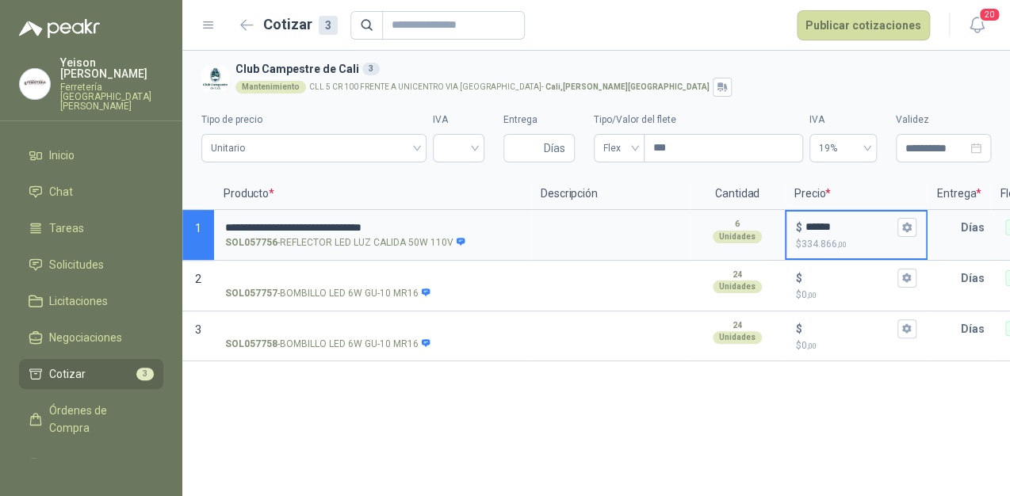
click at [837, 232] on input "******" at bounding box center [849, 227] width 89 height 12
type input "*"
type input "***"
type input "**"
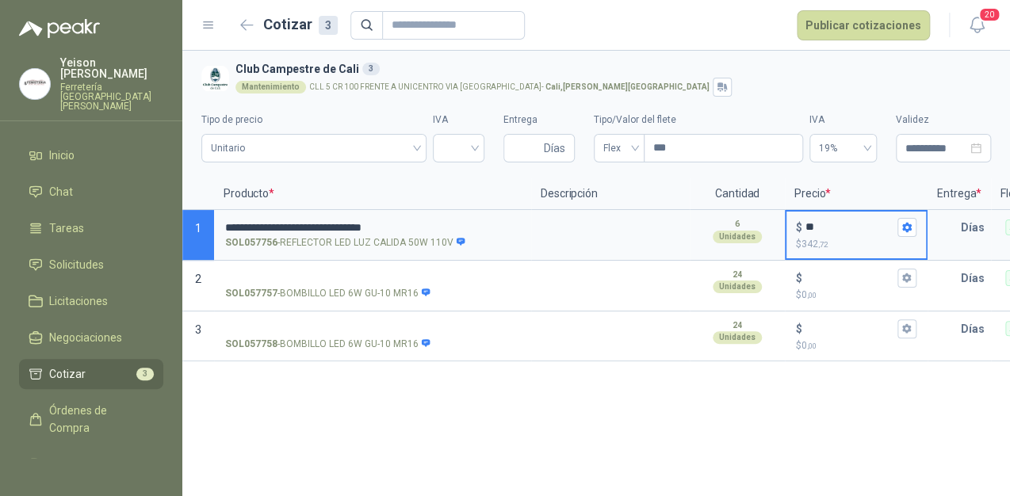
type input "****"
type input "***"
type input "*****"
type input "*******"
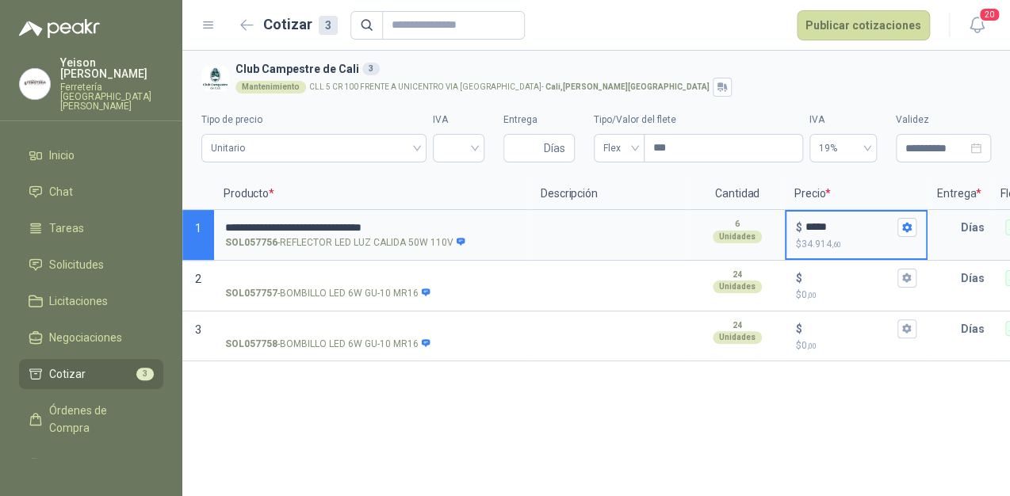
type input "******"
type input "********"
type input "******"
click at [899, 231] on button "$ ****** $ 349.146 ,00" at bounding box center [906, 227] width 19 height 19
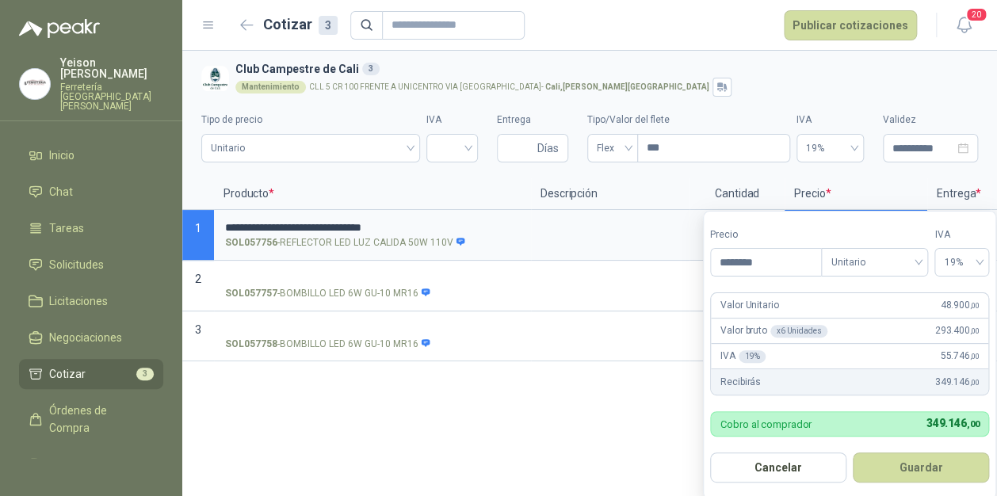
click at [941, 472] on button "Guardar" at bounding box center [921, 467] width 136 height 30
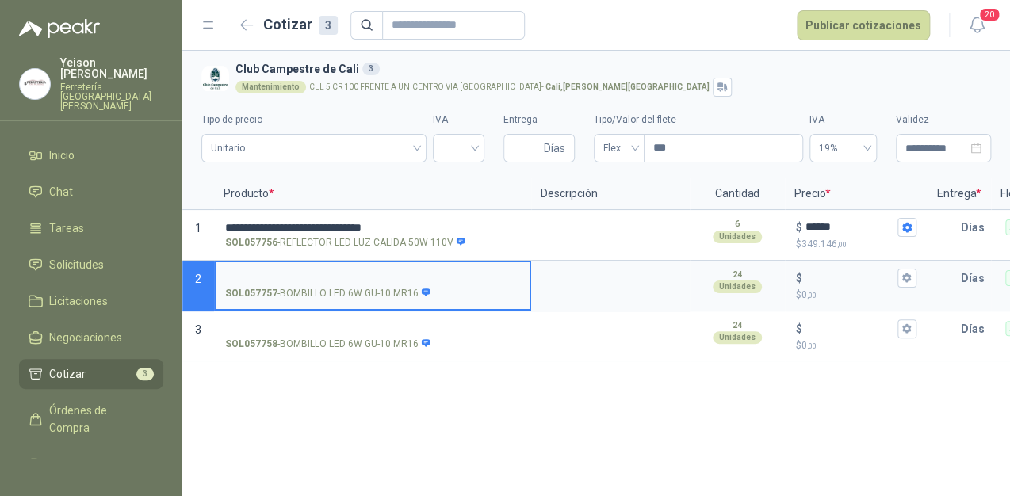
click at [324, 283] on input "SOL057757 - BOMBILLO LED 6W GU-10 MR16" at bounding box center [372, 279] width 295 height 12
click at [360, 282] on input "**********" at bounding box center [372, 279] width 295 height 12
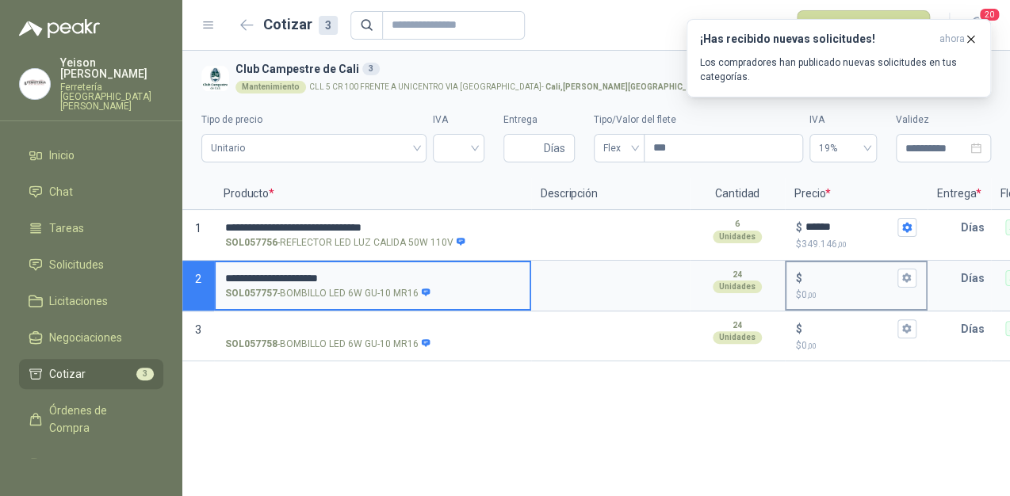
type input "**********"
click at [823, 276] on input "$ $ 0 ,00" at bounding box center [849, 278] width 89 height 12
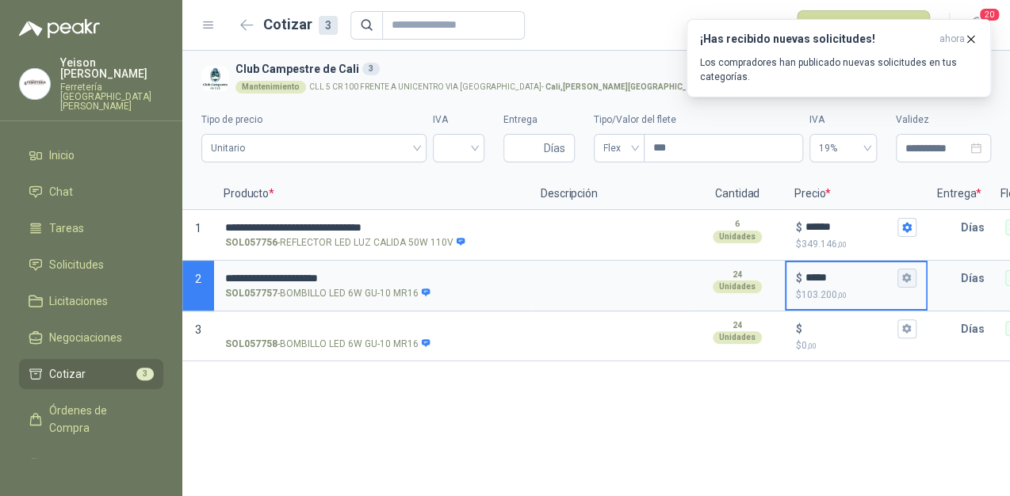
type input "*****"
click at [903, 279] on icon "button" at bounding box center [906, 278] width 9 height 10
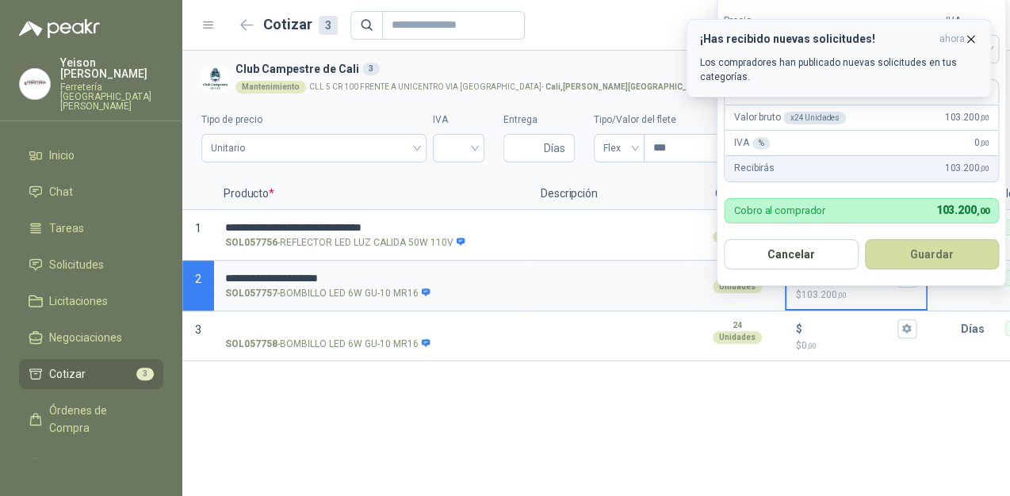
click at [974, 32] on icon "button" at bounding box center [970, 38] width 13 height 13
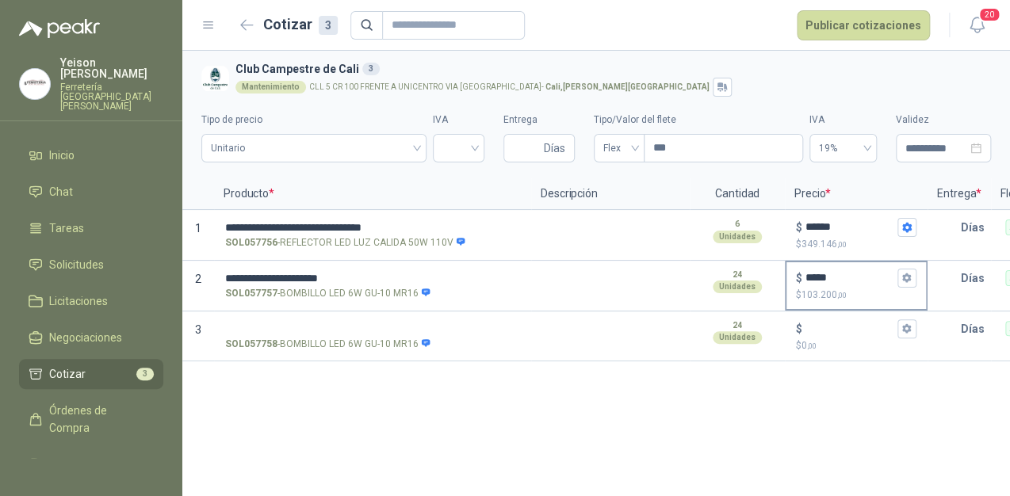
click at [917, 280] on div "$ ***** $ 103.200 ,00" at bounding box center [855, 285] width 139 height 47
click at [894, 280] on input "*****" at bounding box center [849, 278] width 89 height 12
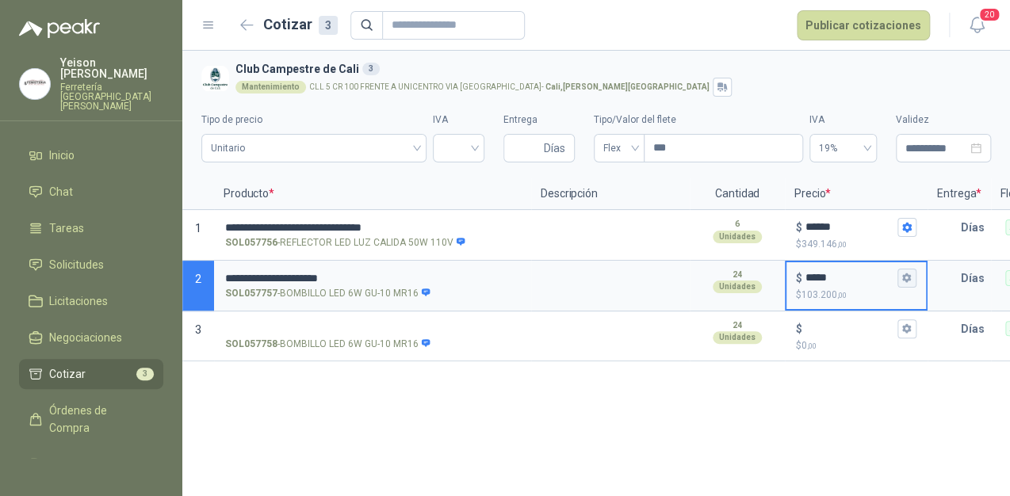
click at [910, 276] on icon "button" at bounding box center [906, 278] width 9 height 10
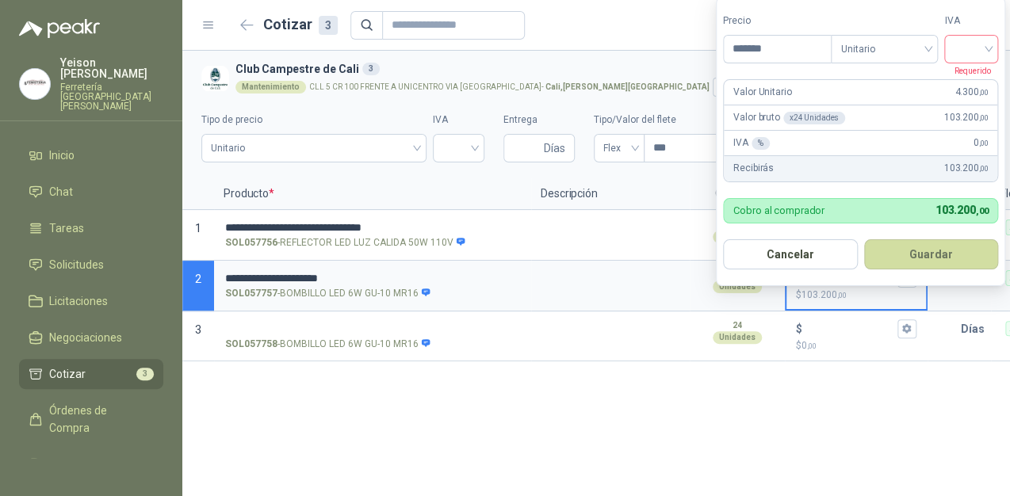
click at [988, 46] on input "search" at bounding box center [970, 48] width 35 height 24
click at [964, 82] on div "19%" at bounding box center [974, 82] width 29 height 17
click at [926, 247] on button "Guardar" at bounding box center [934, 254] width 136 height 30
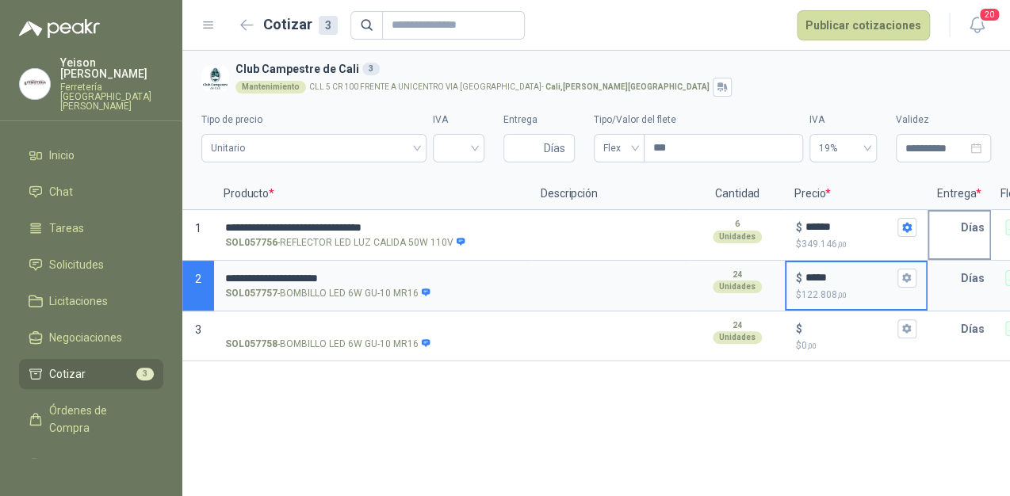
click at [955, 228] on input "text" at bounding box center [945, 228] width 32 height 32
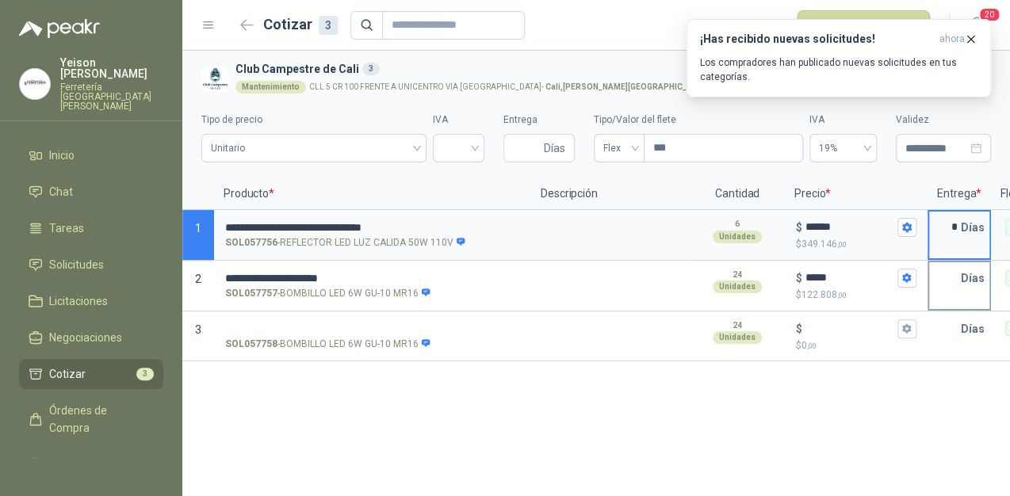
type input "*"
click at [960, 269] on p "Días" at bounding box center [975, 278] width 30 height 32
click at [960, 273] on p "Días" at bounding box center [975, 278] width 30 height 32
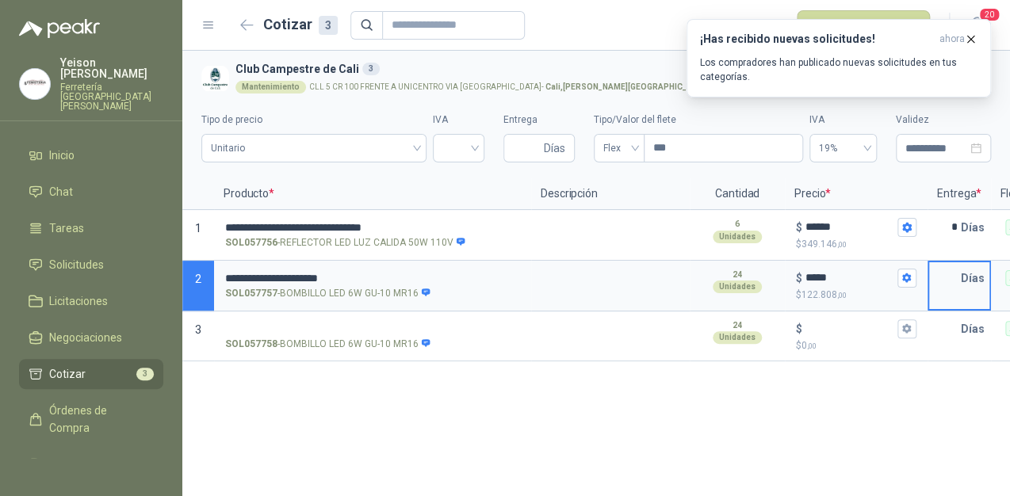
click at [960, 281] on input "text" at bounding box center [945, 278] width 32 height 32
type input "*"
click at [955, 325] on input "text" at bounding box center [945, 329] width 32 height 32
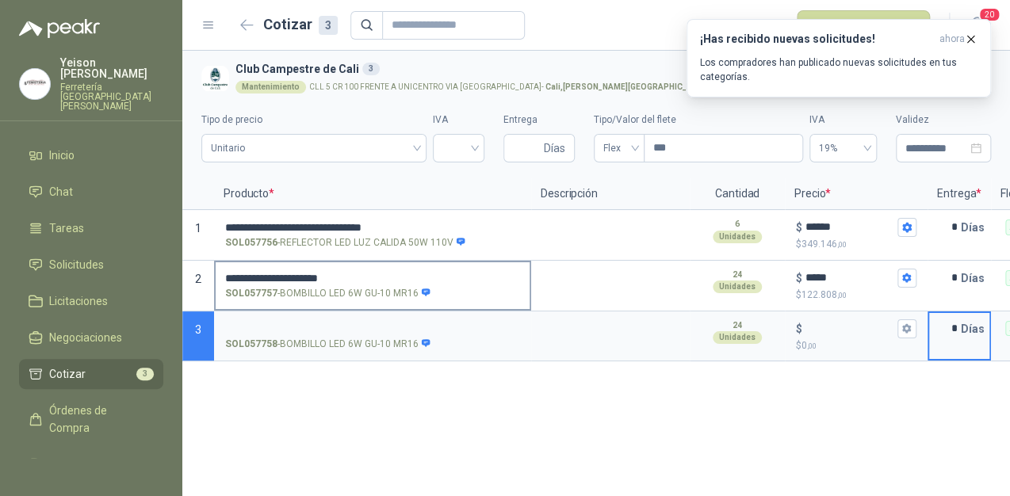
type input "*"
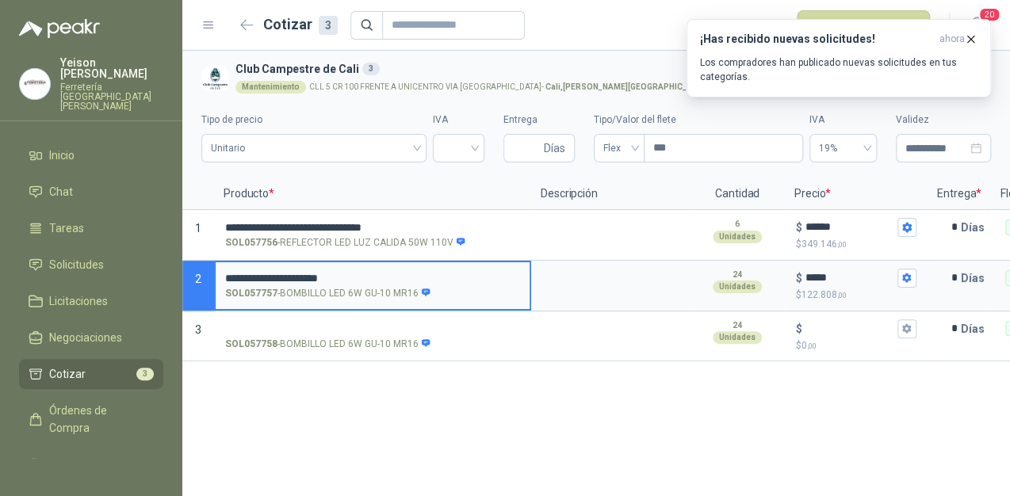
drag, startPoint x: 346, startPoint y: 274, endPoint x: 220, endPoint y: 279, distance: 126.1
click at [220, 279] on label "**********" at bounding box center [373, 284] width 314 height 45
click at [292, 325] on input "SOL057758 - BOMBILLO LED 6W GU-10 MR16" at bounding box center [372, 329] width 295 height 12
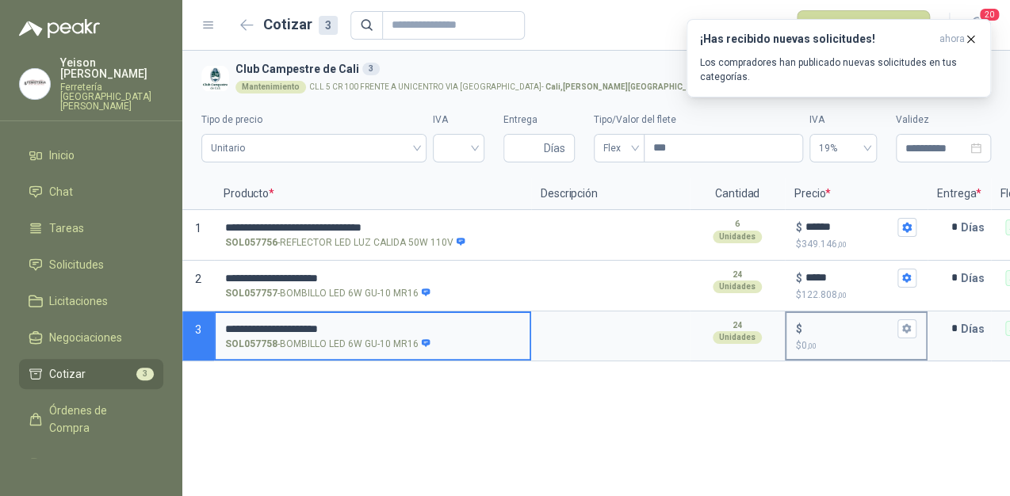
click at [815, 324] on input "$ $ 0 ,00" at bounding box center [849, 329] width 89 height 12
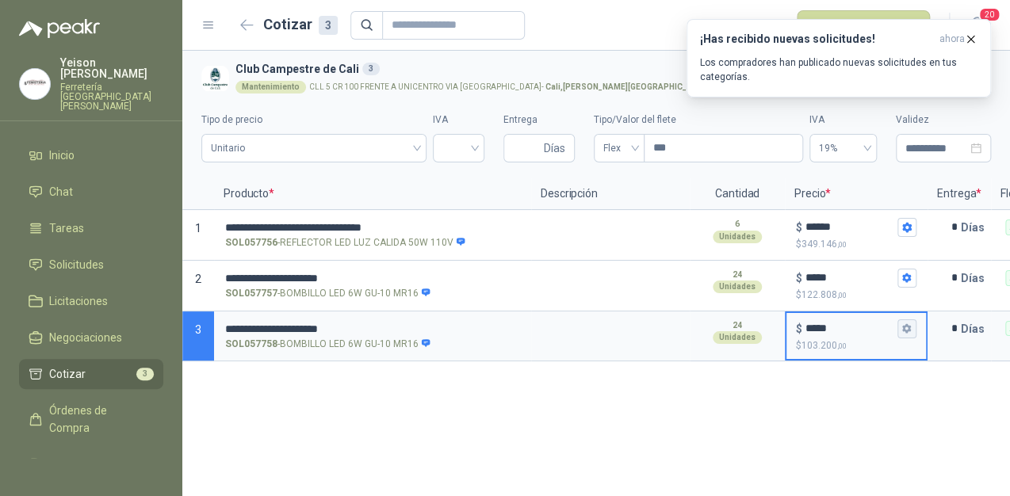
type input "*****"
click at [904, 333] on icon "button" at bounding box center [906, 328] width 10 height 10
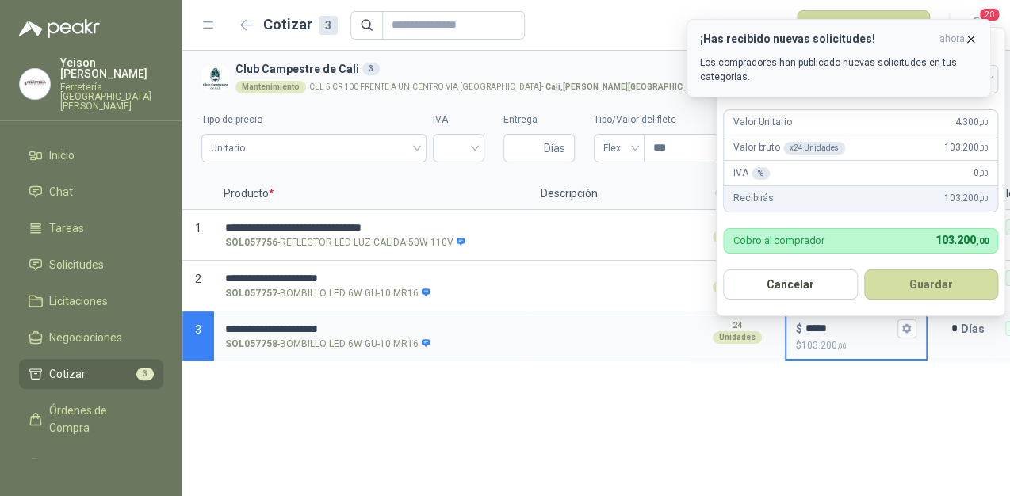
click at [975, 32] on icon "button" at bounding box center [970, 38] width 13 height 13
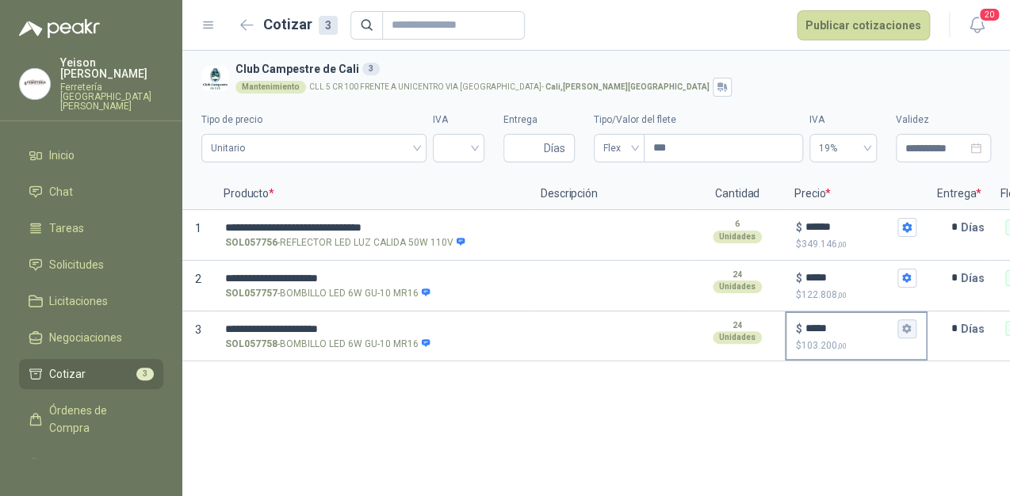
click at [910, 336] on button "$ ***** $ 103.200 ,00" at bounding box center [906, 328] width 19 height 19
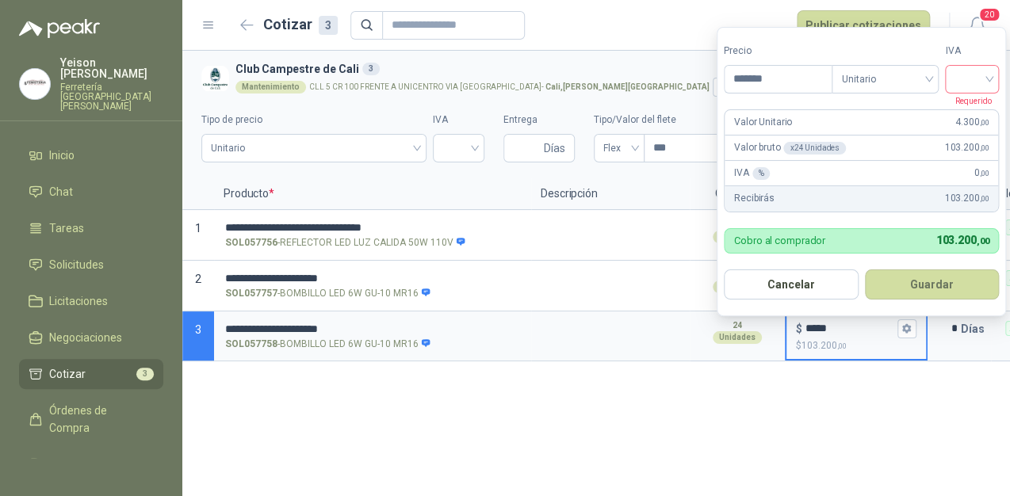
click at [985, 73] on input "search" at bounding box center [971, 78] width 35 height 24
click at [975, 113] on div "19%" at bounding box center [974, 111] width 29 height 17
click at [930, 284] on button "Guardar" at bounding box center [934, 284] width 136 height 30
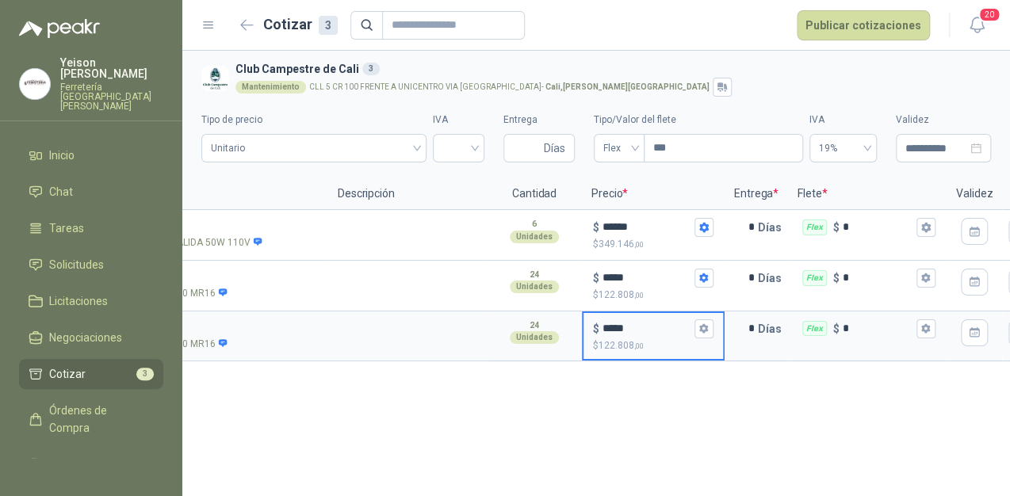
scroll to position [0, 216]
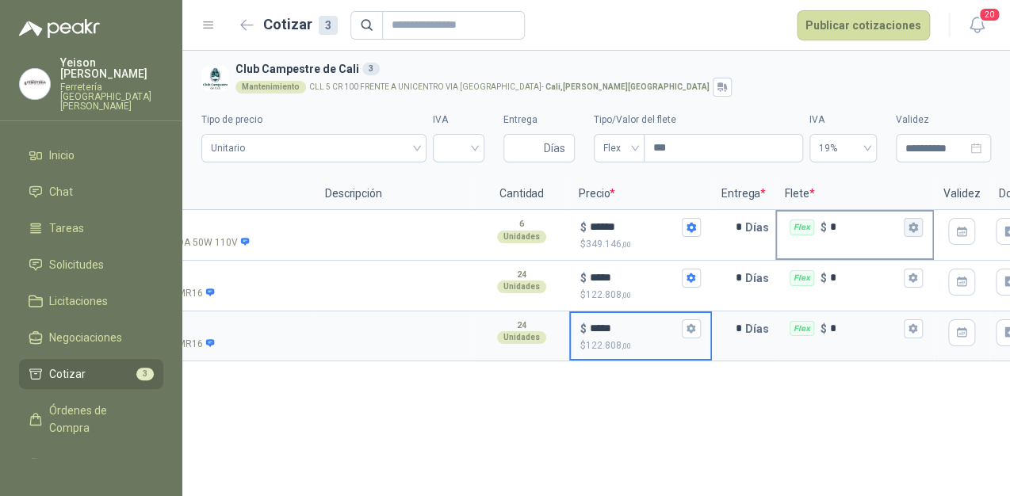
click at [914, 223] on icon "button" at bounding box center [912, 227] width 10 height 10
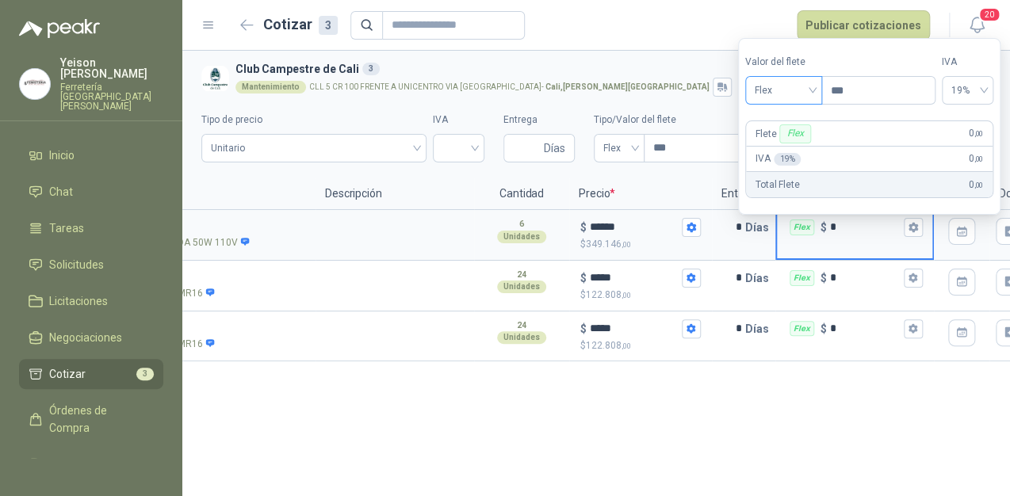
click at [819, 90] on div "Flex" at bounding box center [783, 90] width 77 height 29
click at [786, 148] on div "Incluido" at bounding box center [784, 148] width 55 height 17
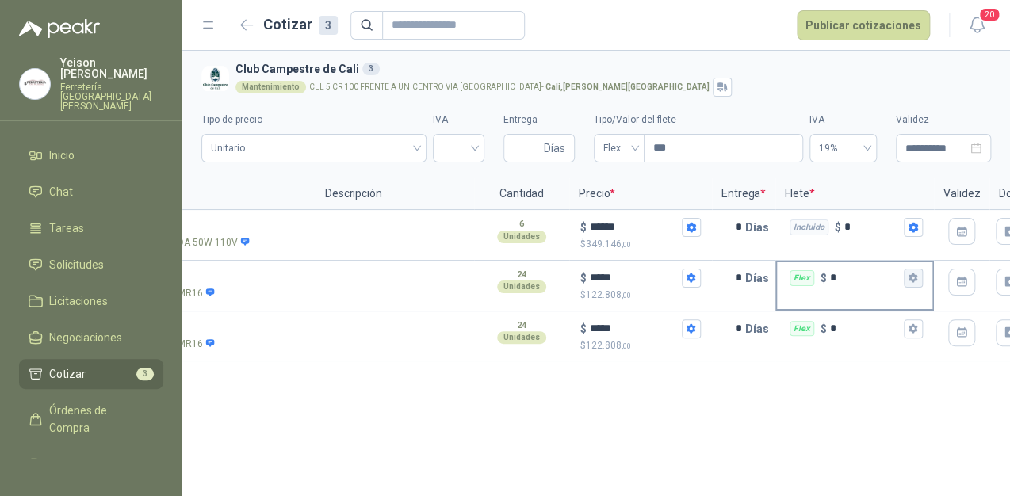
click at [913, 273] on icon "button" at bounding box center [912, 278] width 10 height 10
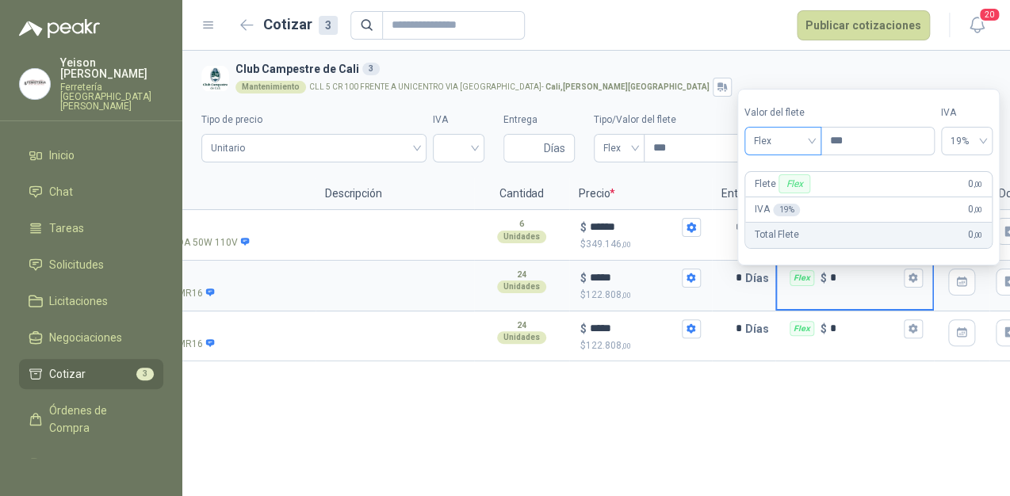
click at [811, 144] on span "Flex" at bounding box center [783, 141] width 58 height 24
click at [785, 193] on div "Incluido" at bounding box center [784, 199] width 55 height 17
drag, startPoint x: 914, startPoint y: 325, endPoint x: 905, endPoint y: 319, distance: 10.8
click at [914, 326] on icon "button" at bounding box center [912, 329] width 9 height 10
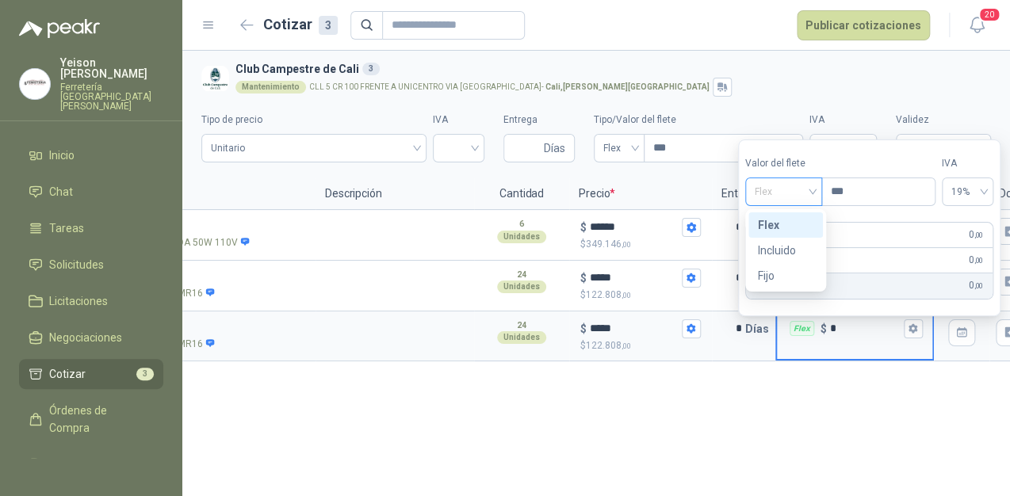
click at [807, 190] on span "Flex" at bounding box center [783, 192] width 58 height 24
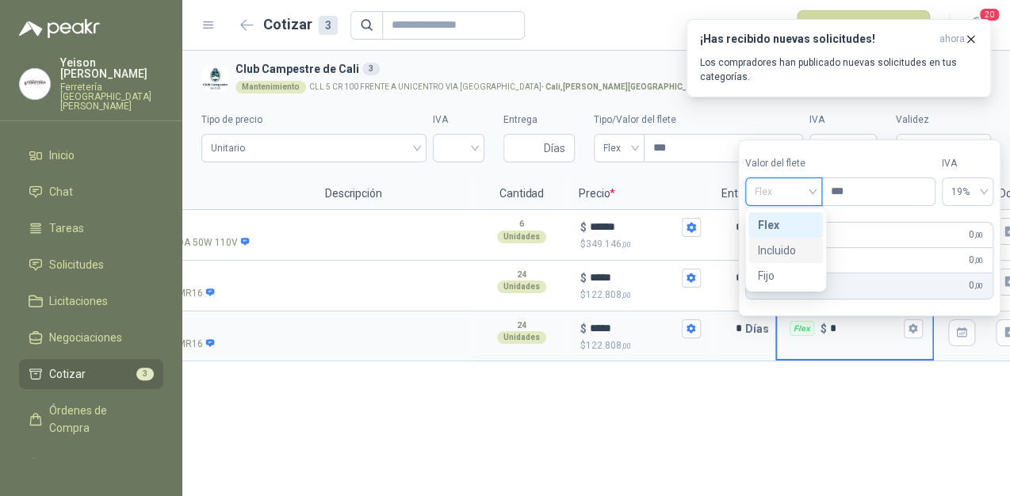
click at [796, 247] on div "Incluido" at bounding box center [785, 250] width 55 height 17
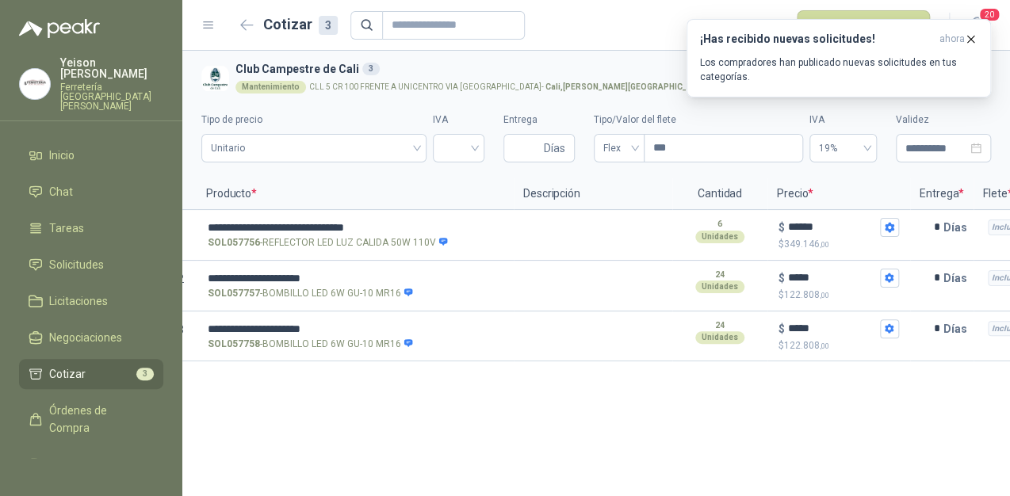
scroll to position [0, 0]
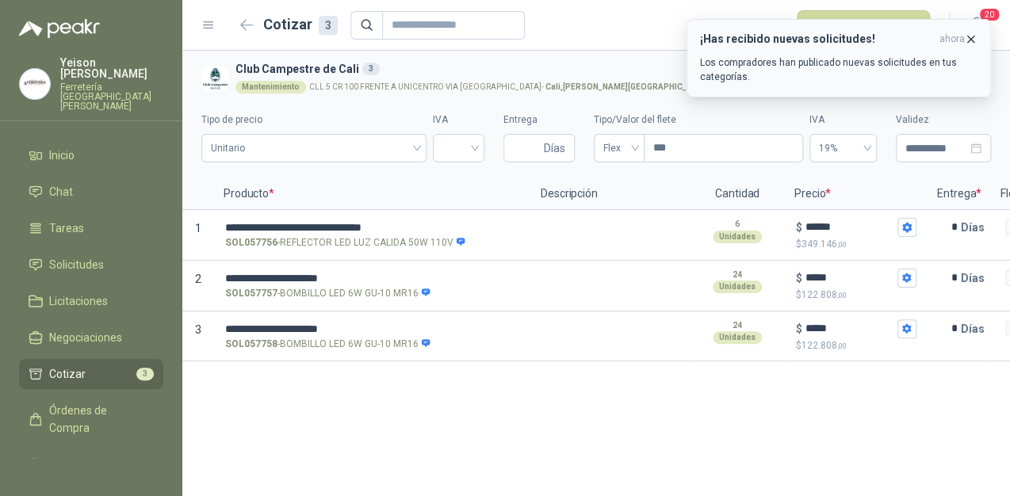
click at [968, 41] on icon "button" at bounding box center [971, 39] width 6 height 6
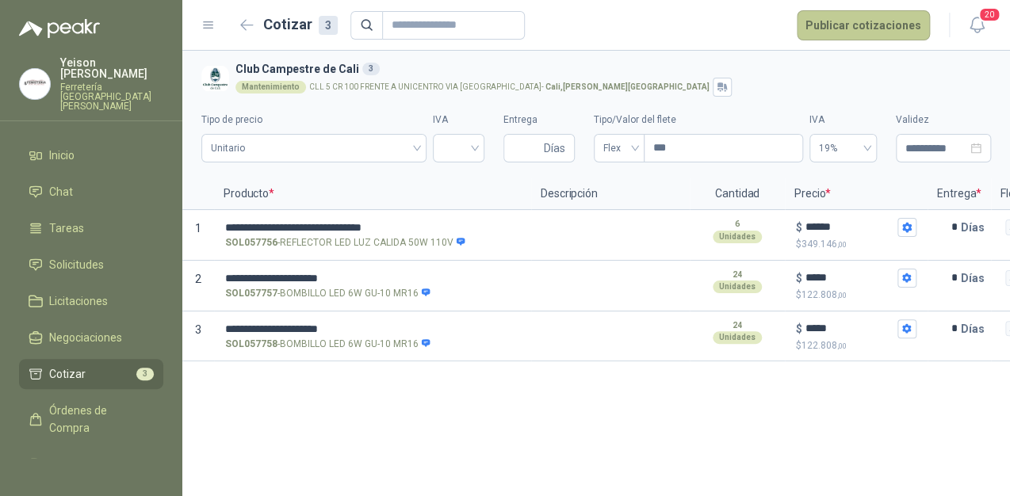
click at [912, 30] on button "Publicar cotizaciones" at bounding box center [862, 25] width 133 height 30
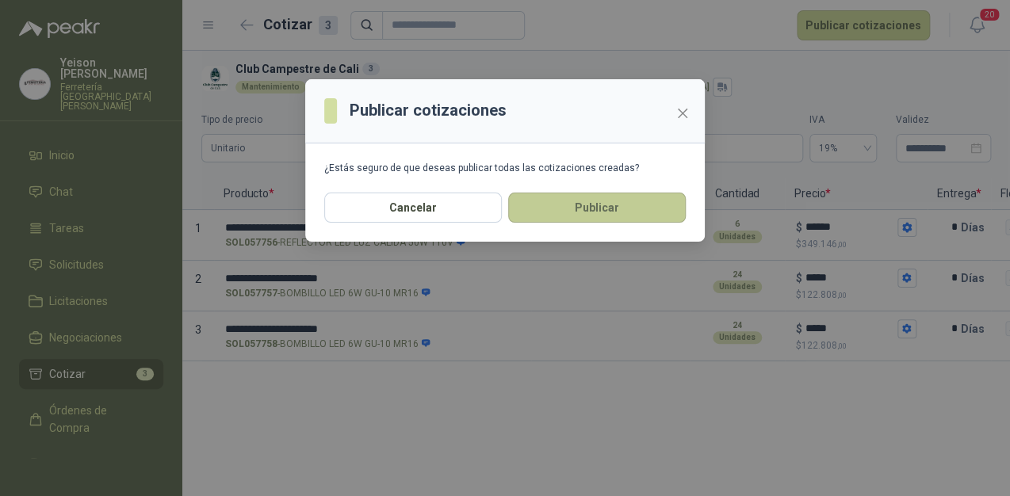
click at [615, 197] on button "Publicar" at bounding box center [597, 208] width 178 height 30
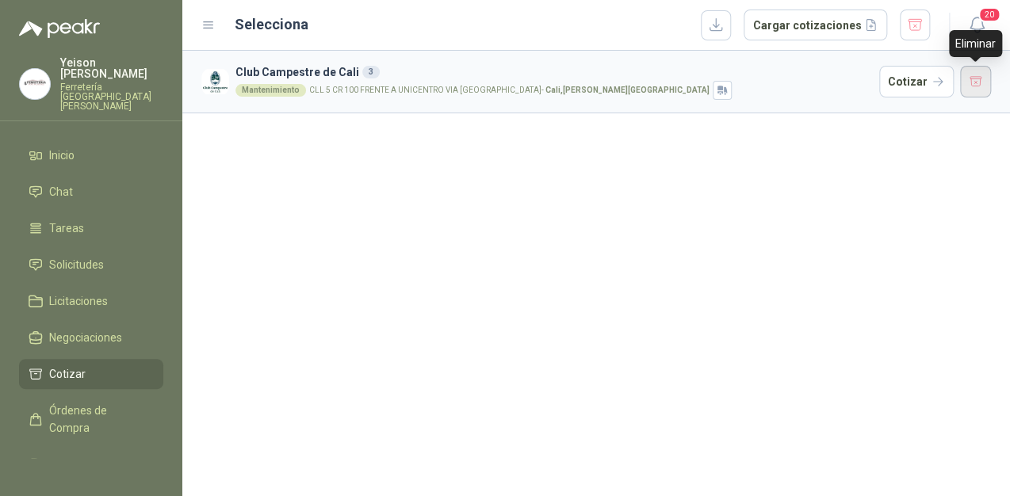
click at [972, 85] on button "button" at bounding box center [976, 82] width 32 height 32
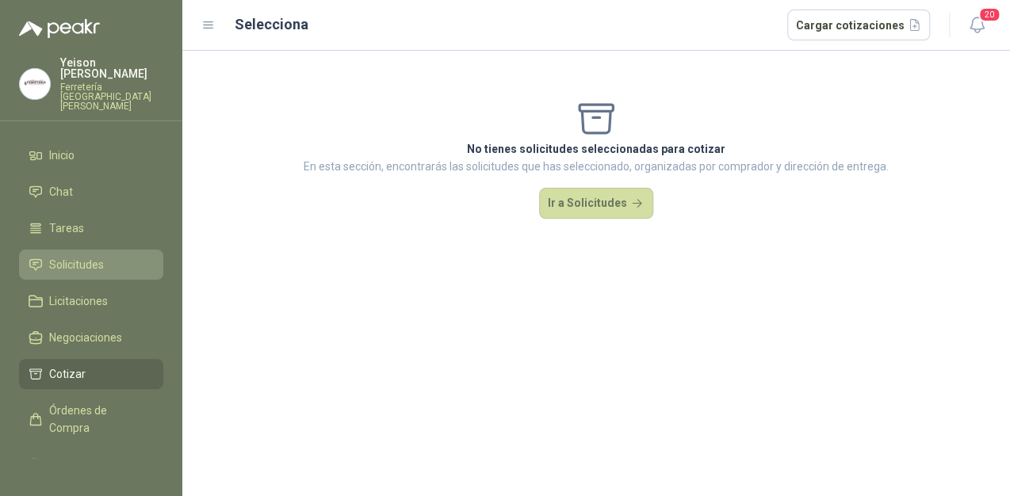
click at [54, 250] on link "Solicitudes" at bounding box center [91, 265] width 144 height 30
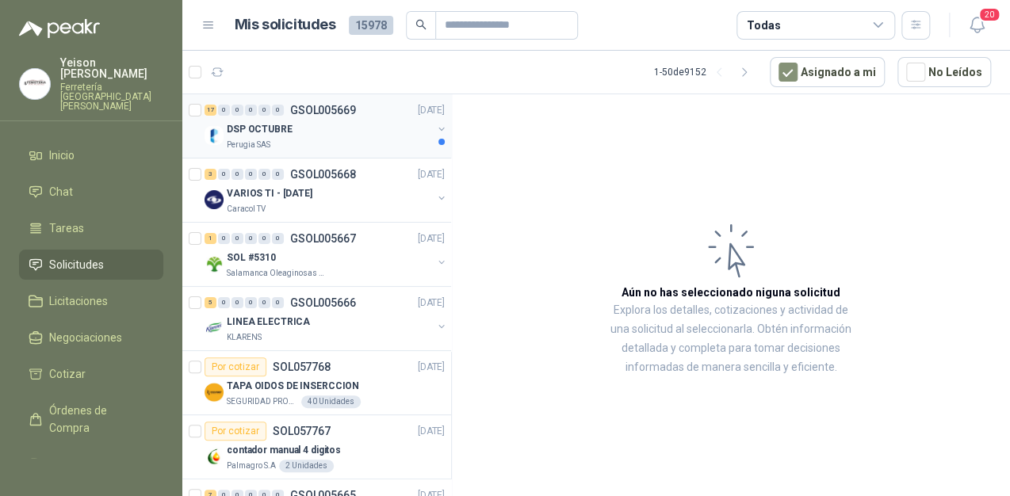
click at [276, 139] on div "Perugia SAS" at bounding box center [329, 145] width 205 height 13
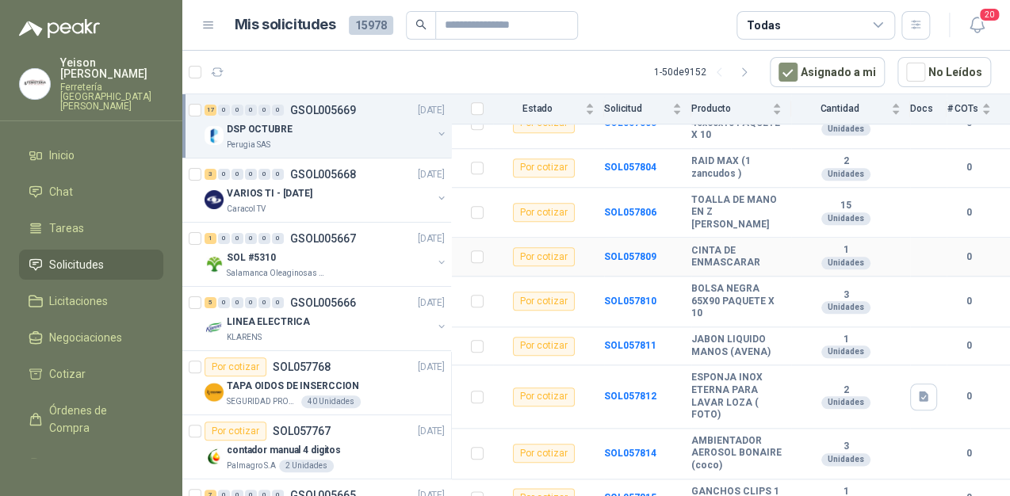
scroll to position [590, 0]
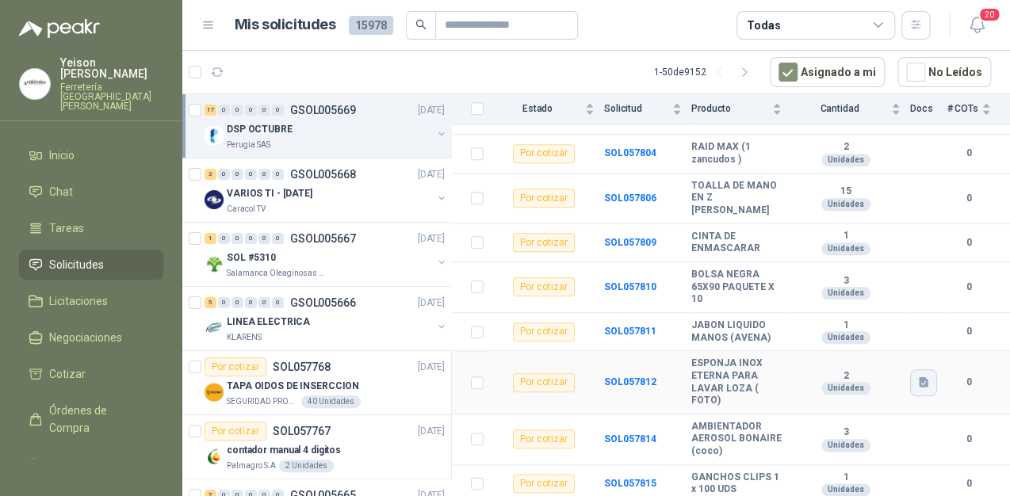
click at [918, 384] on icon "button" at bounding box center [923, 382] width 10 height 10
click at [831, 349] on button "Esponja Inox.png" at bounding box center [864, 345] width 100 height 17
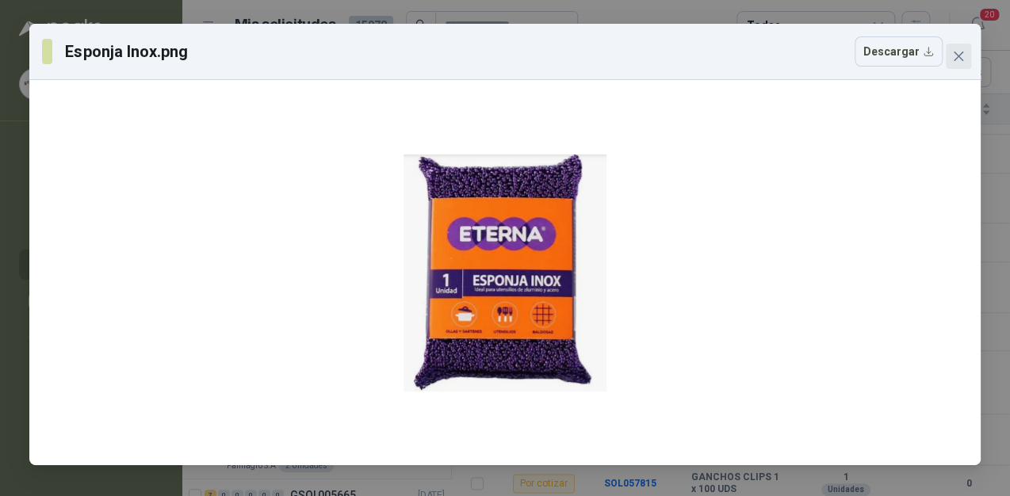
click at [960, 64] on button "Close" at bounding box center [957, 56] width 25 height 25
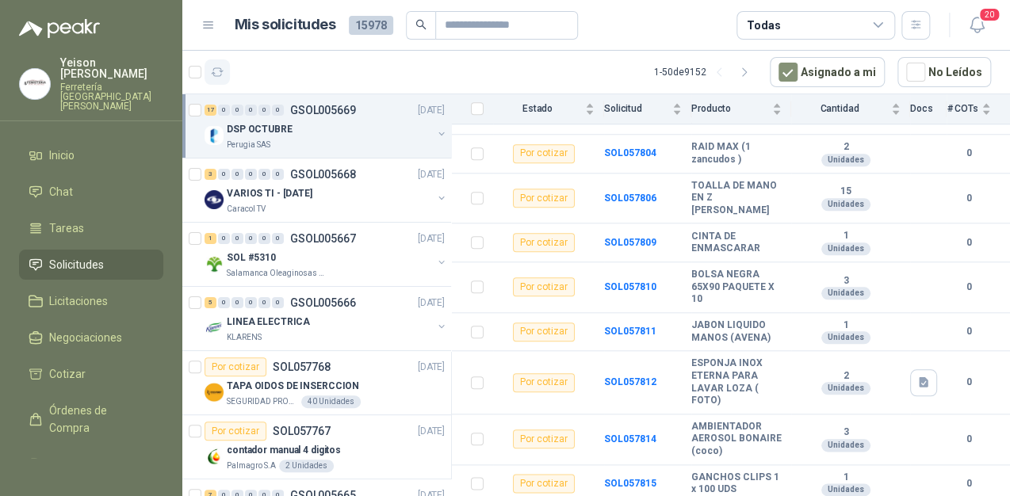
click at [215, 76] on icon "button" at bounding box center [217, 72] width 13 height 13
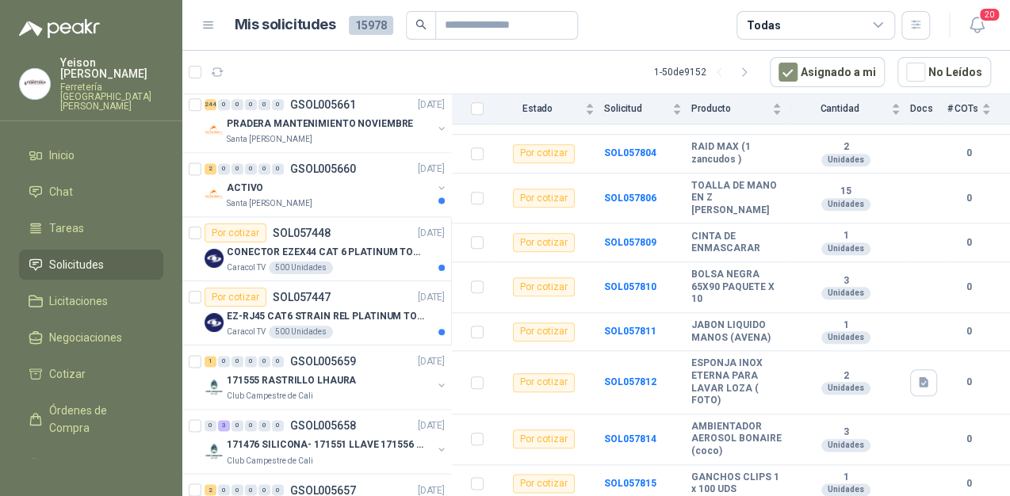
scroll to position [888, 0]
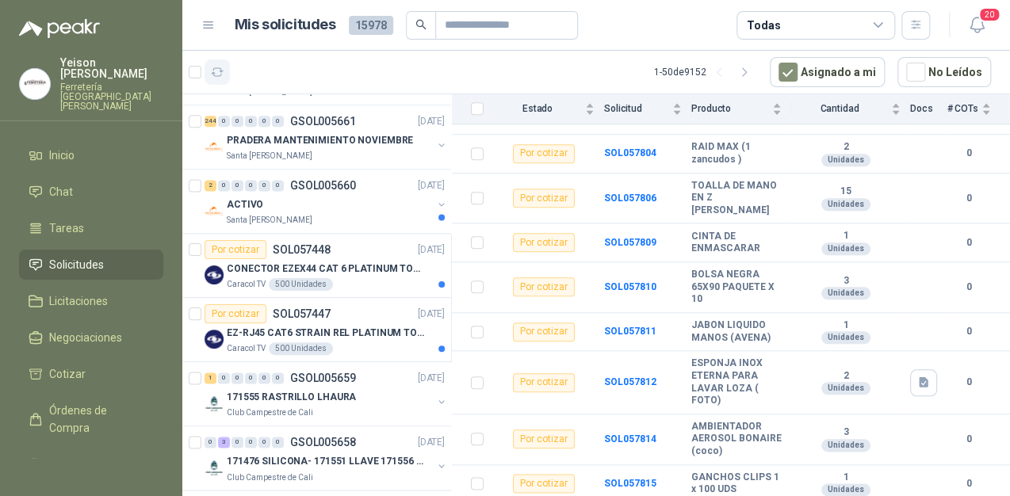
click at [217, 68] on icon "button" at bounding box center [217, 72] width 13 height 13
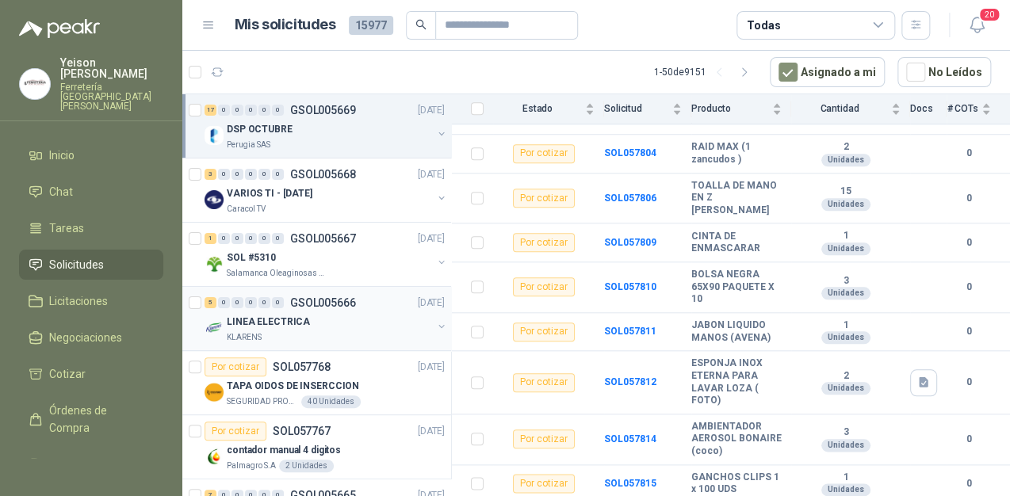
scroll to position [0, 0]
click at [222, 76] on icon "button" at bounding box center [217, 72] width 13 height 13
click at [218, 76] on icon "button" at bounding box center [218, 72] width 12 height 8
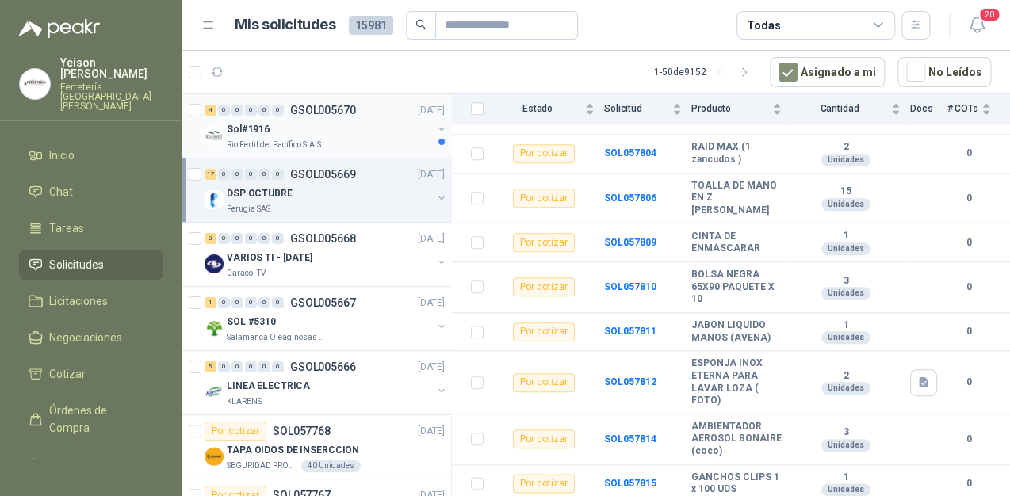
click at [317, 129] on div "Sol#1916" at bounding box center [329, 129] width 205 height 19
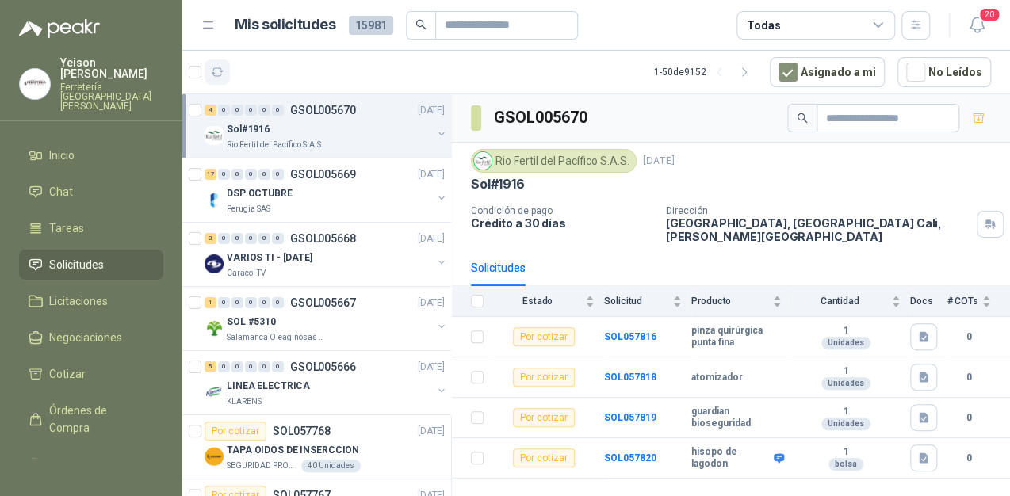
click at [220, 73] on icon "button" at bounding box center [217, 72] width 13 height 13
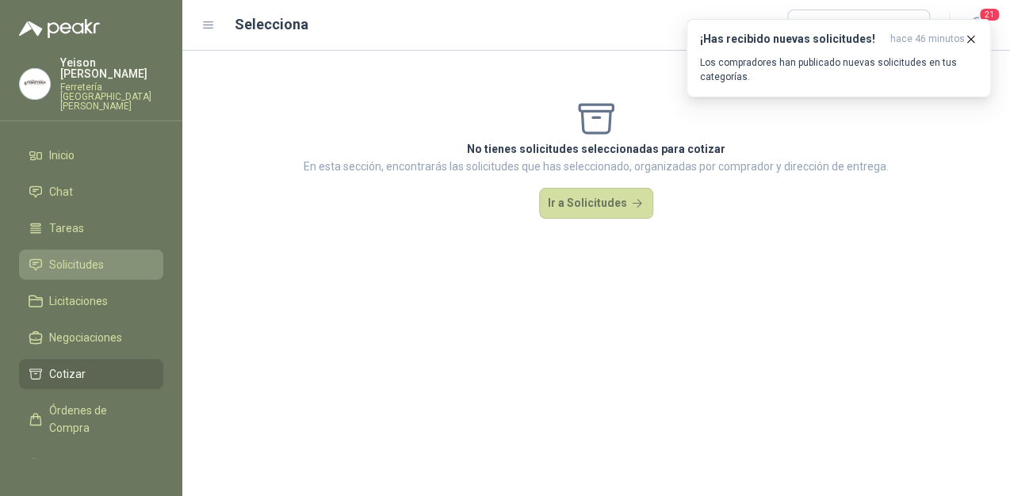
click at [116, 256] on li "Solicitudes" at bounding box center [91, 264] width 125 height 17
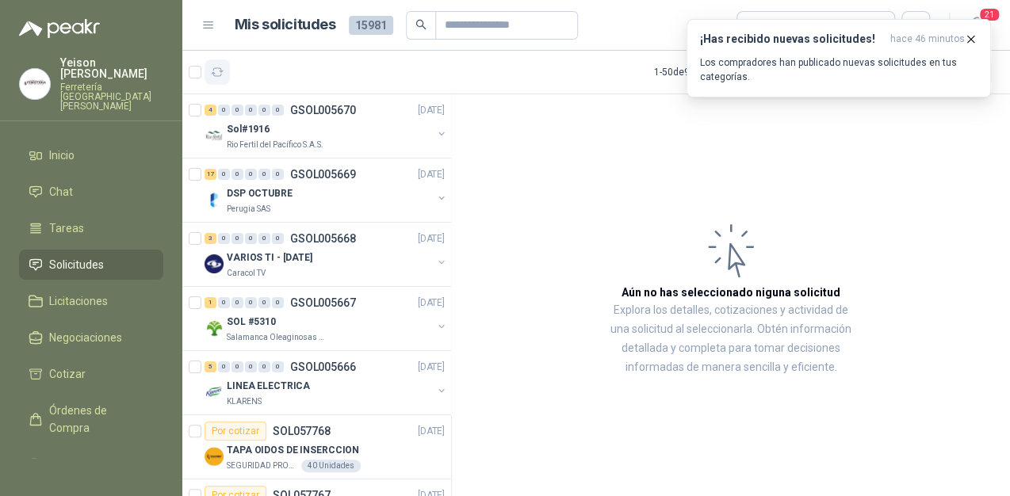
click at [227, 71] on button "button" at bounding box center [216, 71] width 25 height 25
